Goal: Information Seeking & Learning: Learn about a topic

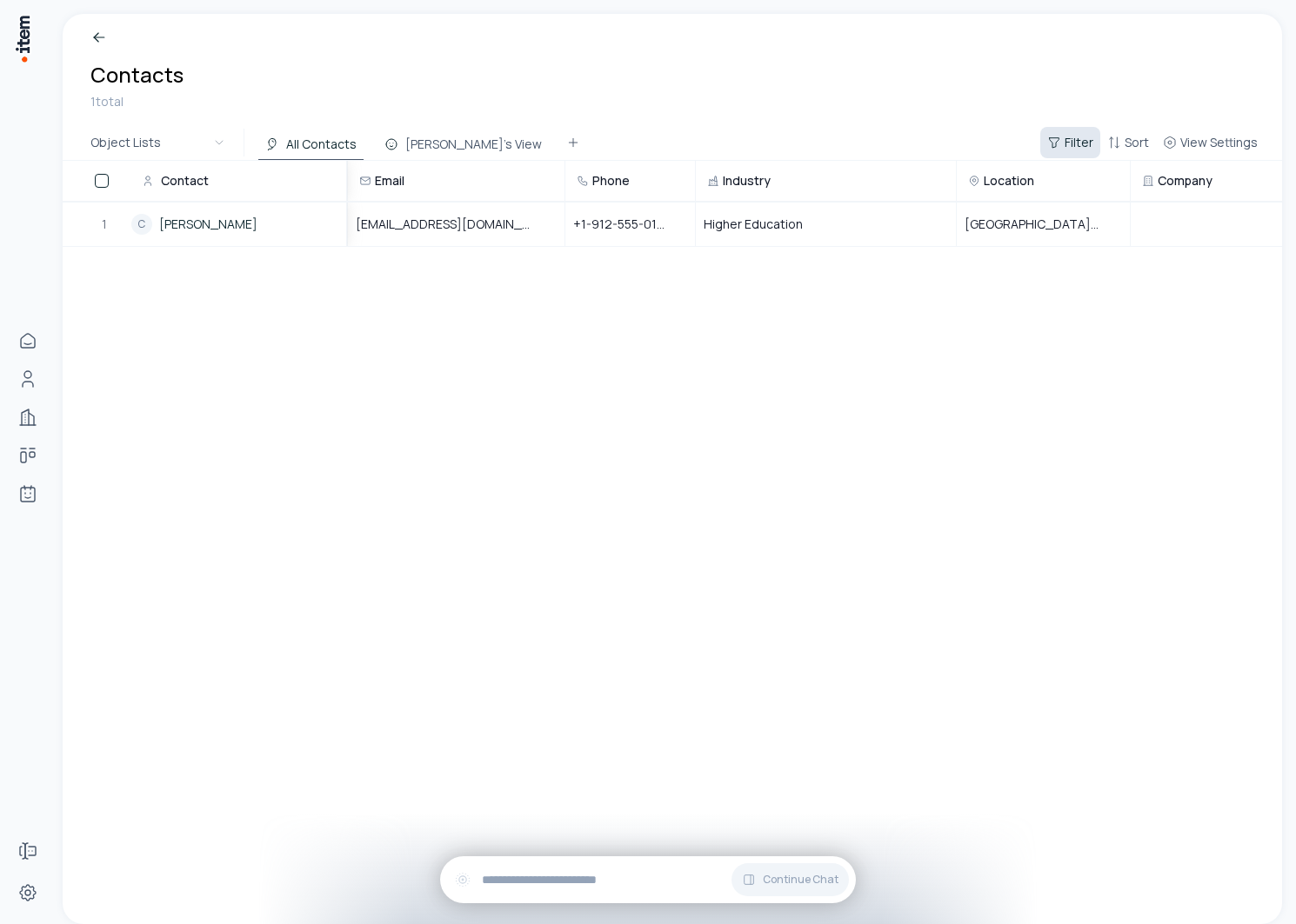
click at [1087, 142] on span "Filter" at bounding box center [1078, 142] width 28 height 17
click at [1137, 142] on html "Home People Companies Deals Agents Forms Settings Breadcrumb Contacts 1 total O…" at bounding box center [648, 462] width 1296 height 924
click at [1109, 141] on icon "button" at bounding box center [1113, 142] width 14 height 14
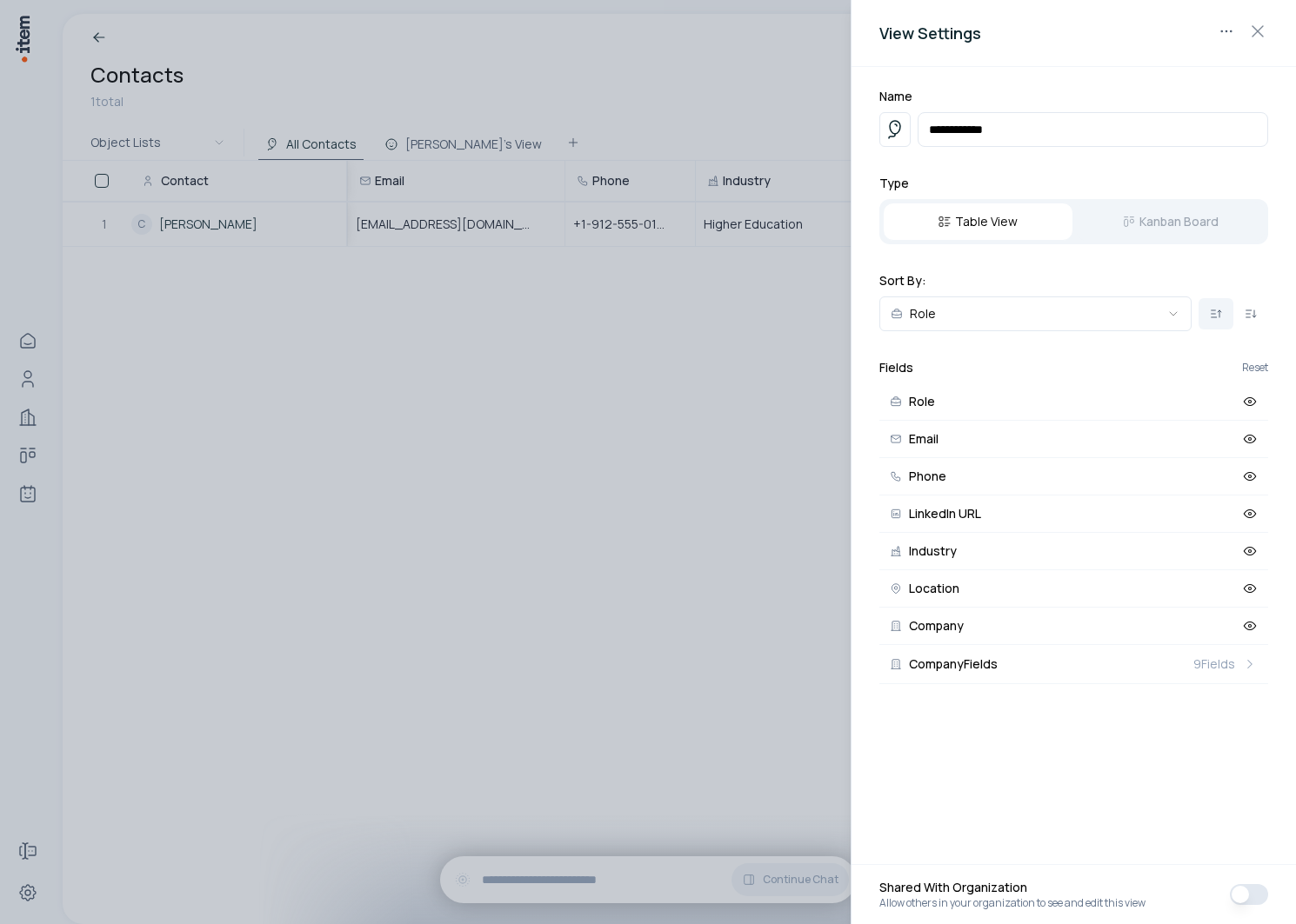
click at [694, 462] on div at bounding box center [648, 462] width 1296 height 924
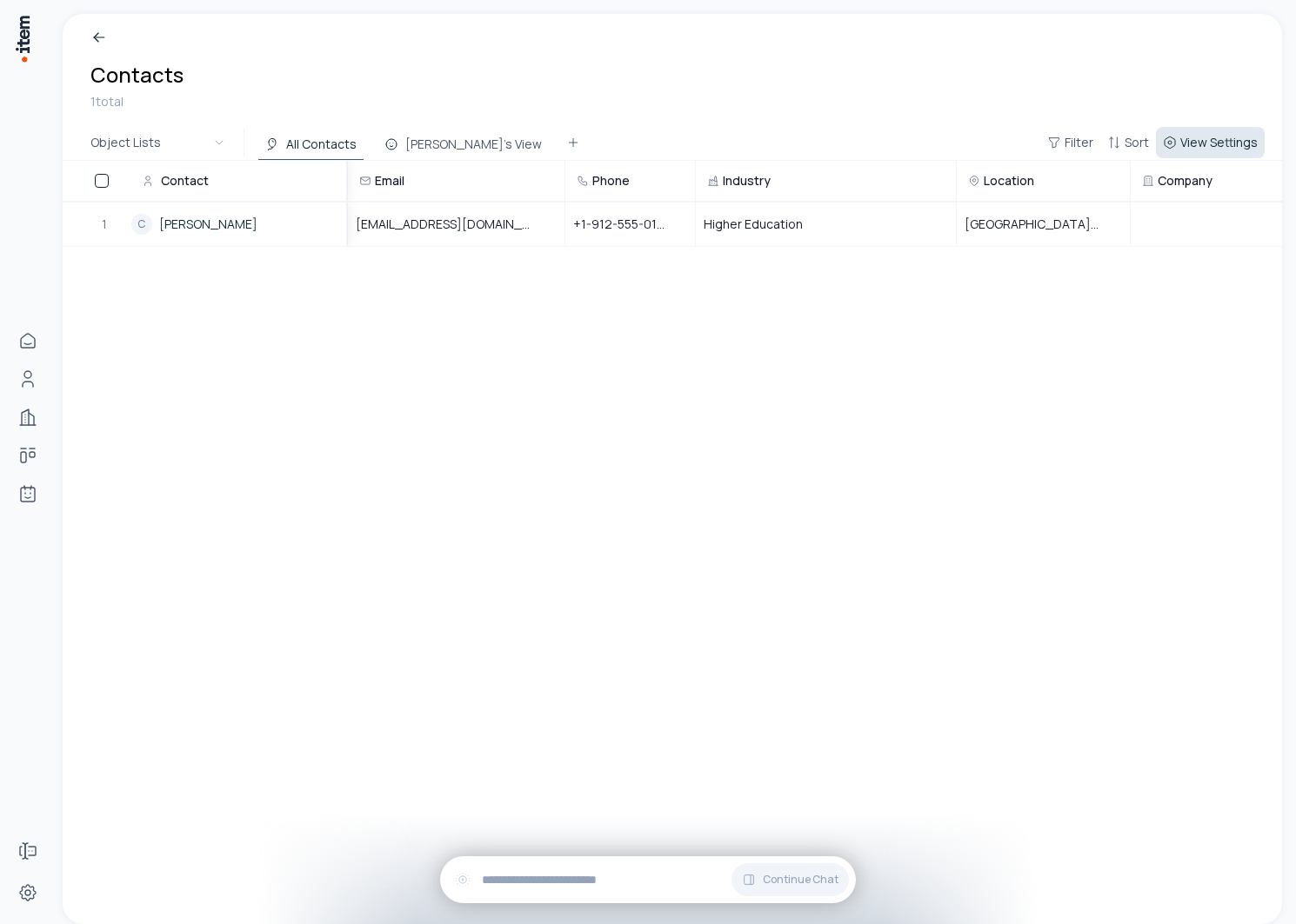
click at [1240, 149] on span "View Settings" at bounding box center [1219, 142] width 77 height 17
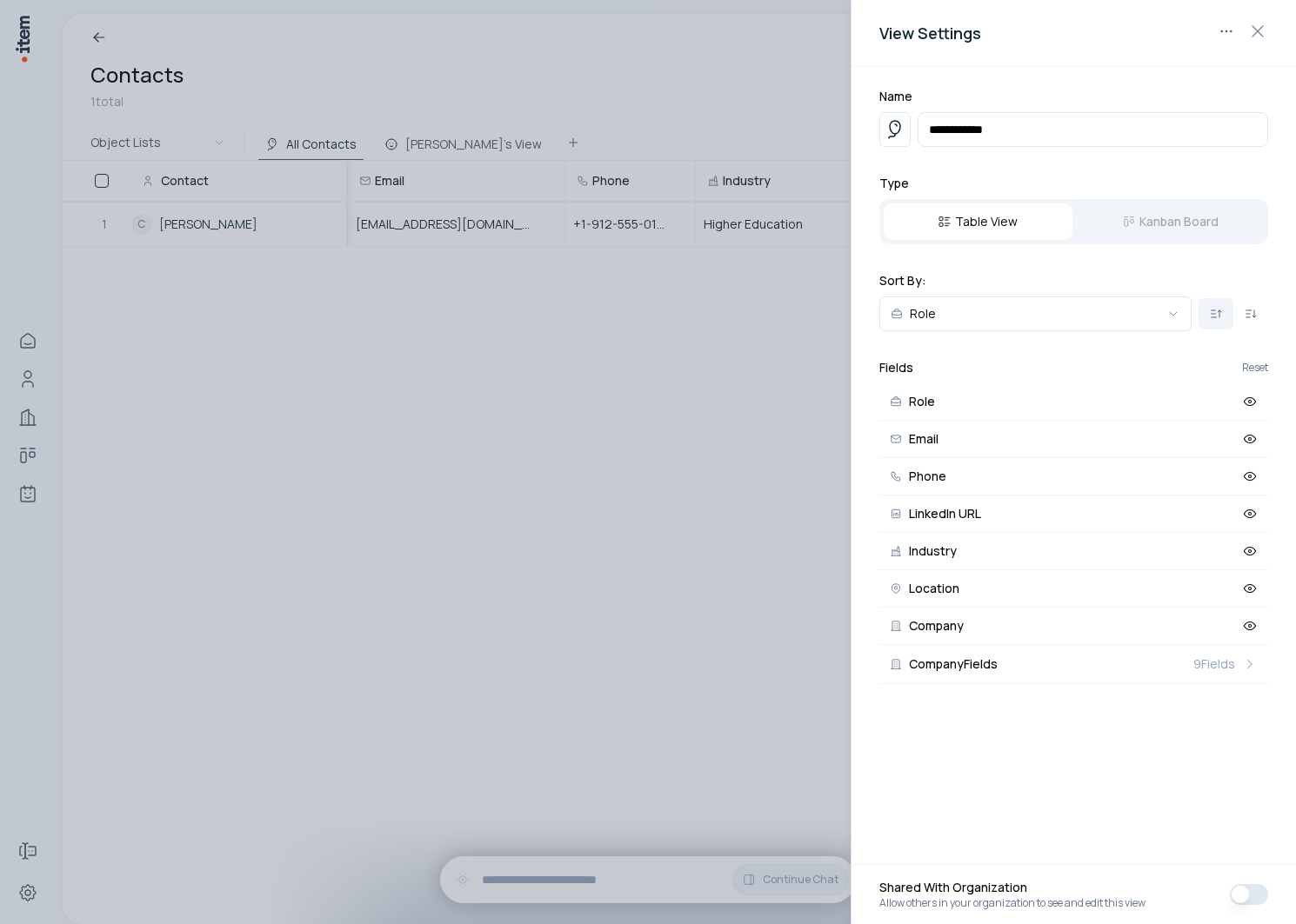
click at [629, 406] on div at bounding box center [648, 462] width 1296 height 924
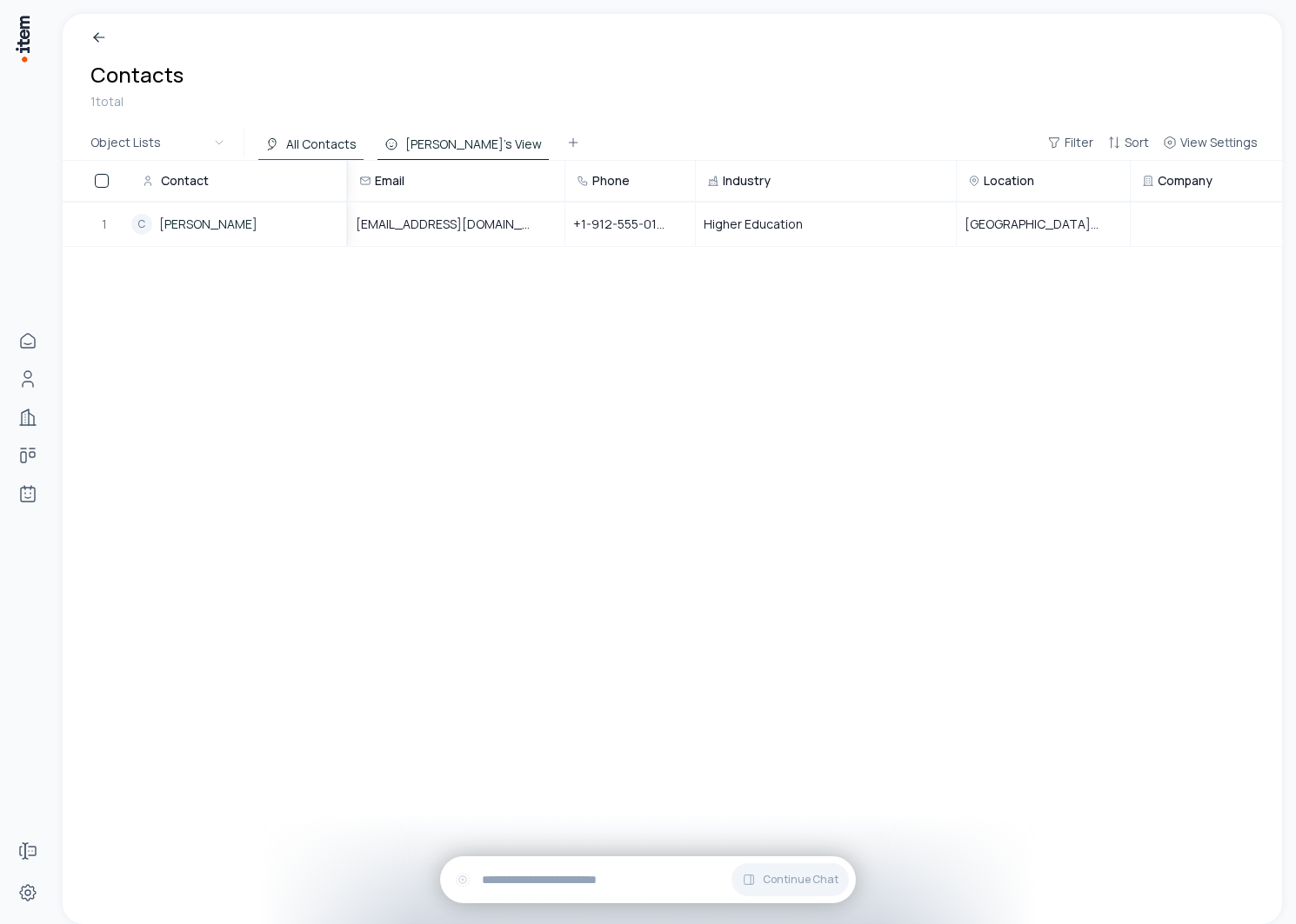
click at [409, 148] on button "[PERSON_NAME]'s View" at bounding box center [463, 144] width 172 height 31
click at [309, 137] on button "All Contacts" at bounding box center [310, 144] width 106 height 31
click at [192, 216] on link "Chris Peterson" at bounding box center [207, 224] width 98 height 17
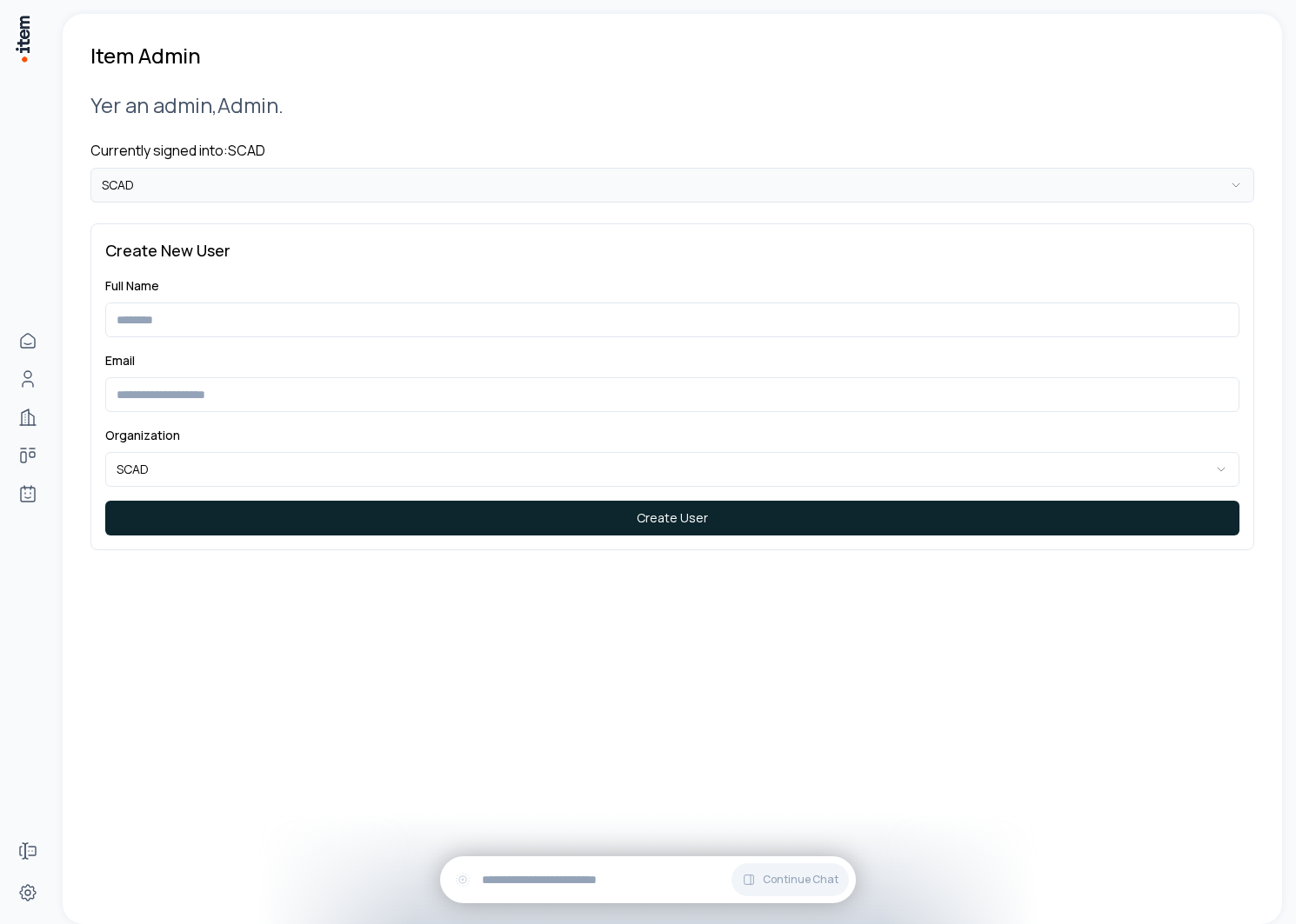
click at [207, 177] on html "**********" at bounding box center [648, 462] width 1296 height 924
click at [240, 739] on html "**********" at bounding box center [648, 462] width 1296 height 924
click at [206, 187] on html "**********" at bounding box center [648, 462] width 1296 height 924
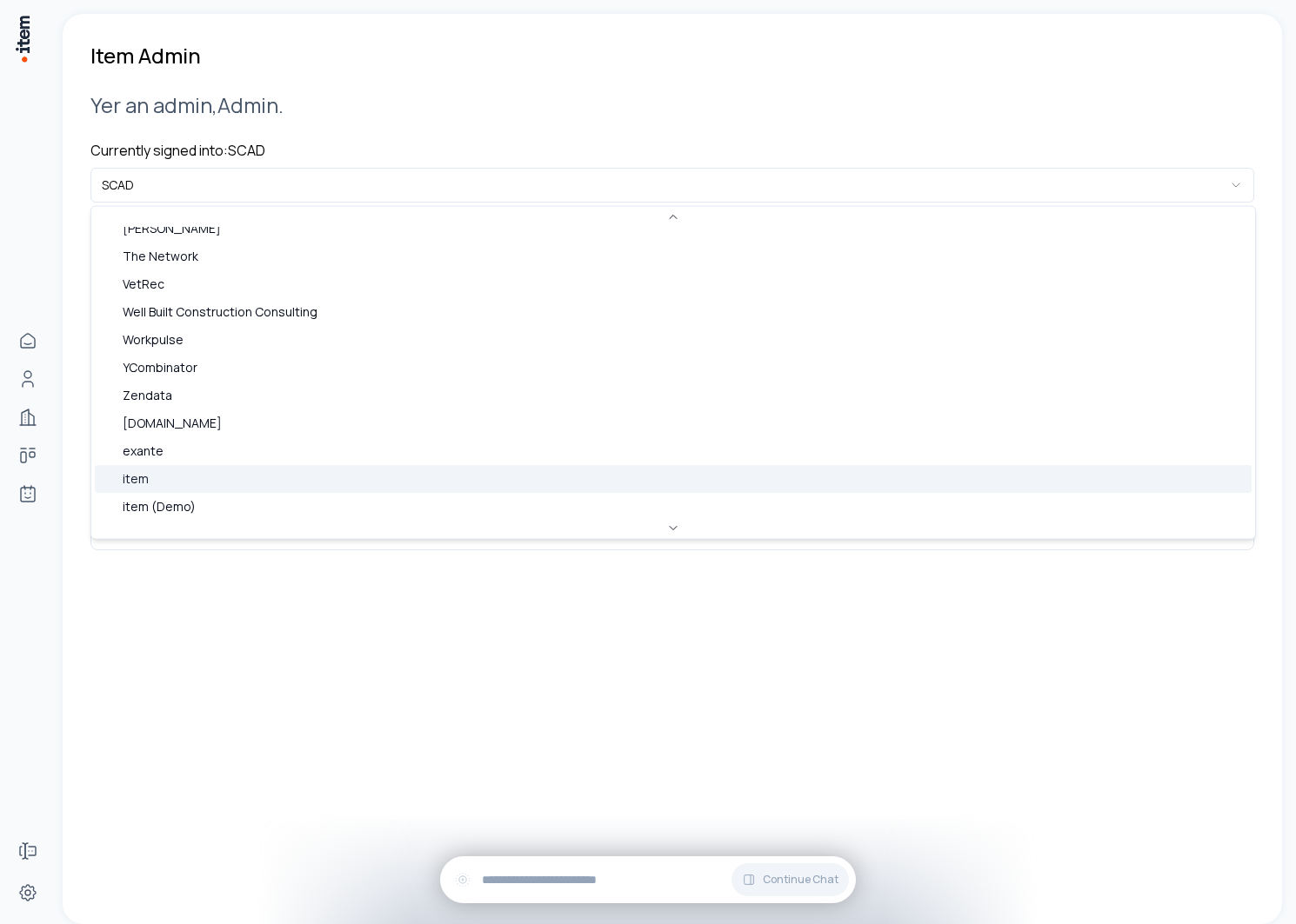
scroll to position [736, 0]
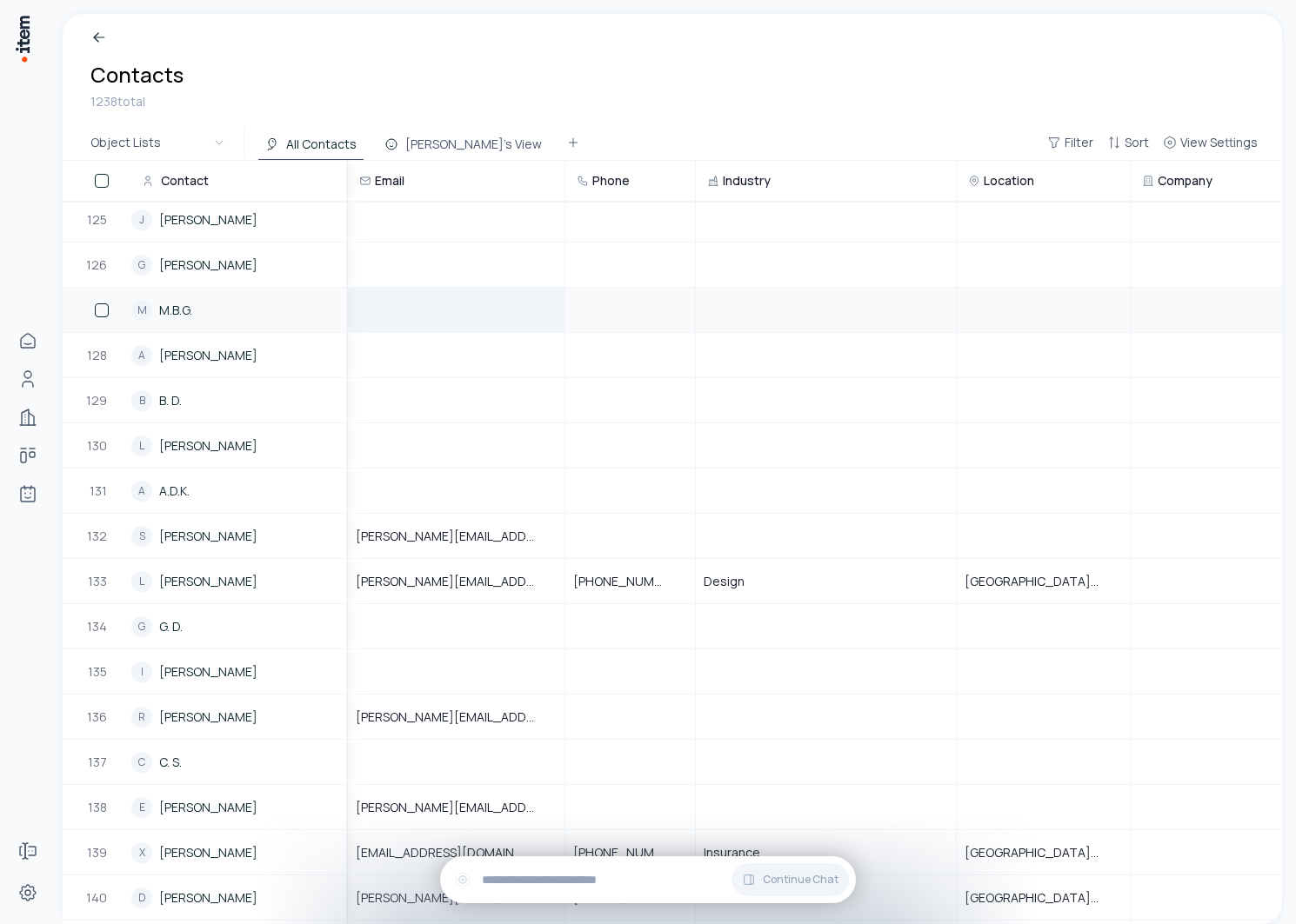
scroll to position [6318, 0]
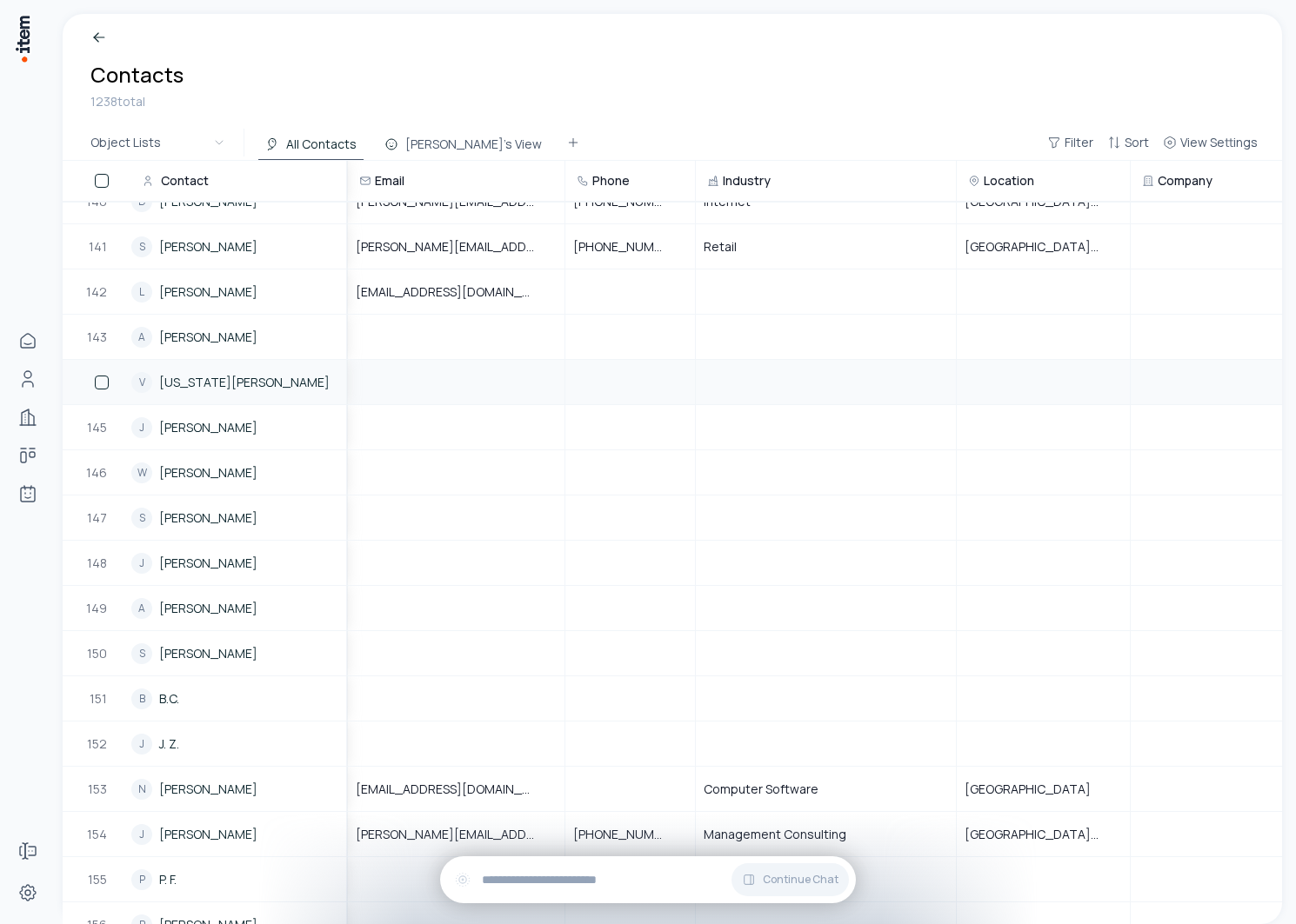
click at [212, 373] on link "Virginia Calvo" at bounding box center [244, 382] width 171 height 17
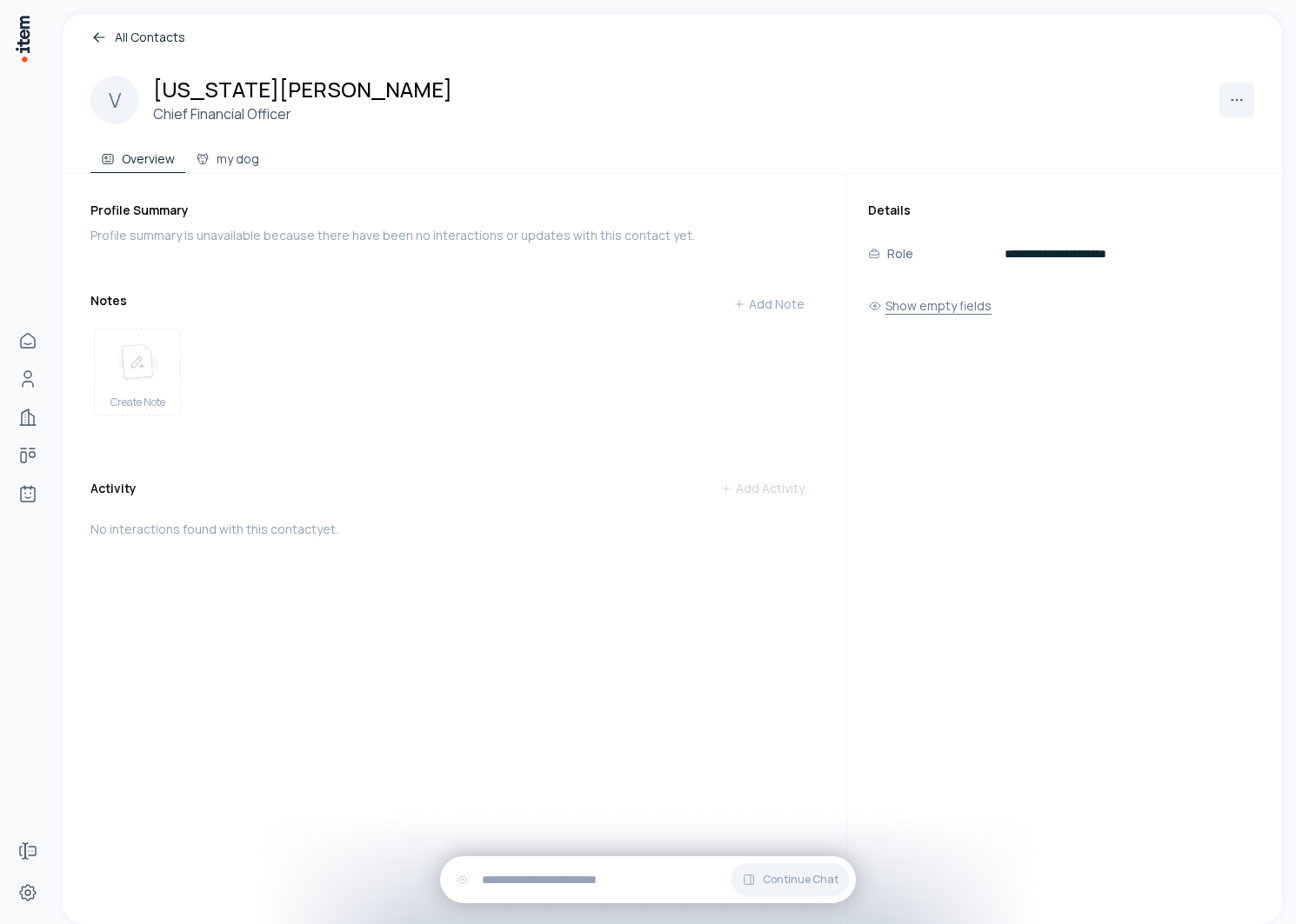
click at [930, 305] on button "Show empty fields" at bounding box center [930, 306] width 124 height 35
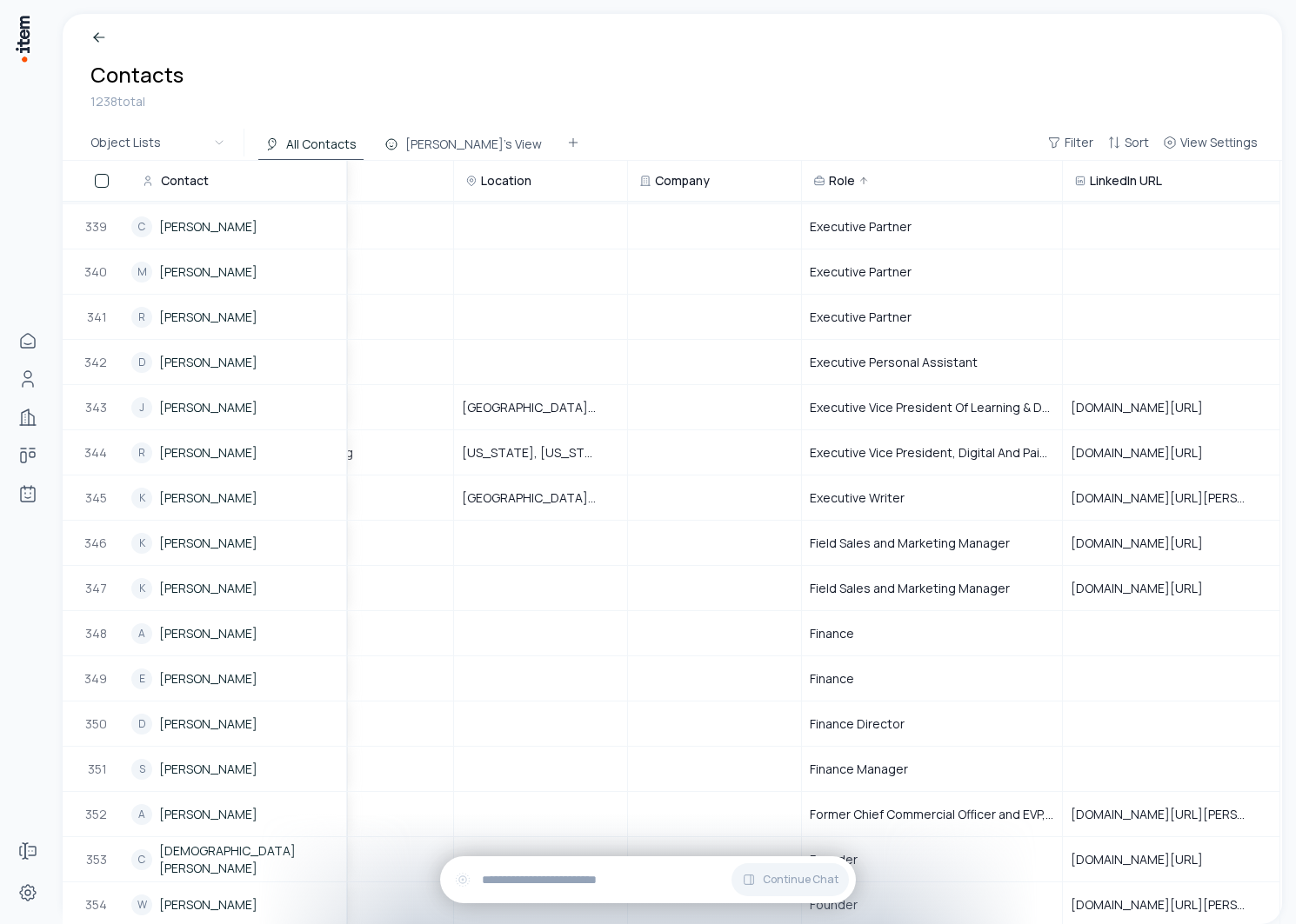
scroll to position [17710, 503]
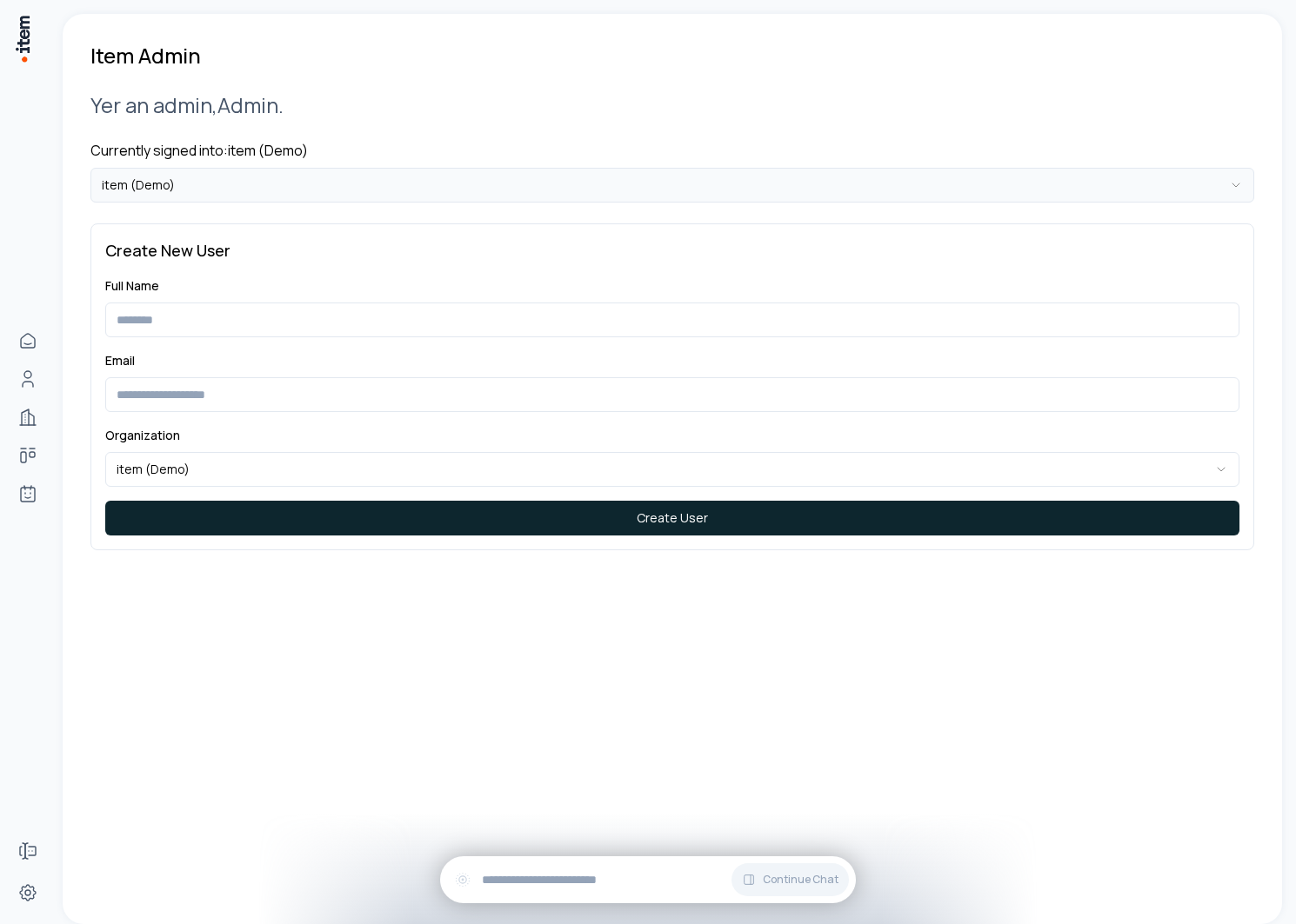
click at [166, 186] on html "**********" at bounding box center [648, 462] width 1296 height 924
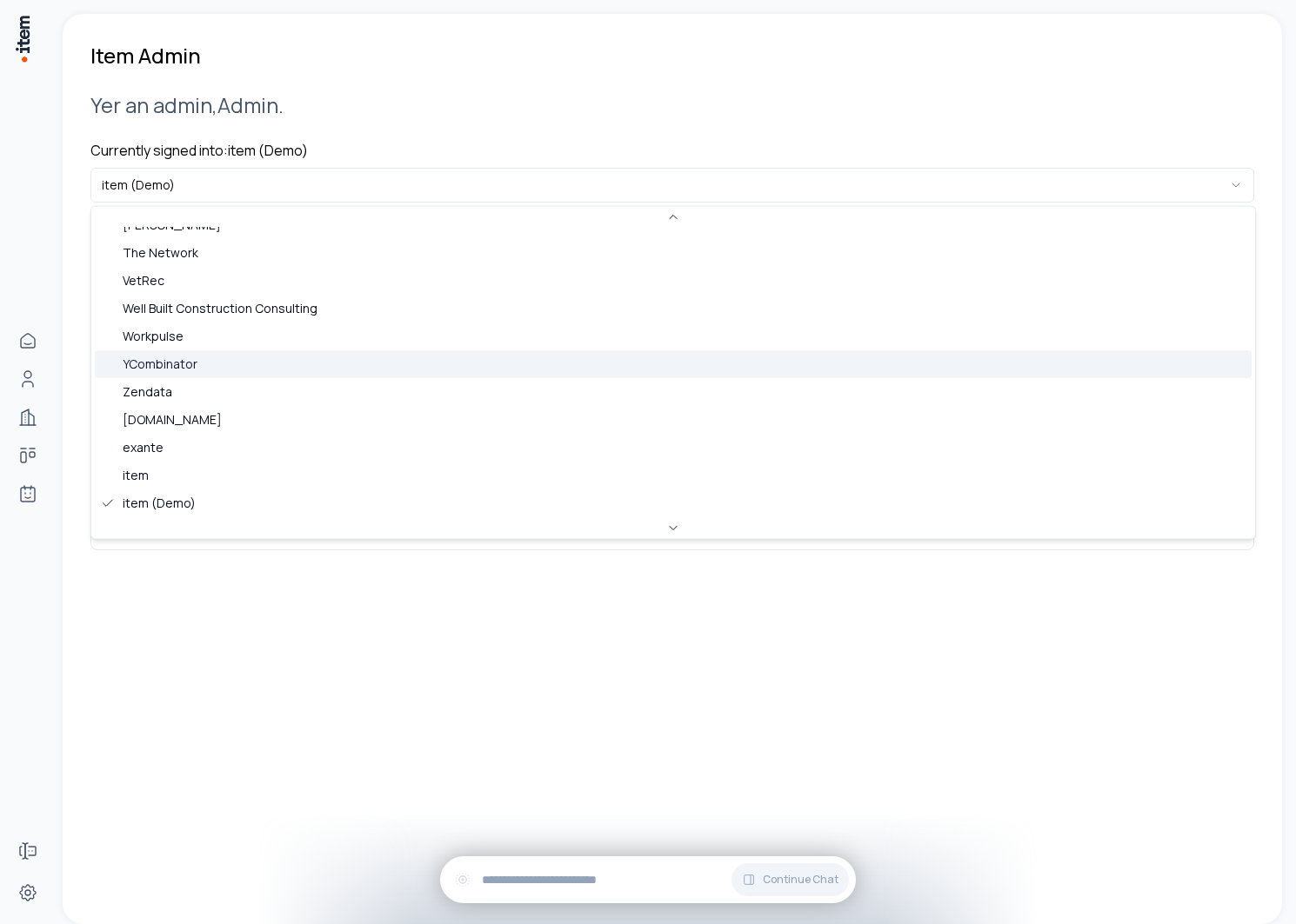
scroll to position [743, 0]
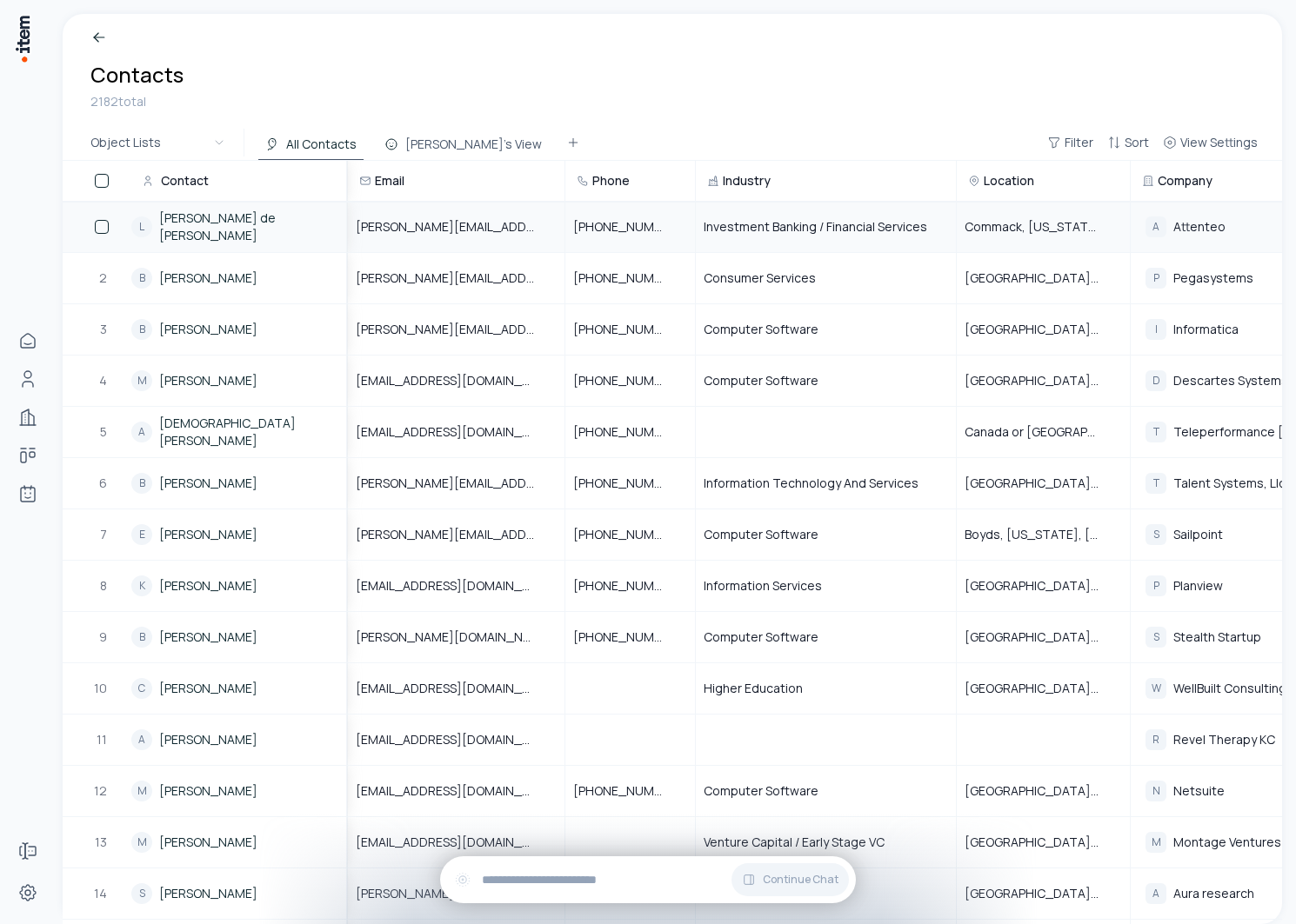
click at [191, 226] on link "[PERSON_NAME] de [PERSON_NAME]" at bounding box center [253, 227] width 190 height 35
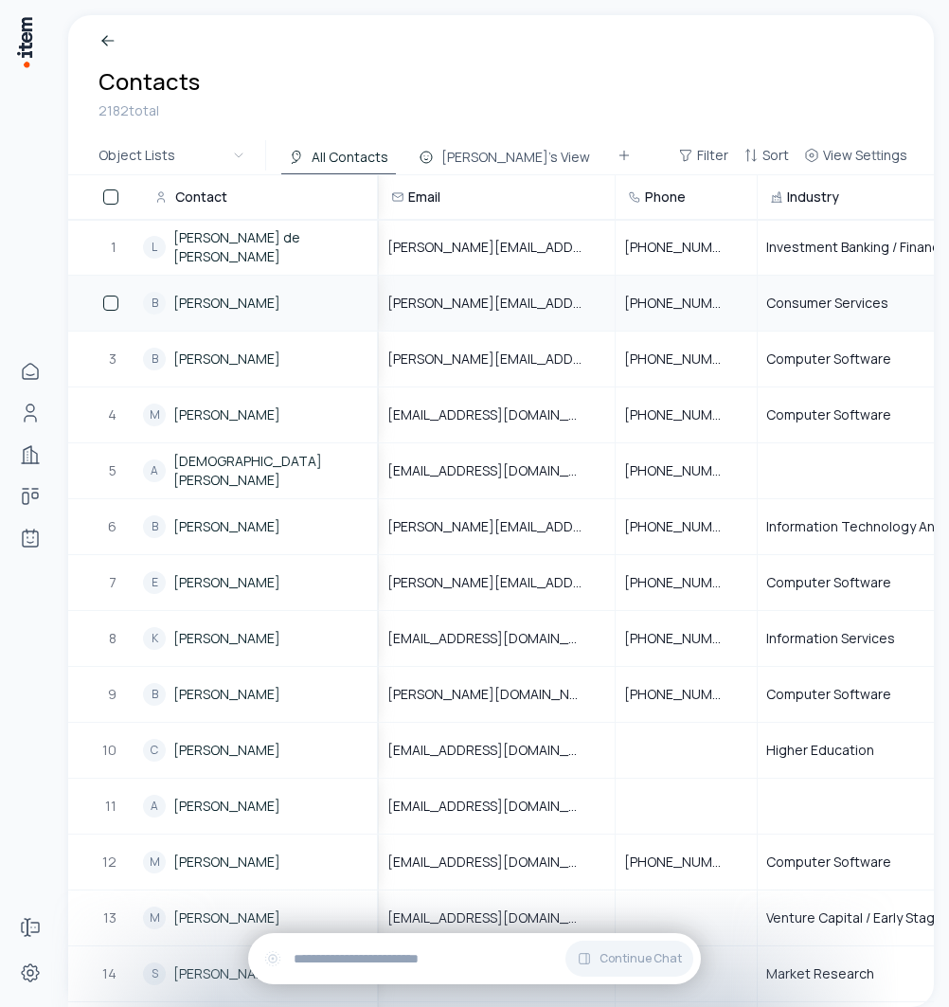
click at [215, 305] on link "[PERSON_NAME]" at bounding box center [226, 303] width 107 height 19
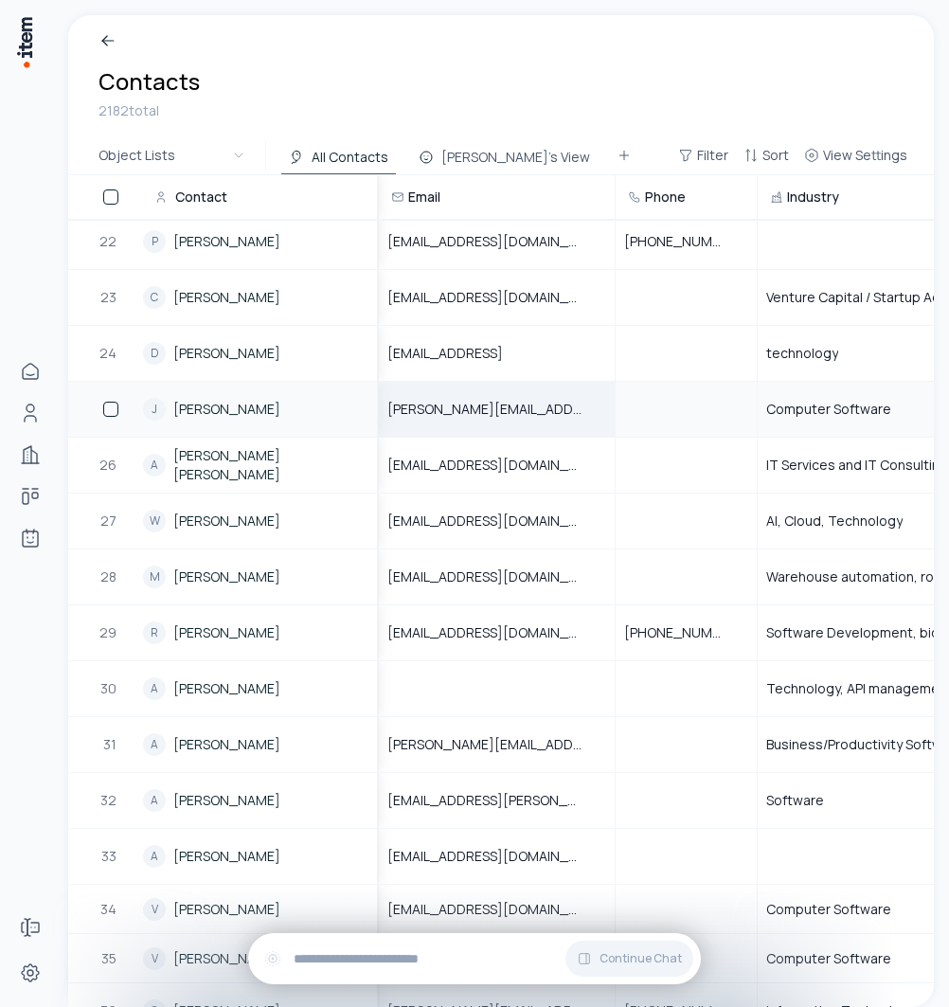
scroll to position [1180, 1010]
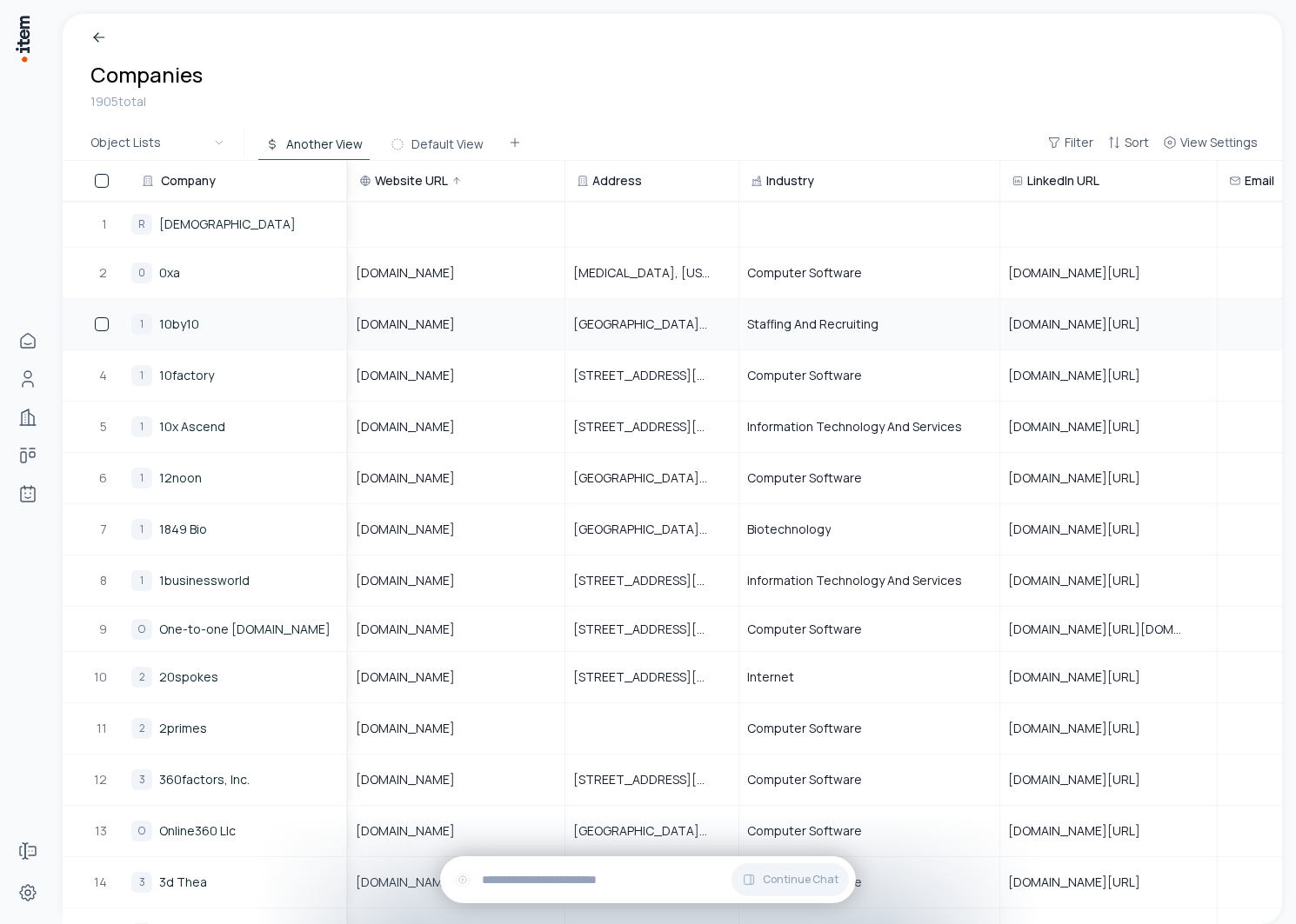
click at [185, 321] on link "10by10" at bounding box center [179, 324] width 40 height 17
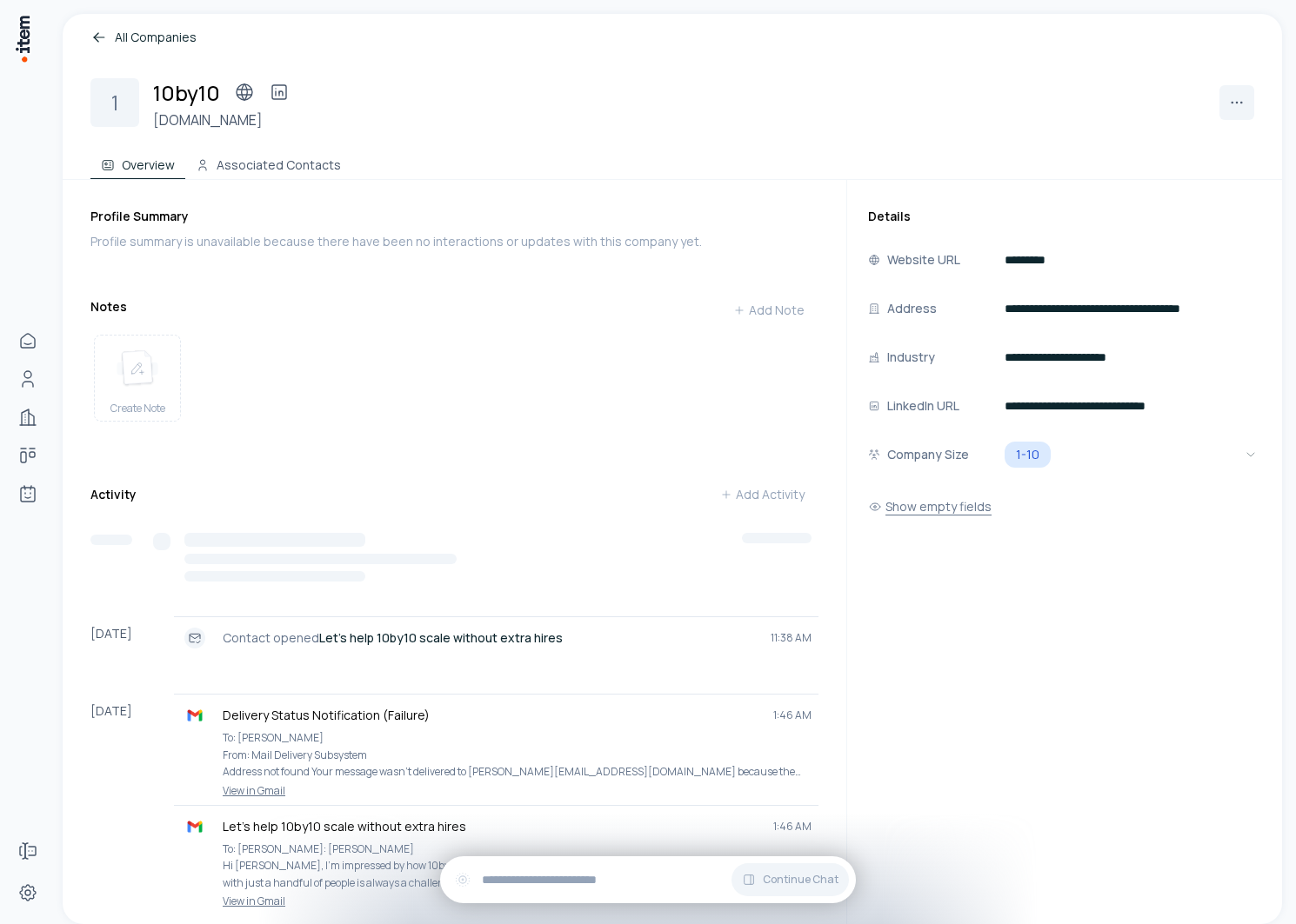
click at [871, 515] on button "Show empty fields" at bounding box center [930, 507] width 124 height 35
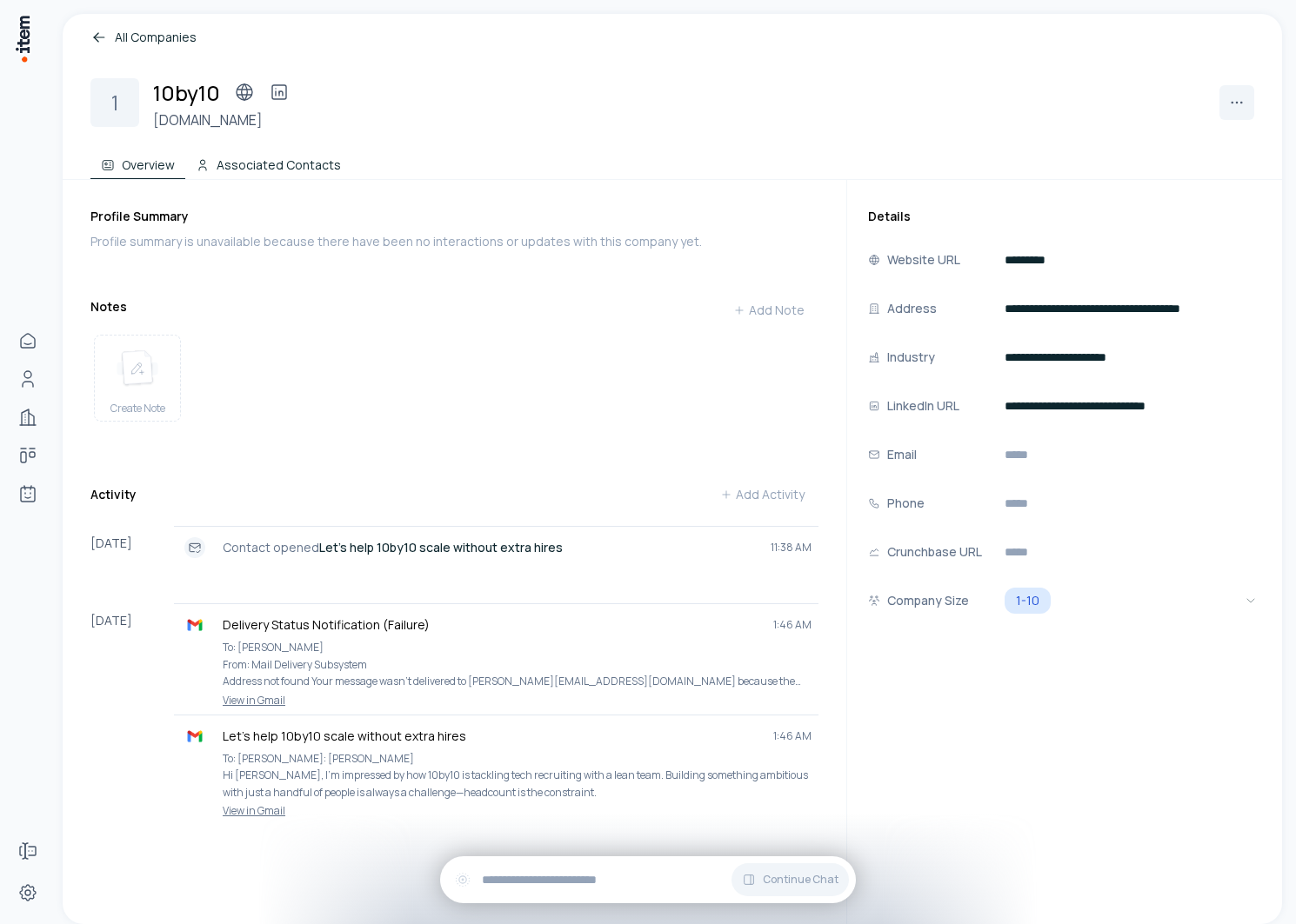
click at [276, 161] on button "Associated Contacts" at bounding box center [268, 161] width 166 height 35
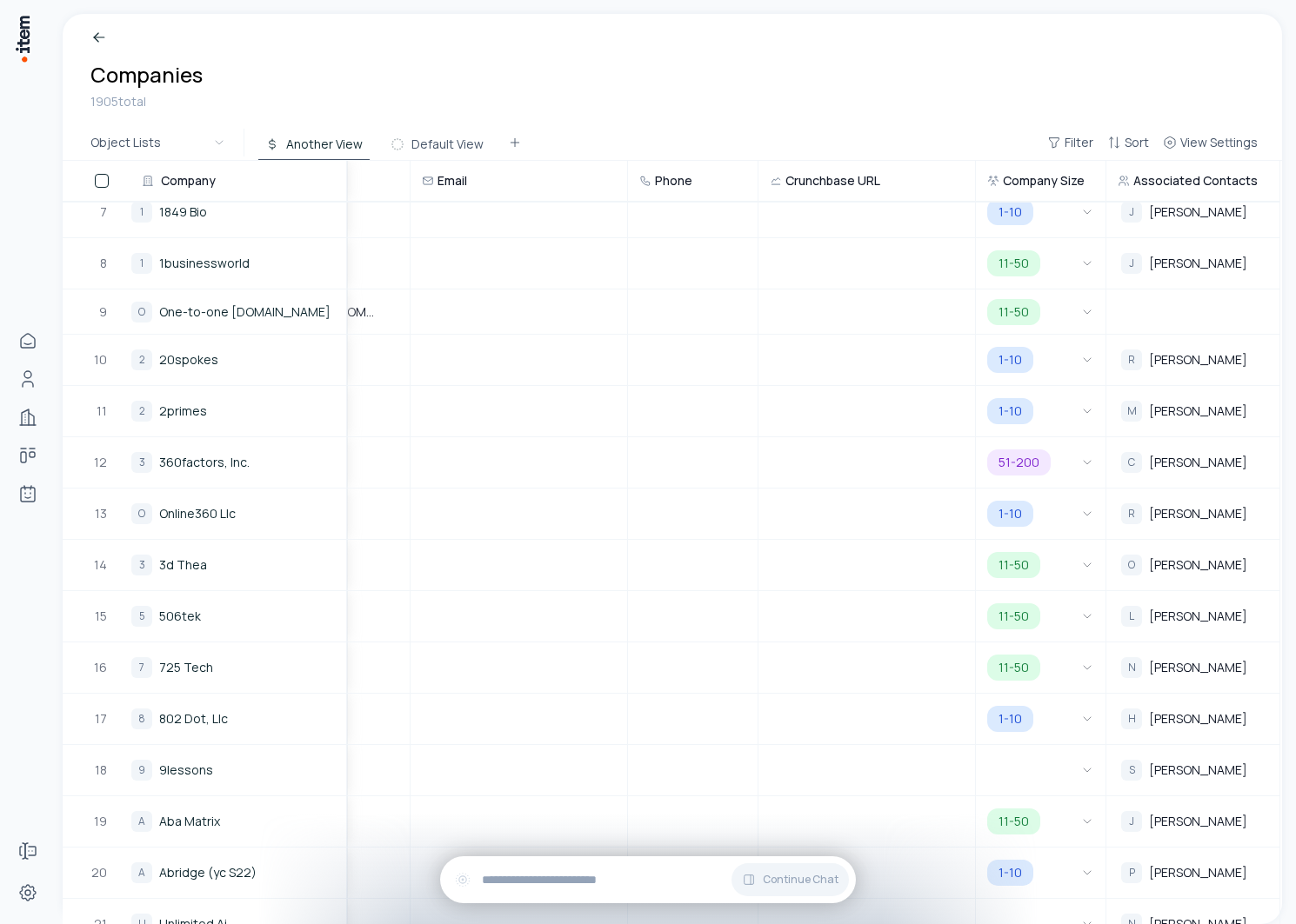
scroll to position [0, 807]
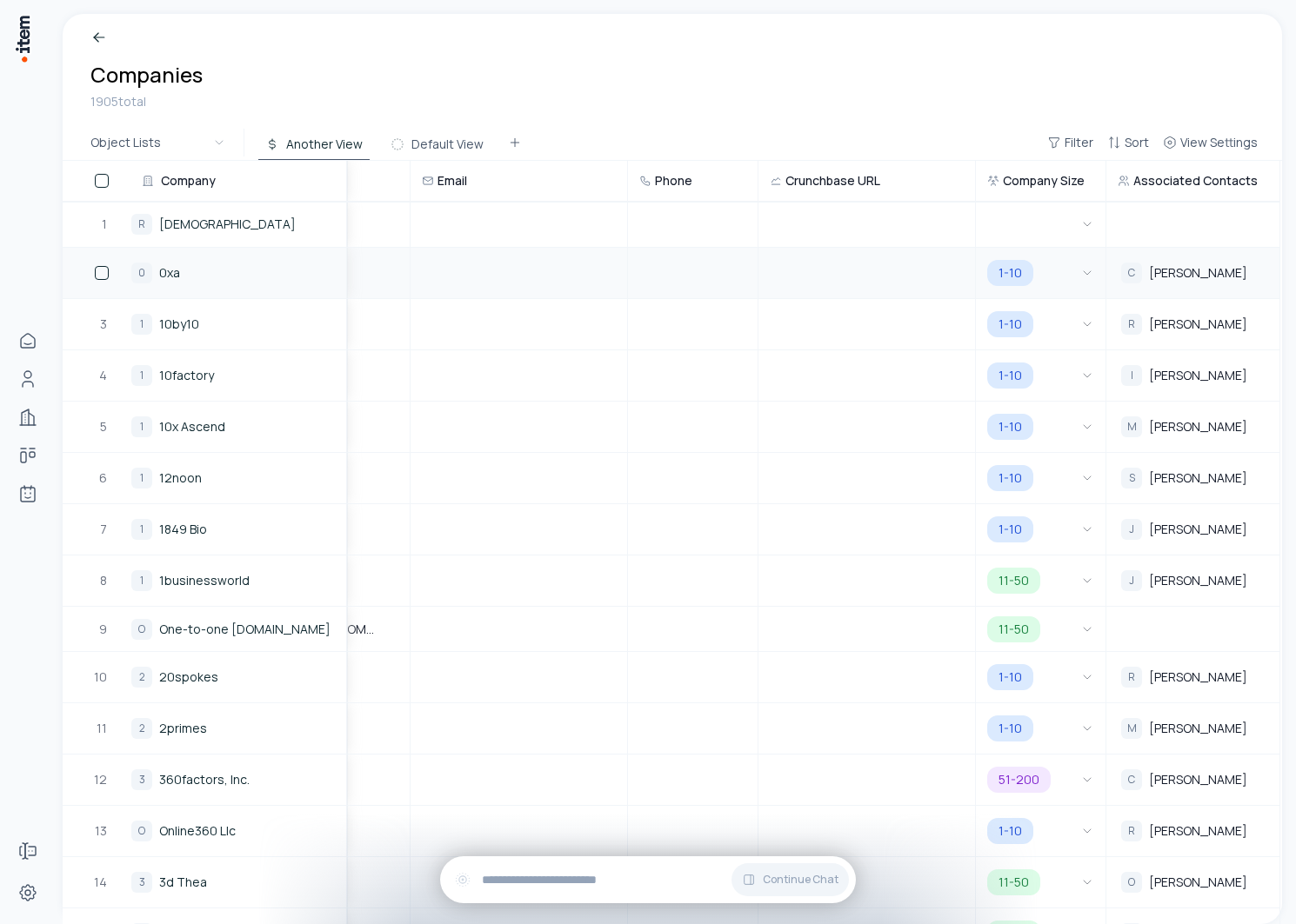
click at [162, 276] on link "0xa" at bounding box center [169, 273] width 21 height 17
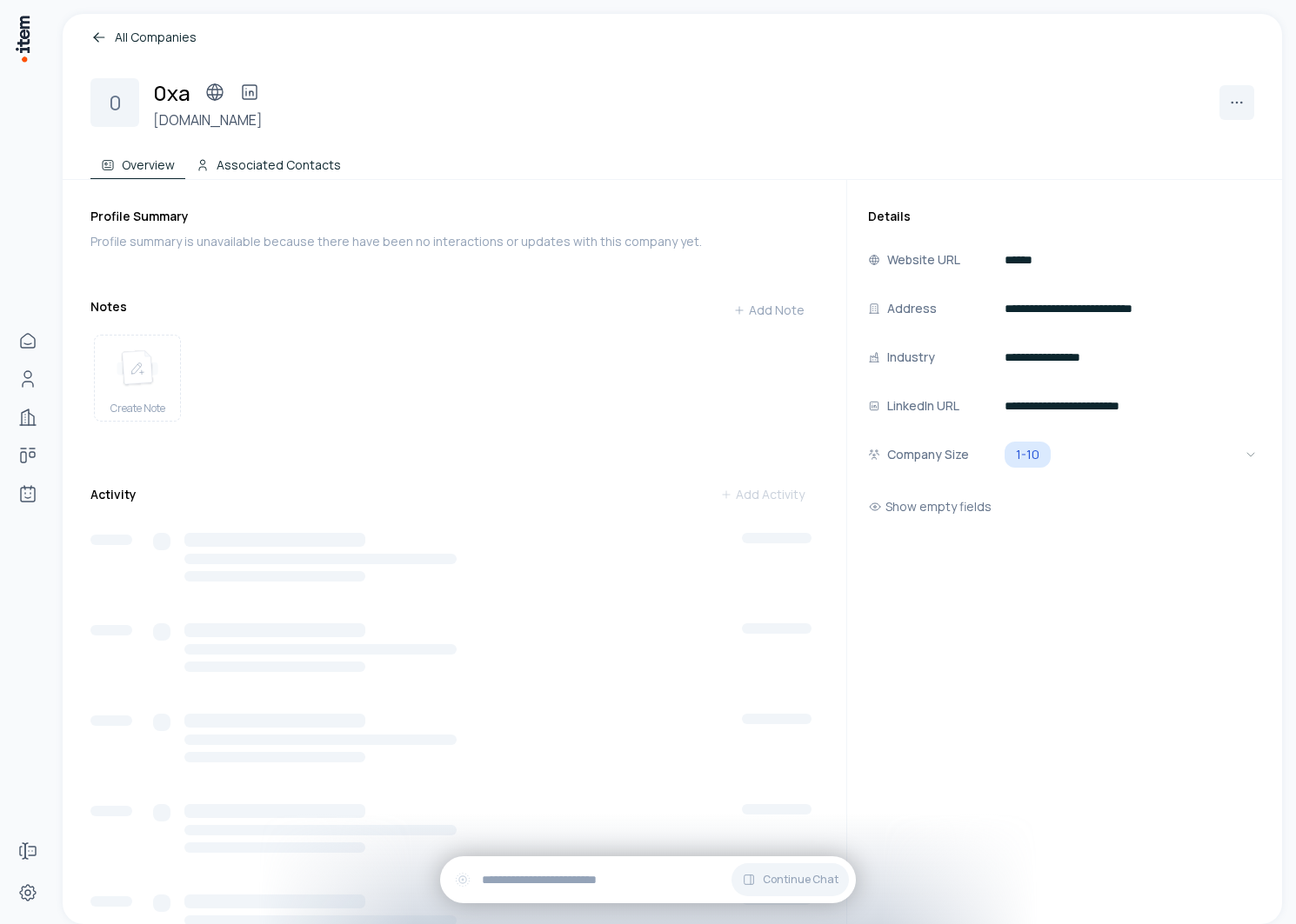
click at [285, 163] on button "Associated Contacts" at bounding box center [268, 161] width 166 height 35
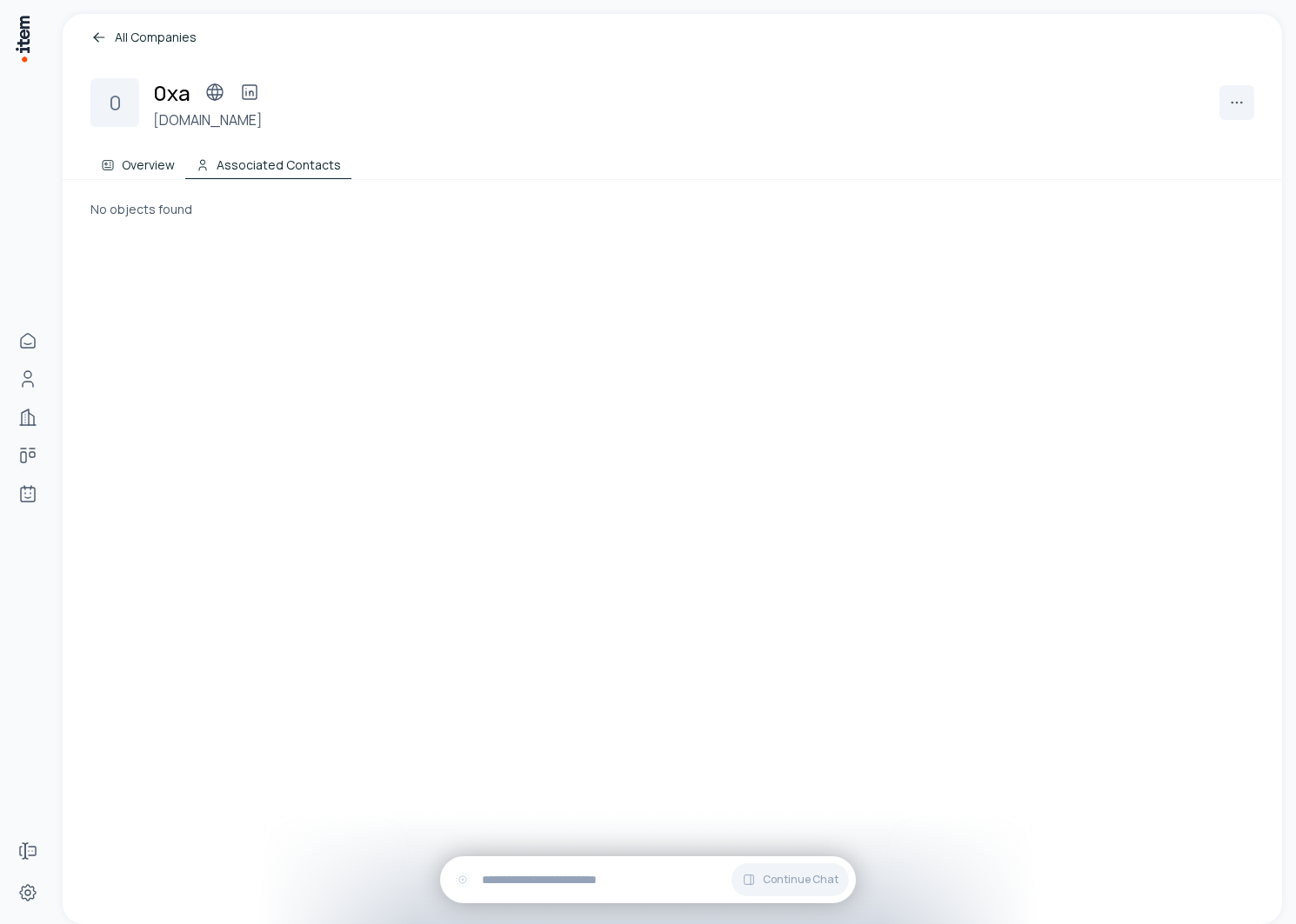
click at [111, 168] on icon at bounding box center [107, 164] width 14 height 14
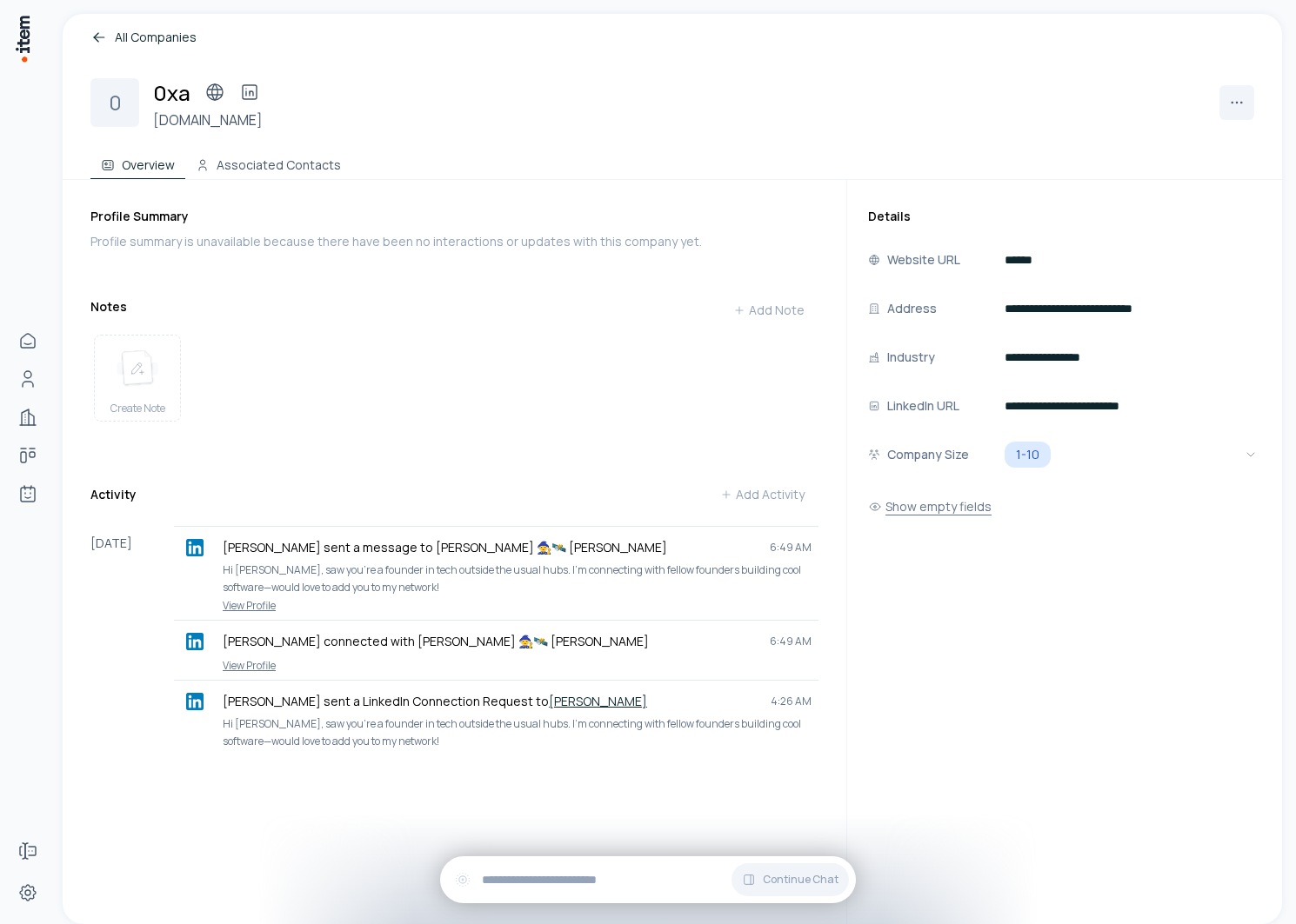
click at [871, 500] on button "Show empty fields" at bounding box center [930, 507] width 124 height 35
click at [263, 168] on button "Associated Contacts" at bounding box center [268, 161] width 166 height 35
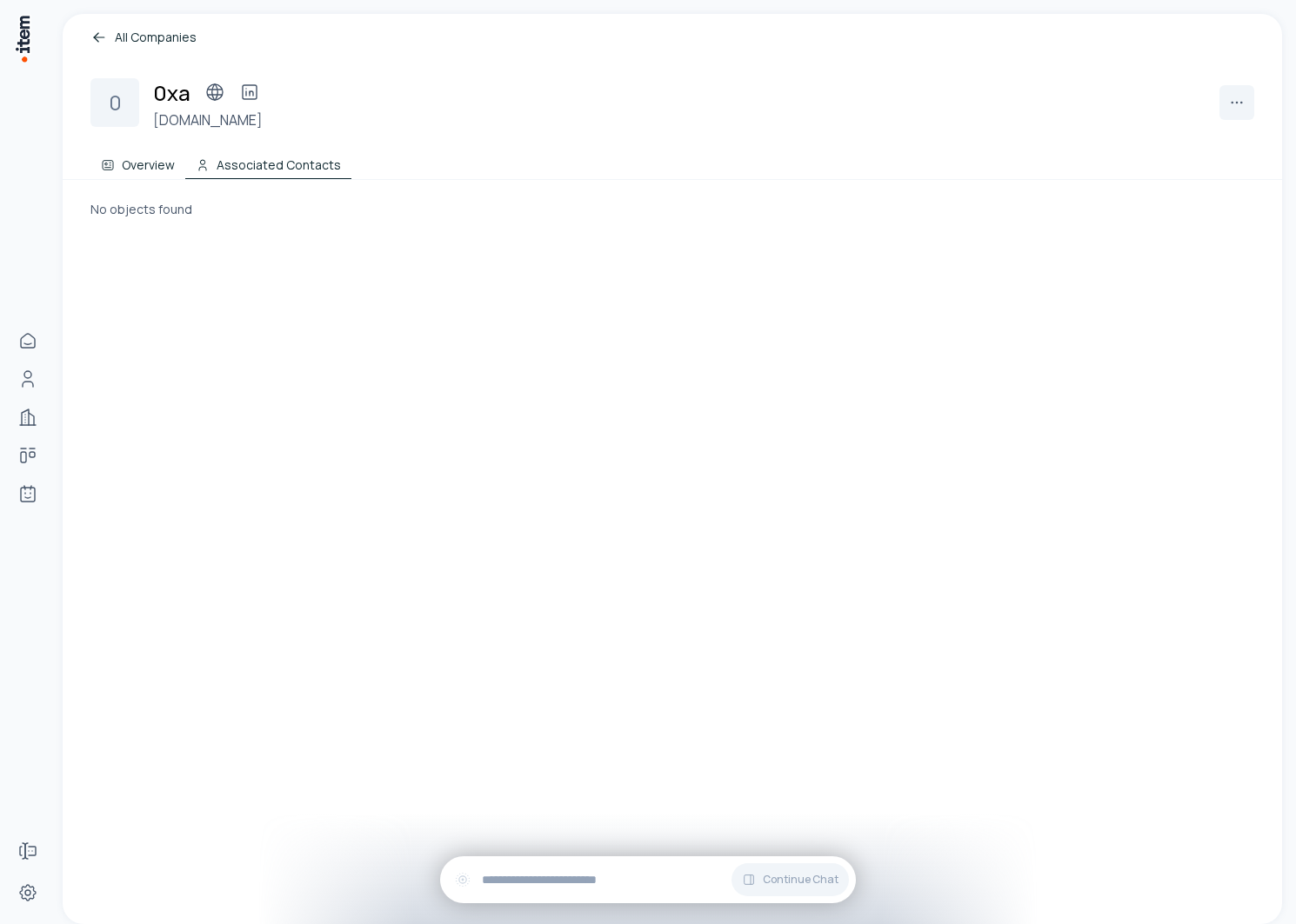
click at [134, 171] on button "Overview" at bounding box center [138, 161] width 95 height 35
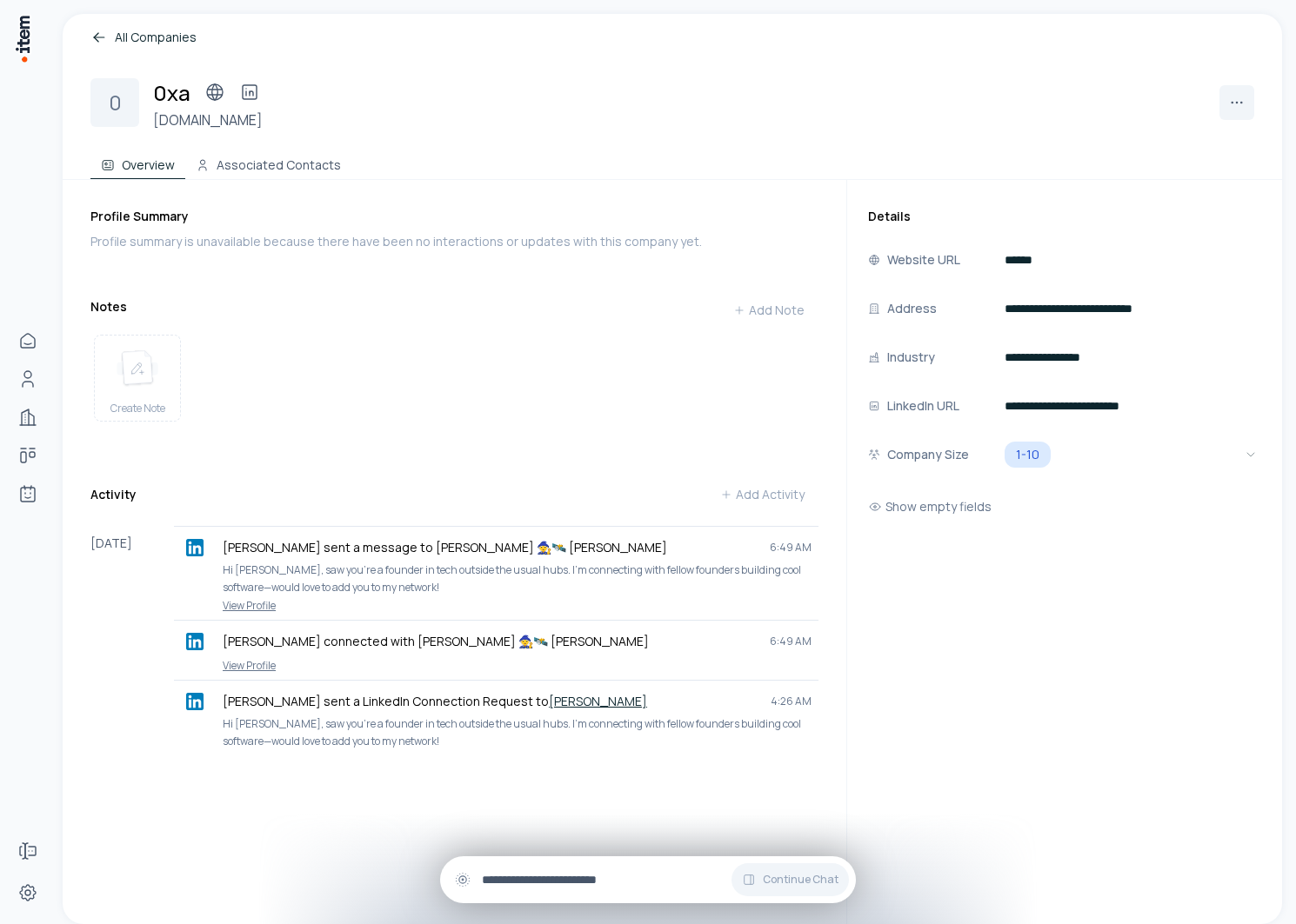
click at [523, 895] on div "Continue Chat" at bounding box center [647, 879] width 416 height 47
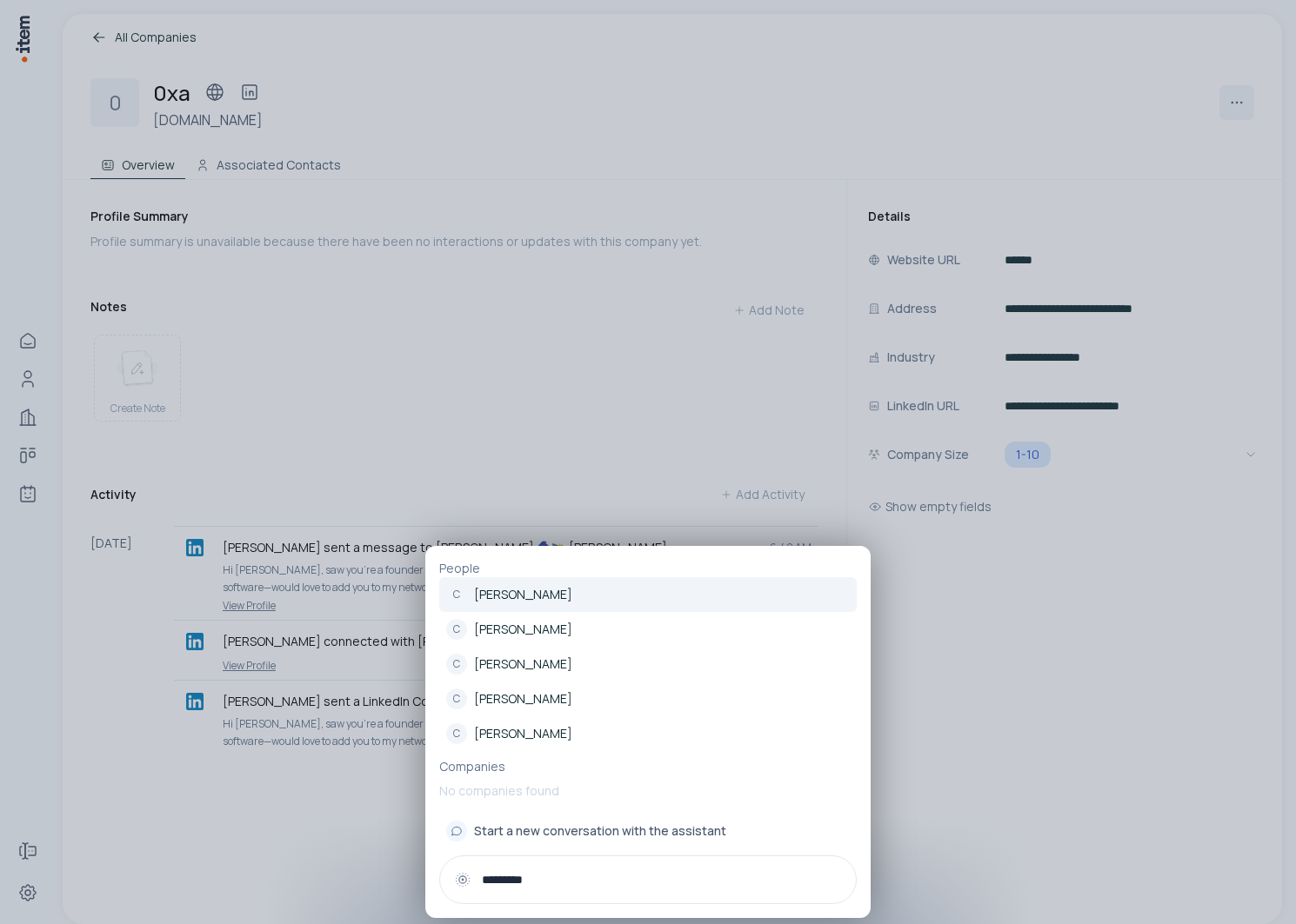
type input "*********"
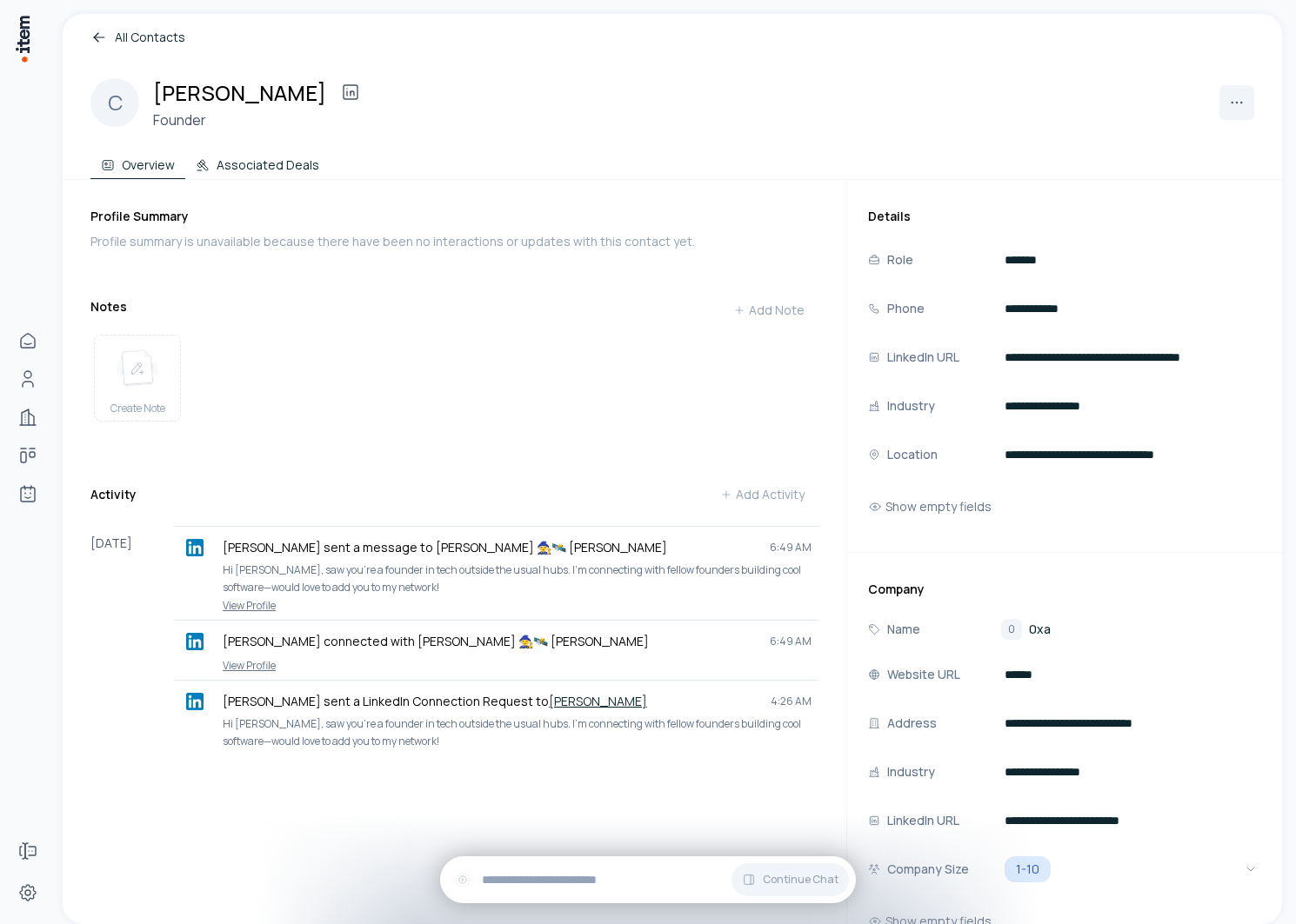
click at [240, 154] on button "Associated Deals" at bounding box center [257, 161] width 144 height 35
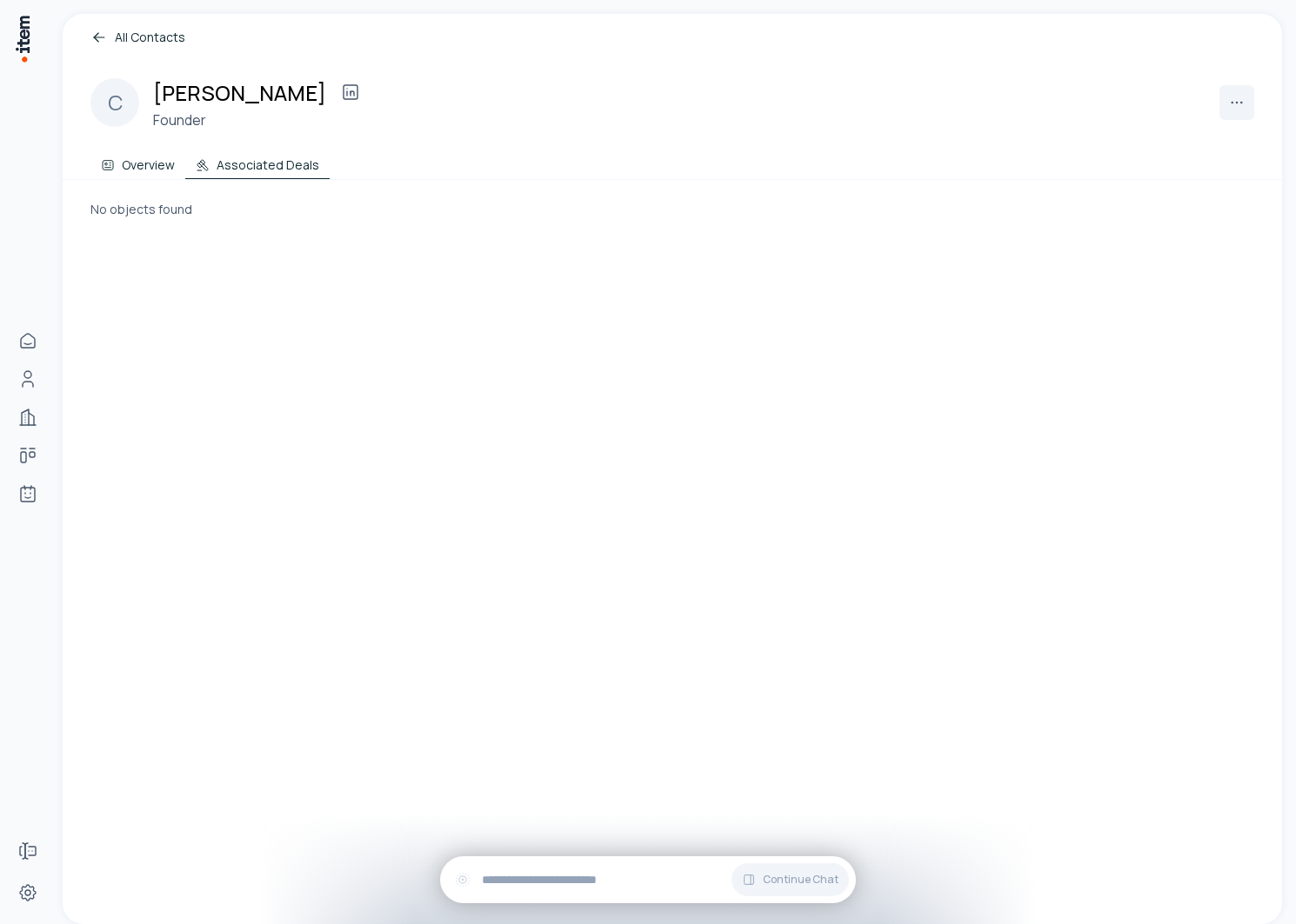
click at [129, 172] on button "Overview" at bounding box center [138, 161] width 95 height 35
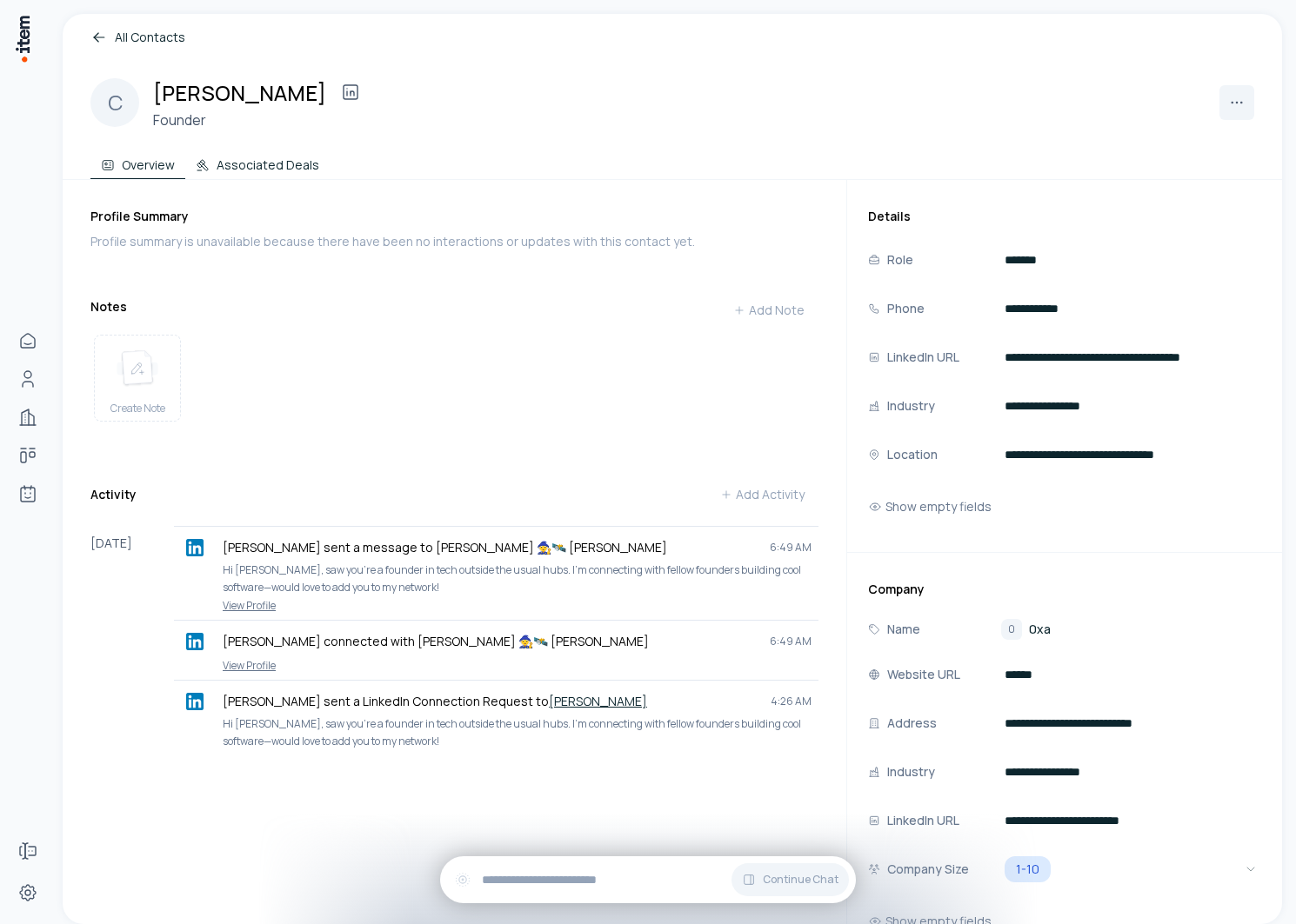
click at [280, 155] on button "Associated Deals" at bounding box center [257, 161] width 144 height 35
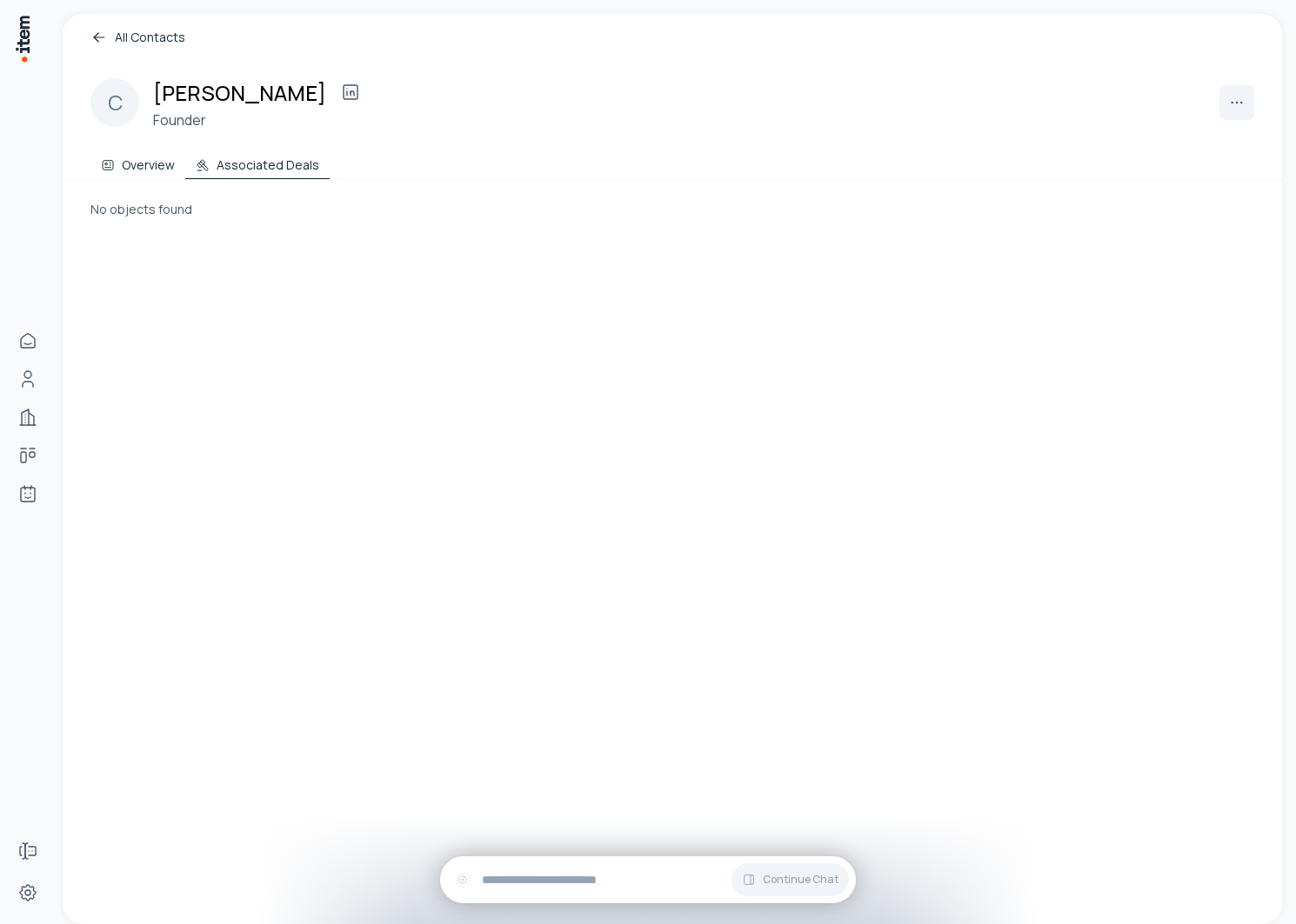
click at [144, 161] on button "Overview" at bounding box center [138, 161] width 95 height 35
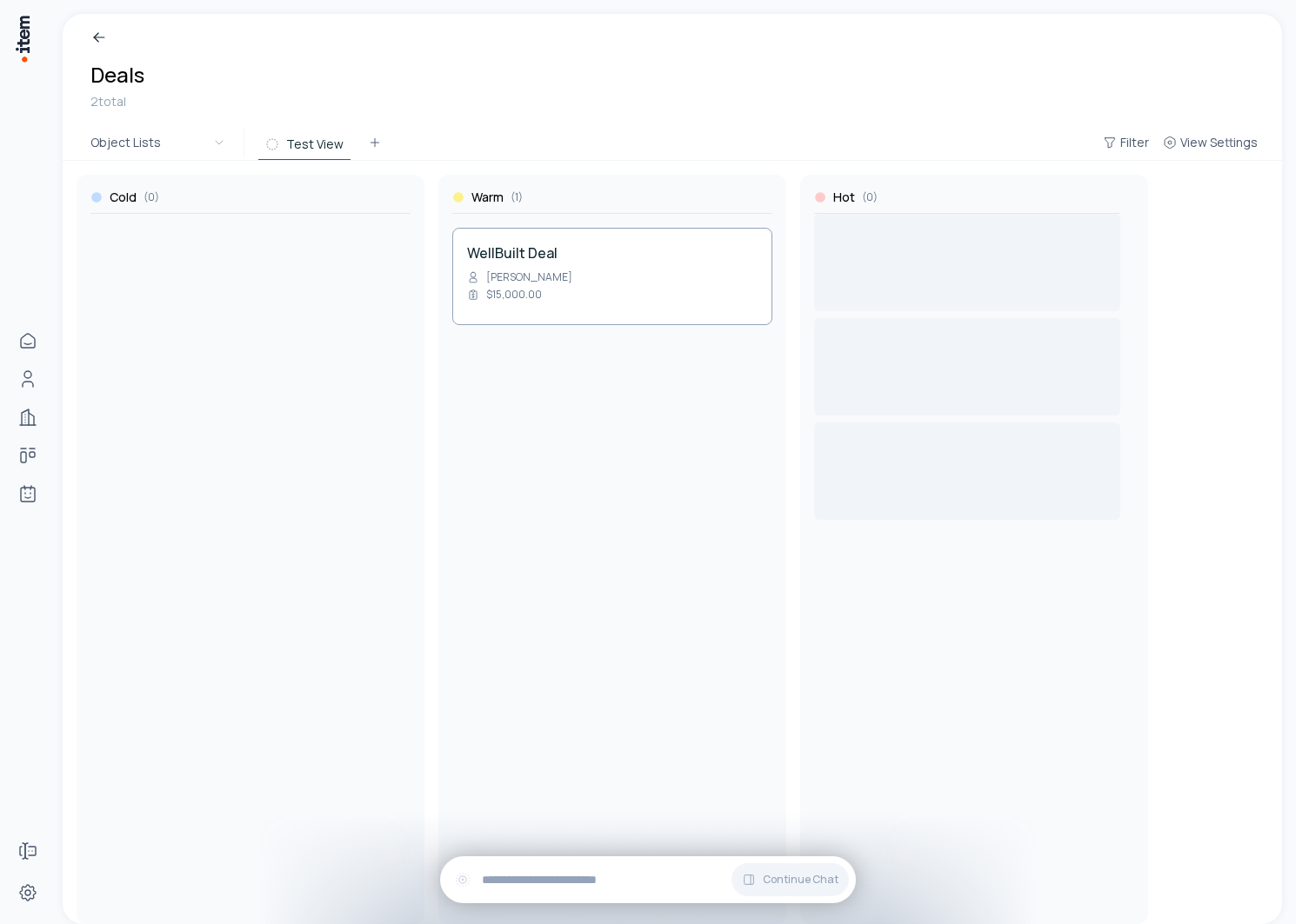
click at [553, 248] on div "Cold ( 0 ) Warm ( 1 ) WellBuilt Deal [PERSON_NAME] $15,000.00 Hot ( 0 )" at bounding box center [672, 542] width 1220 height 763
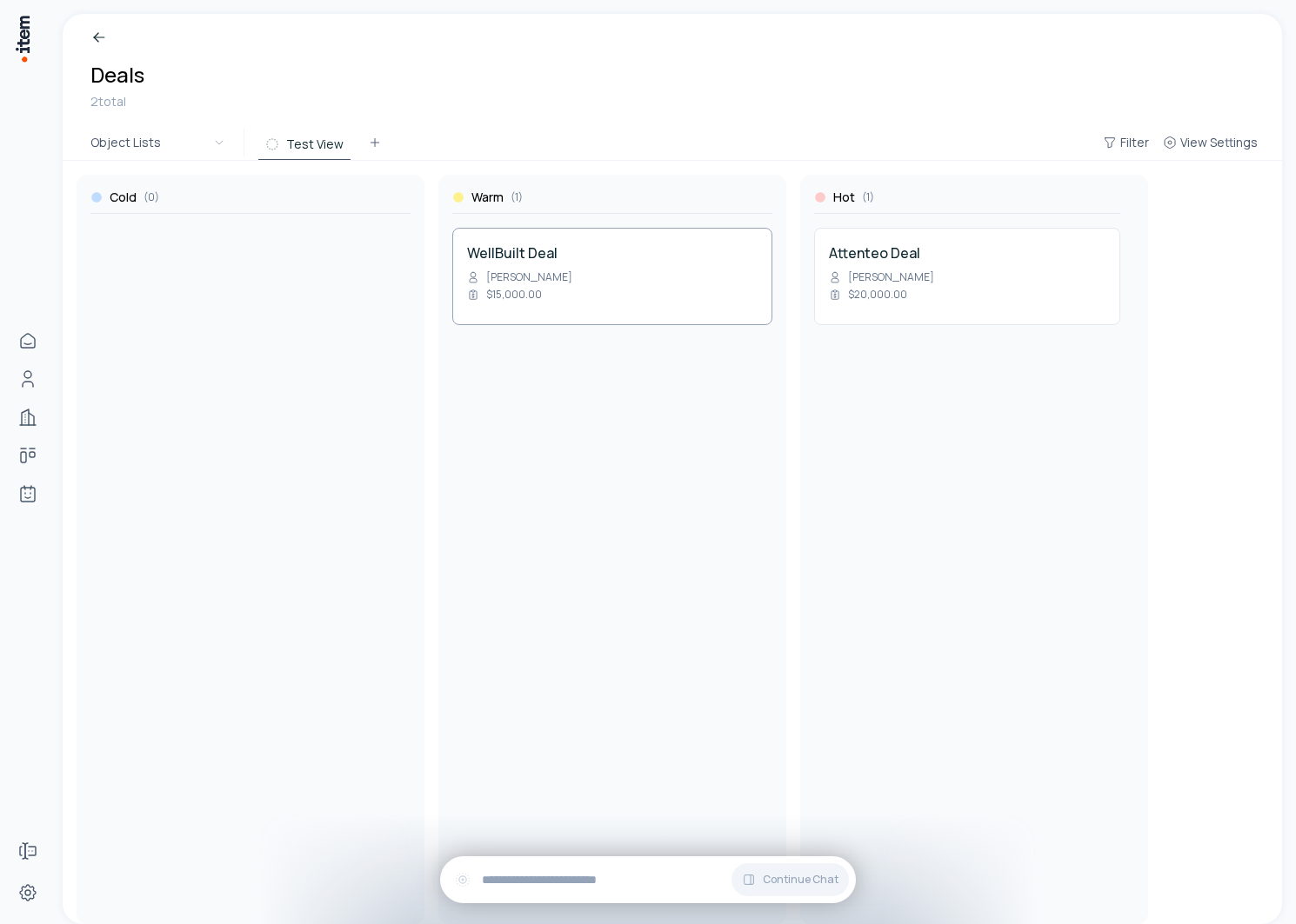
click at [553, 247] on h4 "WellBuilt Deal" at bounding box center [612, 252] width 290 height 21
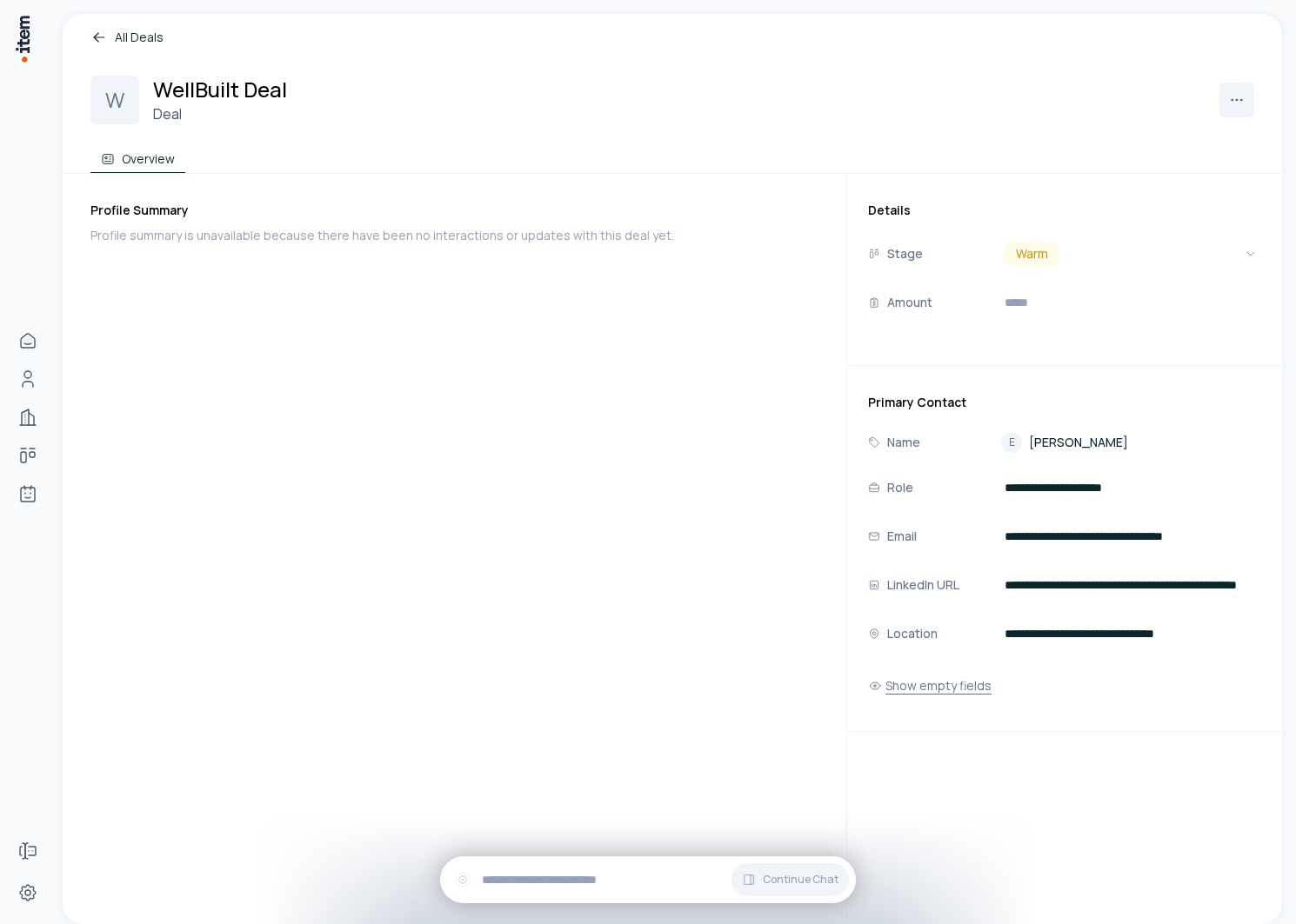
click at [935, 685] on button "Show empty fields" at bounding box center [930, 686] width 124 height 35
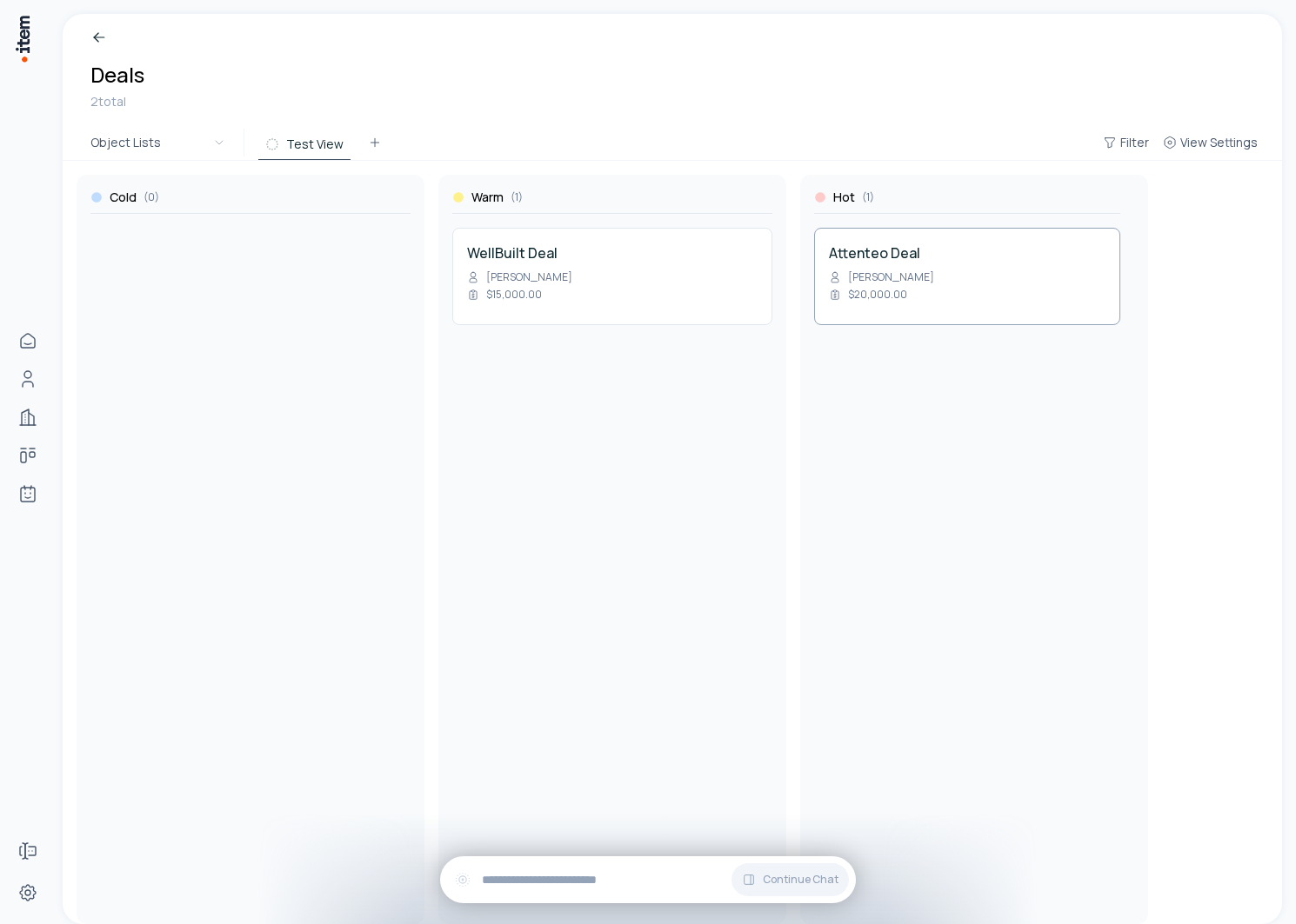
click at [890, 257] on h4 "Attenteo Deal" at bounding box center [966, 252] width 276 height 21
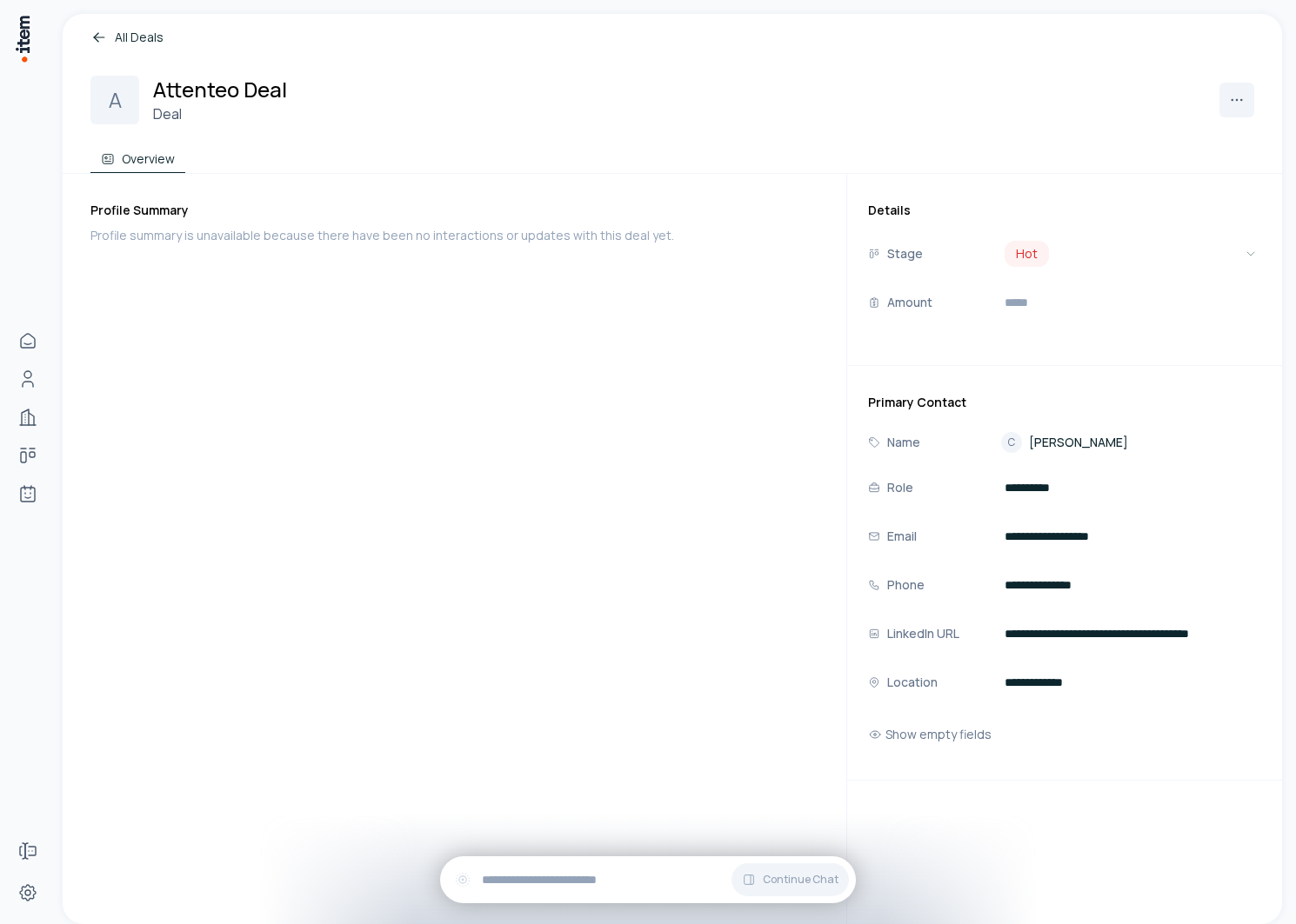
click at [905, 731] on button "Show empty fields" at bounding box center [930, 735] width 124 height 35
click at [1067, 440] on span "Chirag Patel" at bounding box center [1078, 442] width 99 height 17
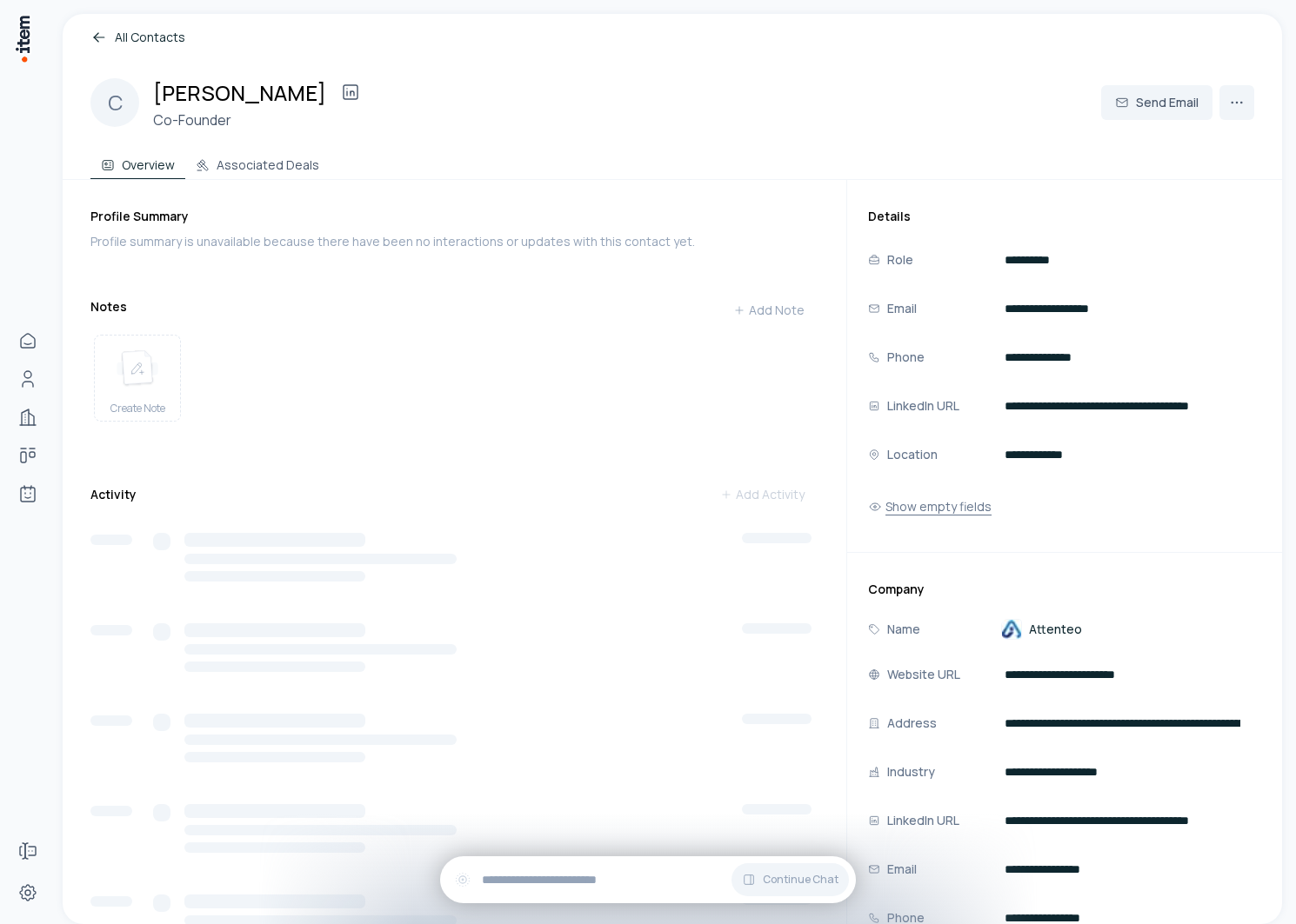
click at [951, 511] on button "Show empty fields" at bounding box center [930, 507] width 124 height 35
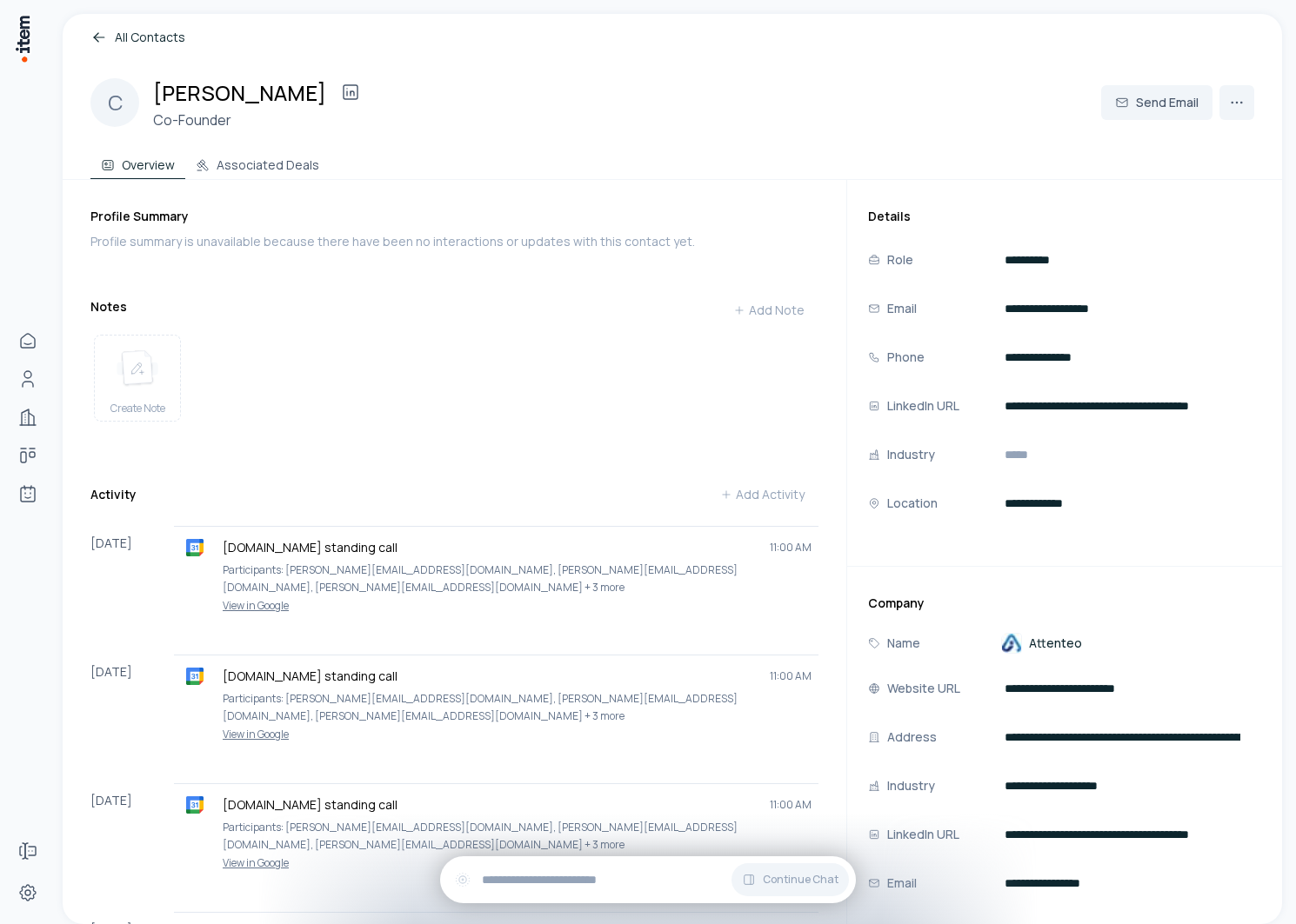
scroll to position [391, 0]
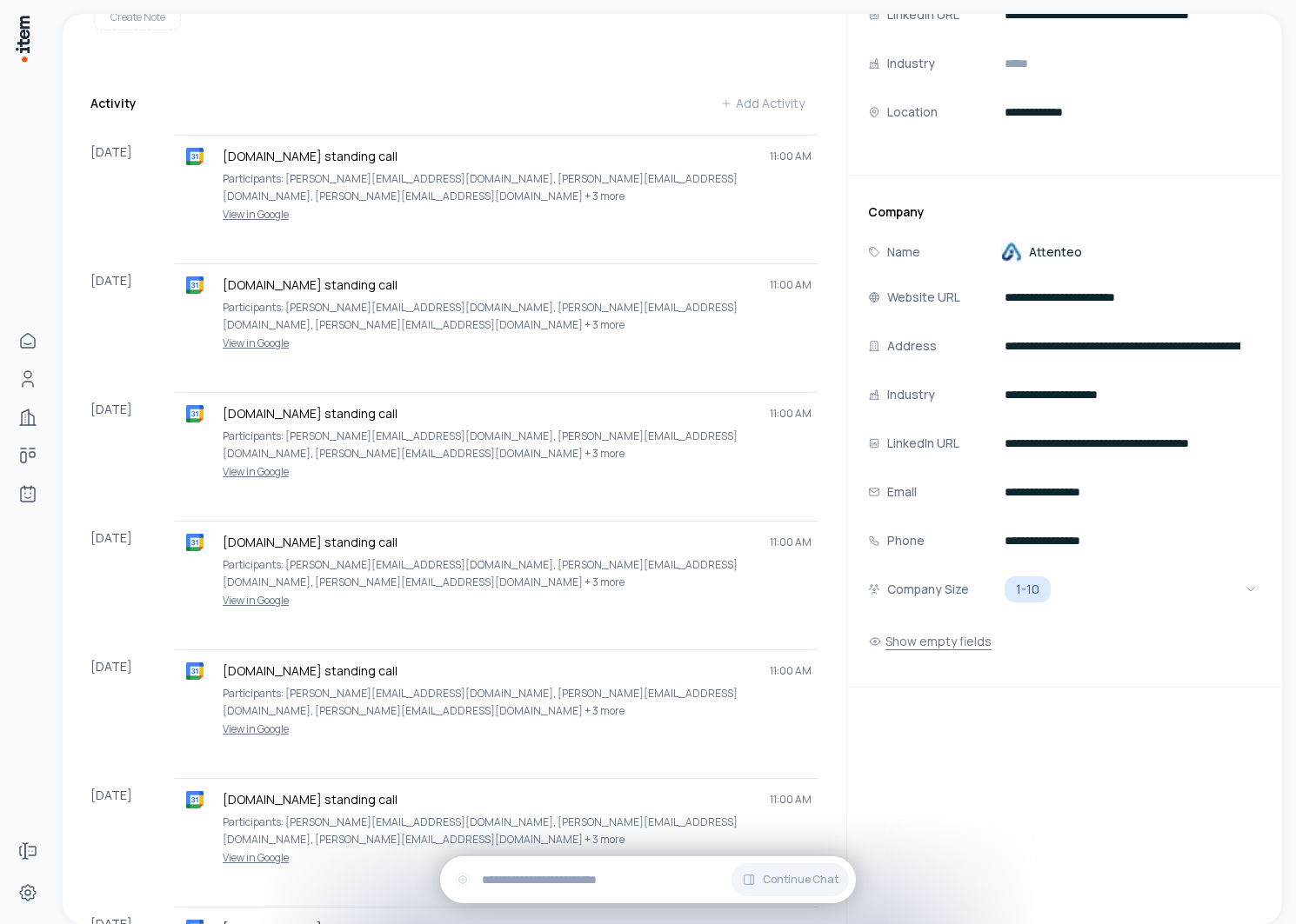
click at [936, 636] on button "Show empty fields" at bounding box center [930, 641] width 124 height 35
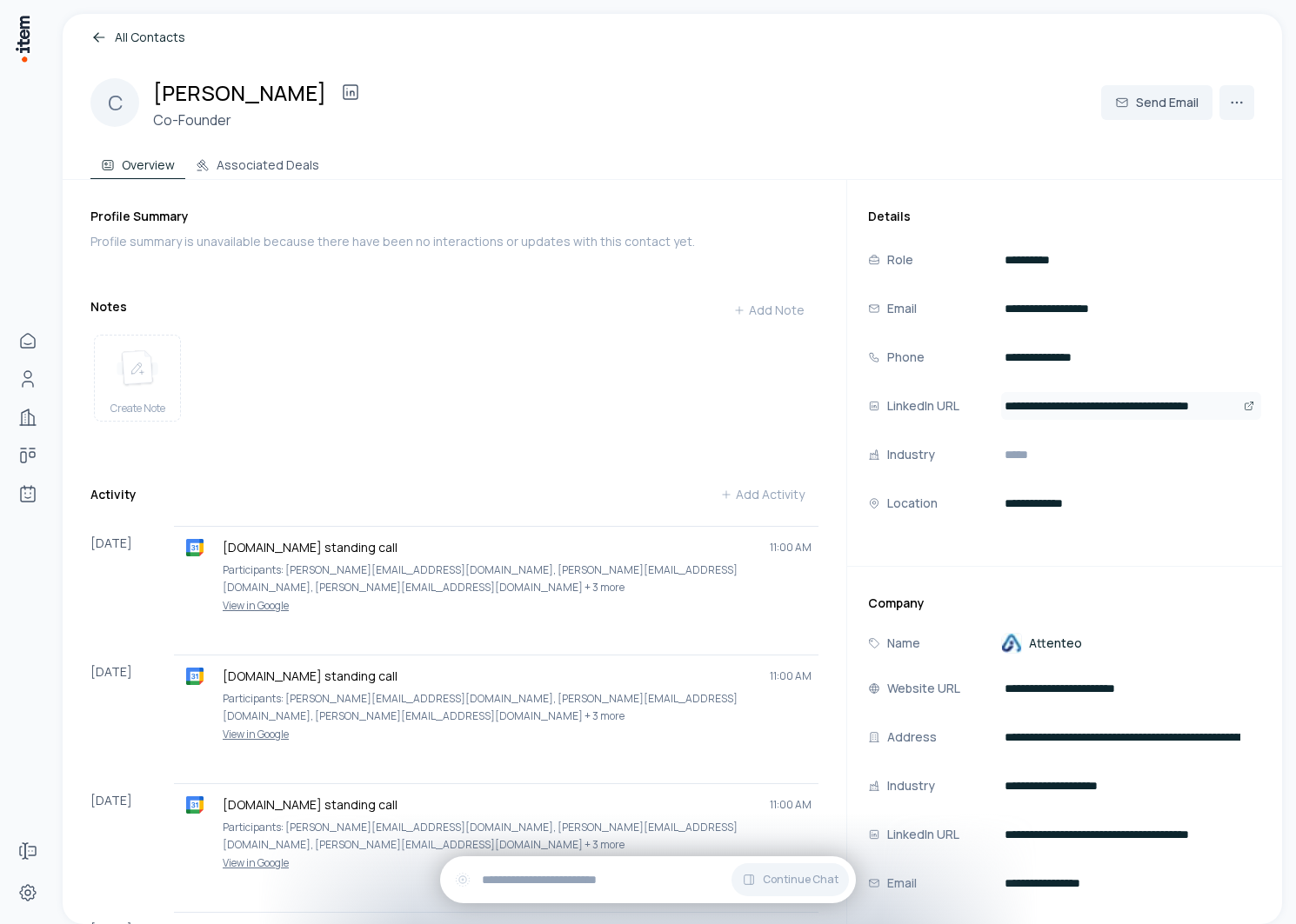
click at [1253, 403] on icon "Open" at bounding box center [1252, 404] width 3 height 3
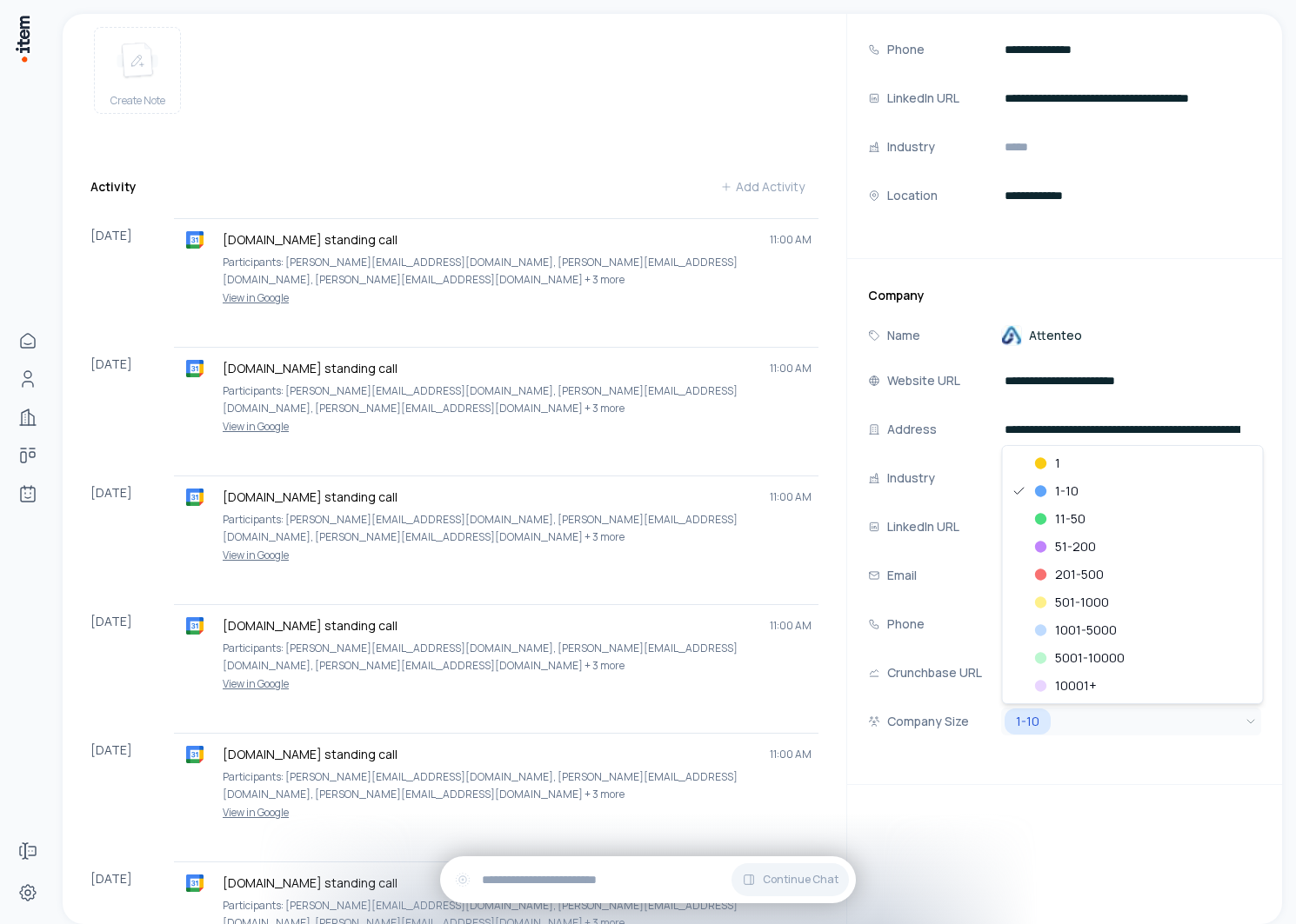
click at [1075, 732] on html "Home People Companies Deals Agents Forms Settings All Contacts C Chirag Patel C…" at bounding box center [648, 462] width 1296 height 924
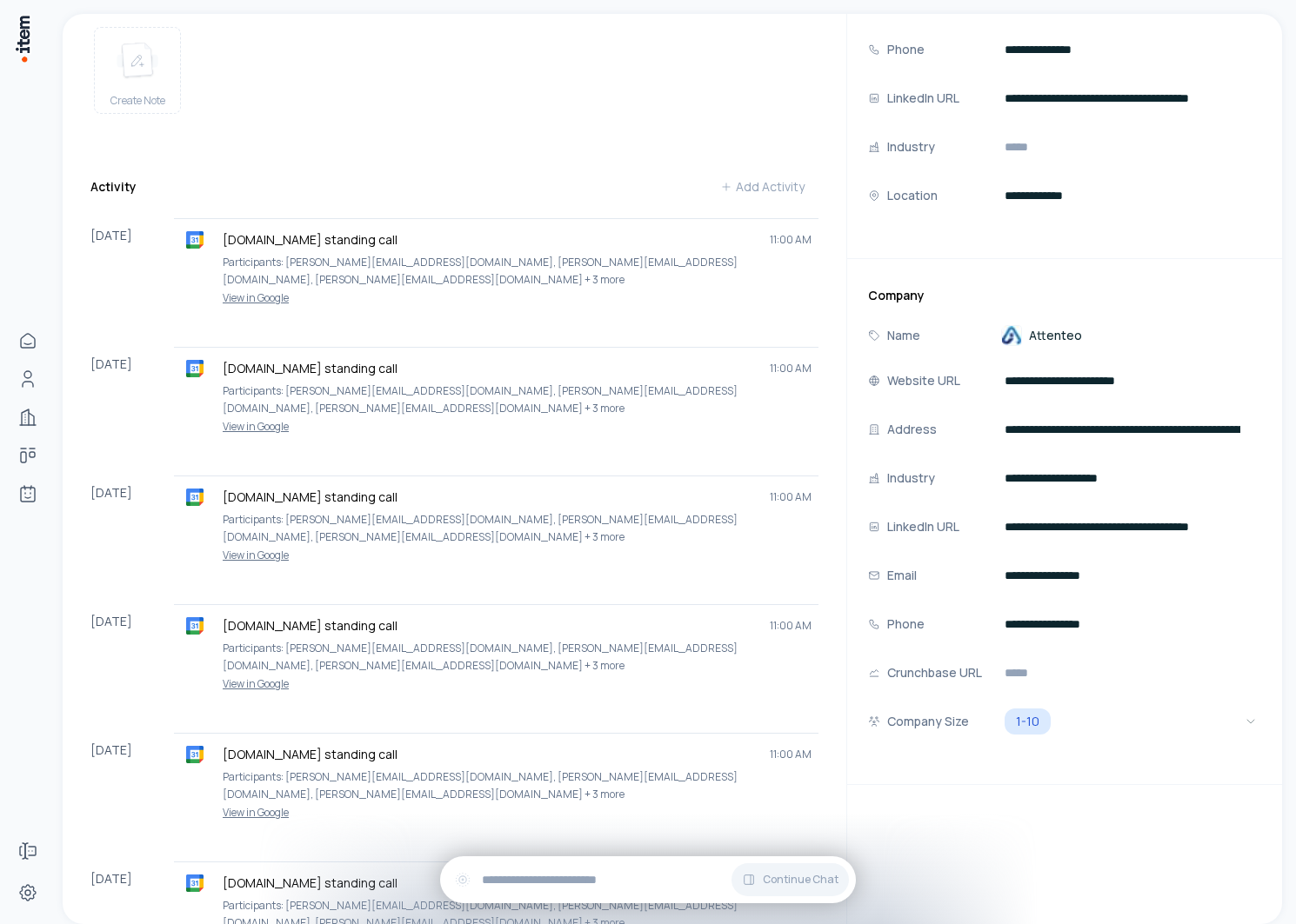
click at [1070, 862] on html "Home People Companies Deals Agents Forms Settings All Contacts C Chirag Patel C…" at bounding box center [648, 462] width 1296 height 924
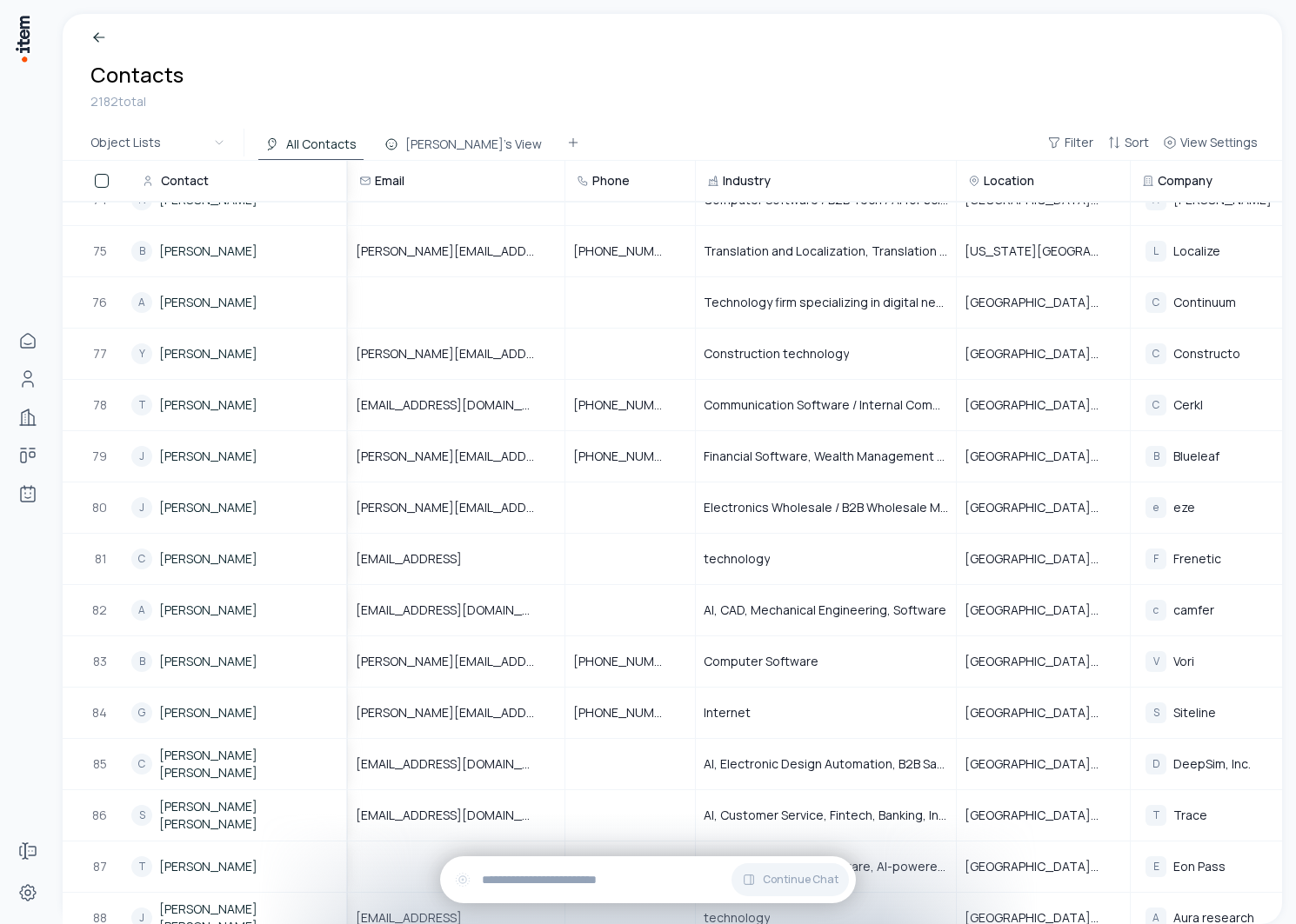
scroll to position [3916, 0]
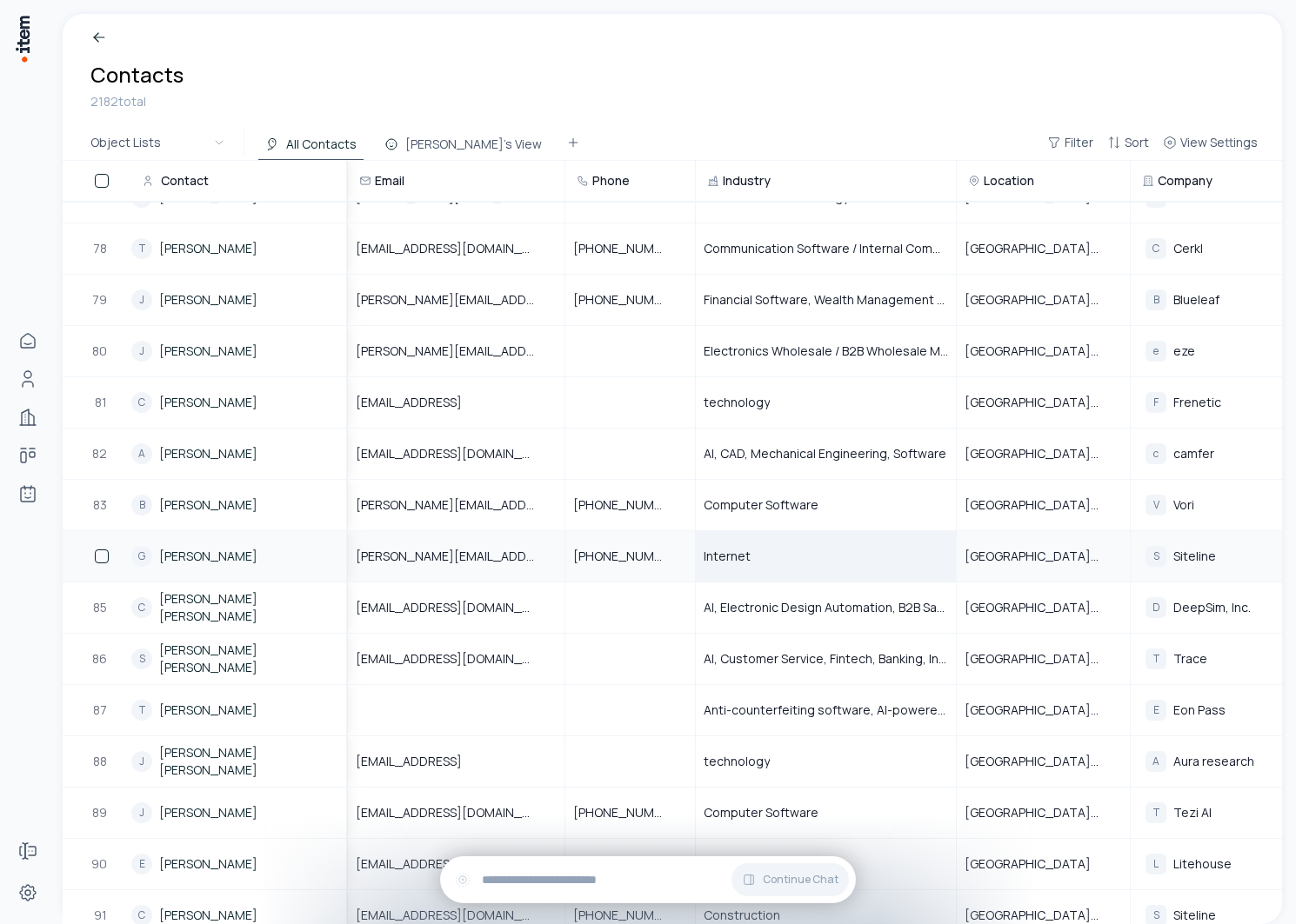
click at [776, 556] on div "Internet" at bounding box center [825, 556] width 258 height 49
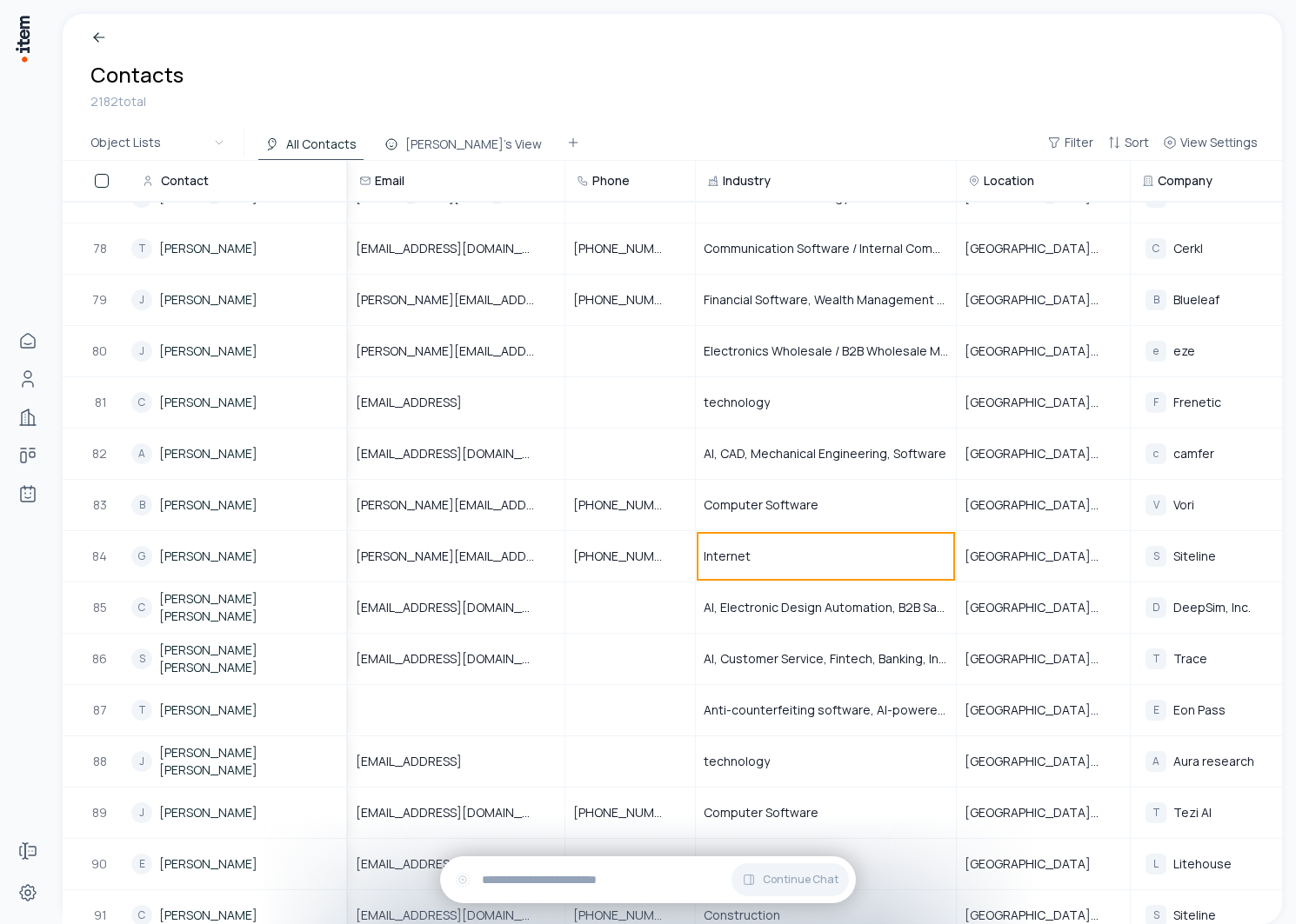
click at [559, 123] on div "Breadcrumb Contacts 2182 total" at bounding box center [672, 69] width 1220 height 111
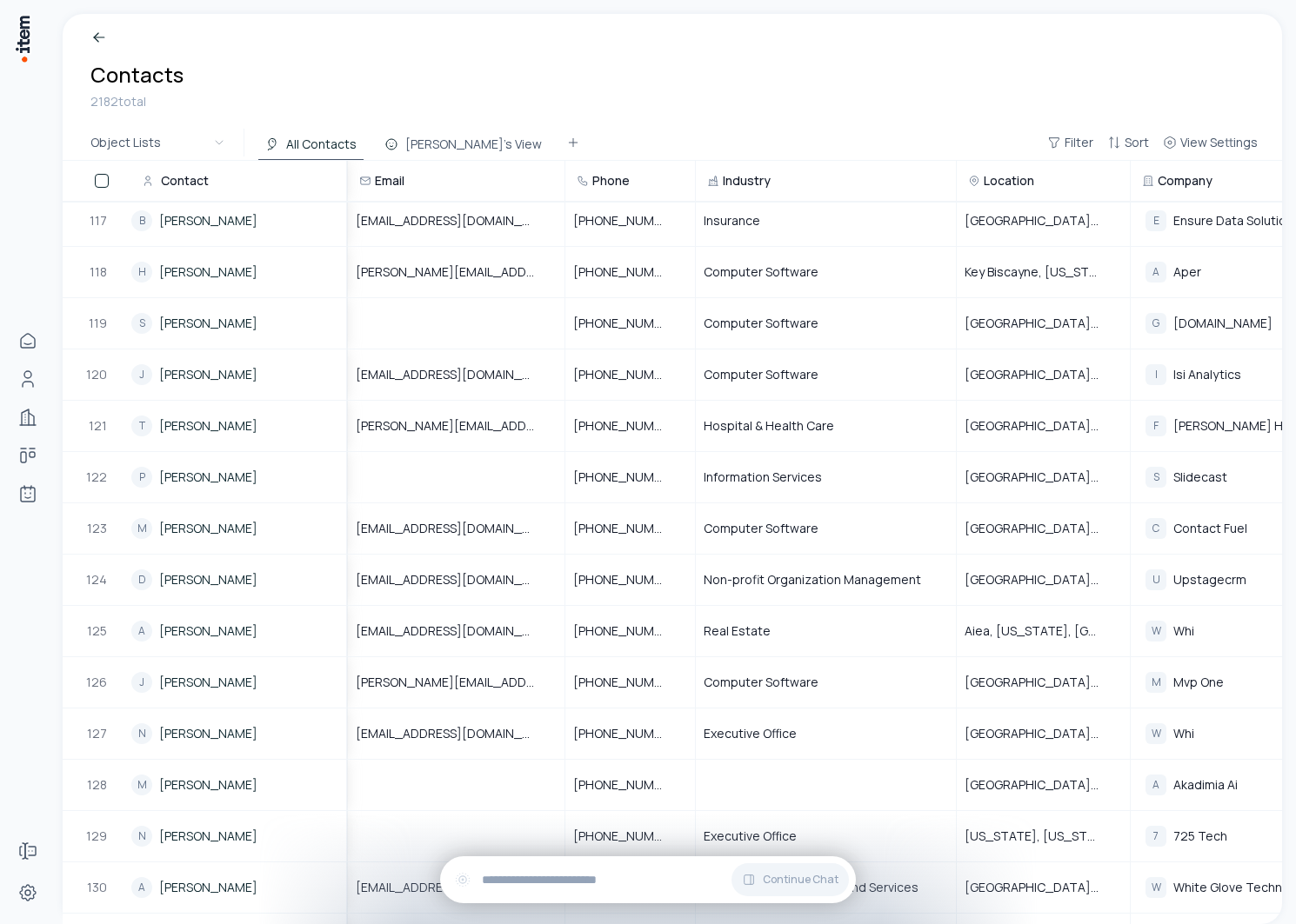
scroll to position [6063, 0]
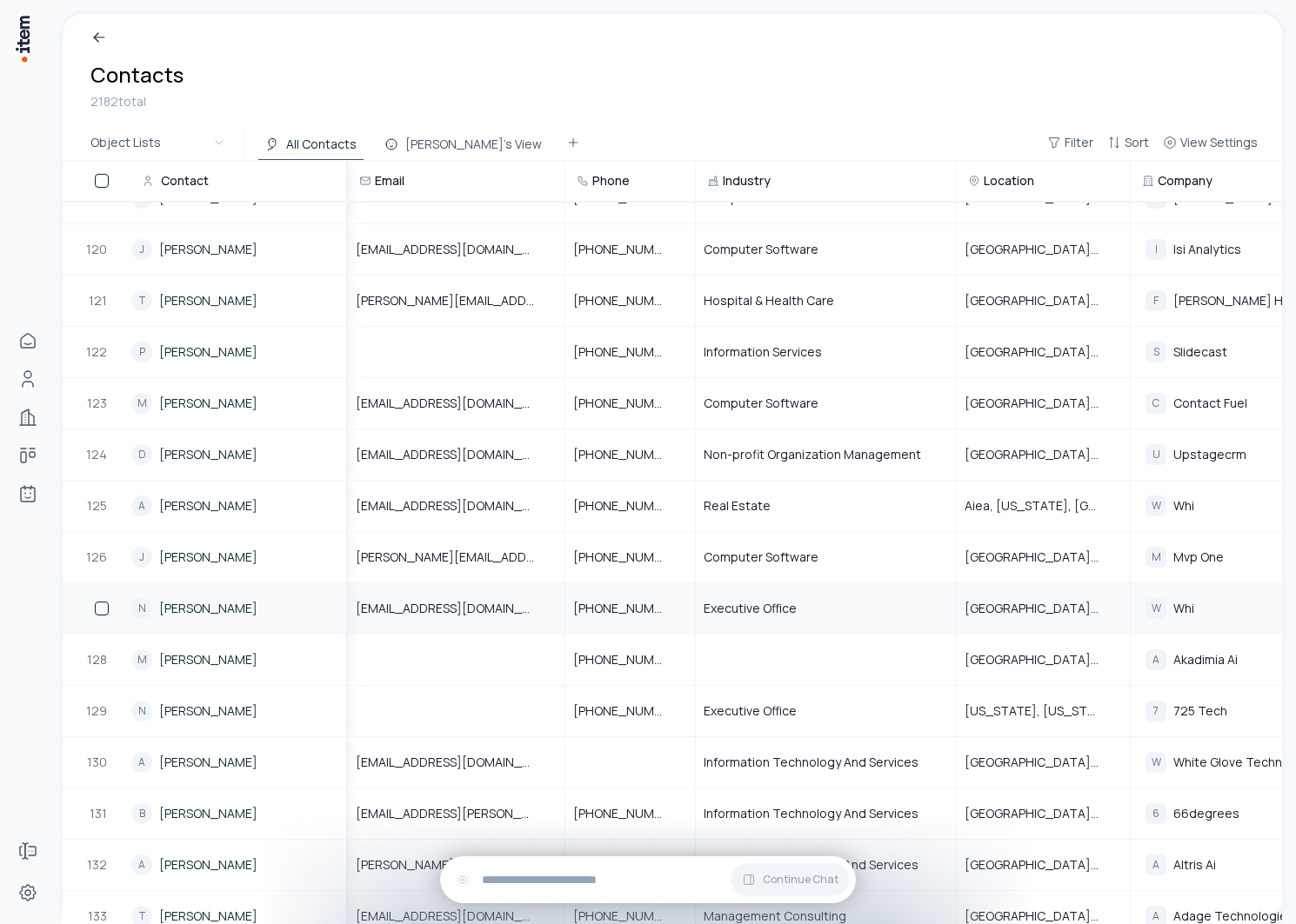
click at [206, 612] on link "Norm Daley" at bounding box center [207, 608] width 98 height 17
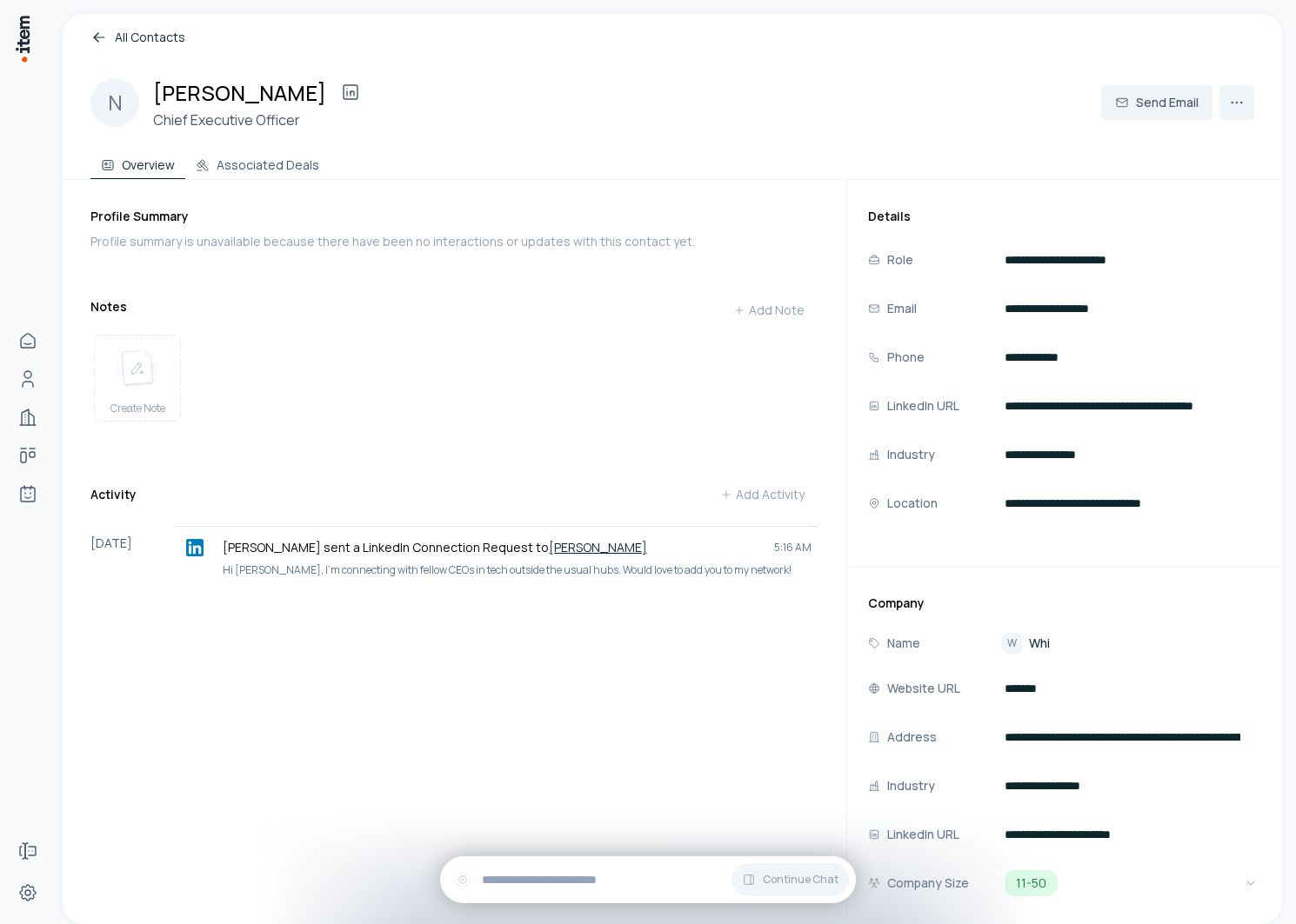
click at [1043, 648] on span "Whi" at bounding box center [1039, 643] width 21 height 17
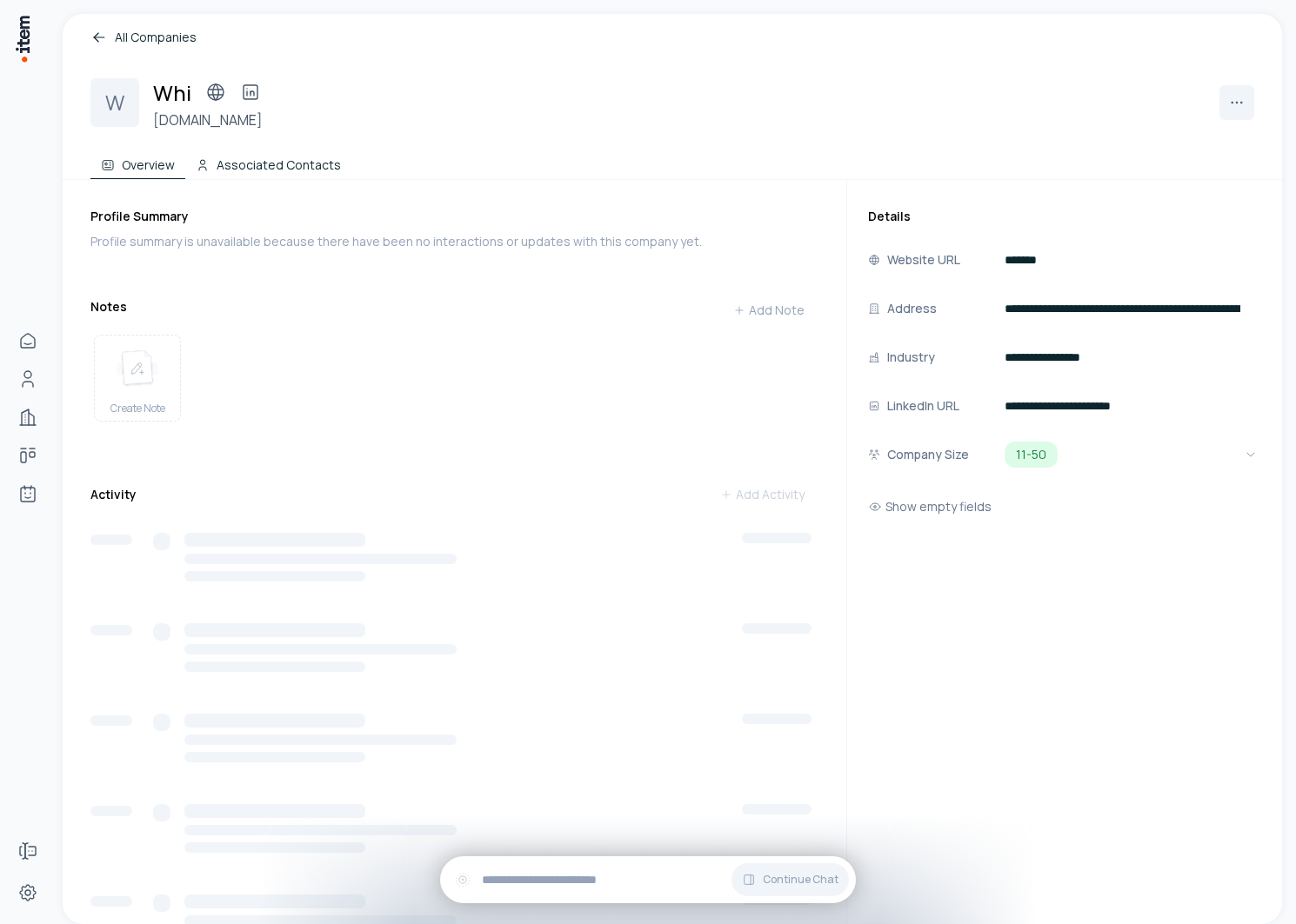
click at [292, 160] on button "Associated Contacts" at bounding box center [268, 161] width 166 height 35
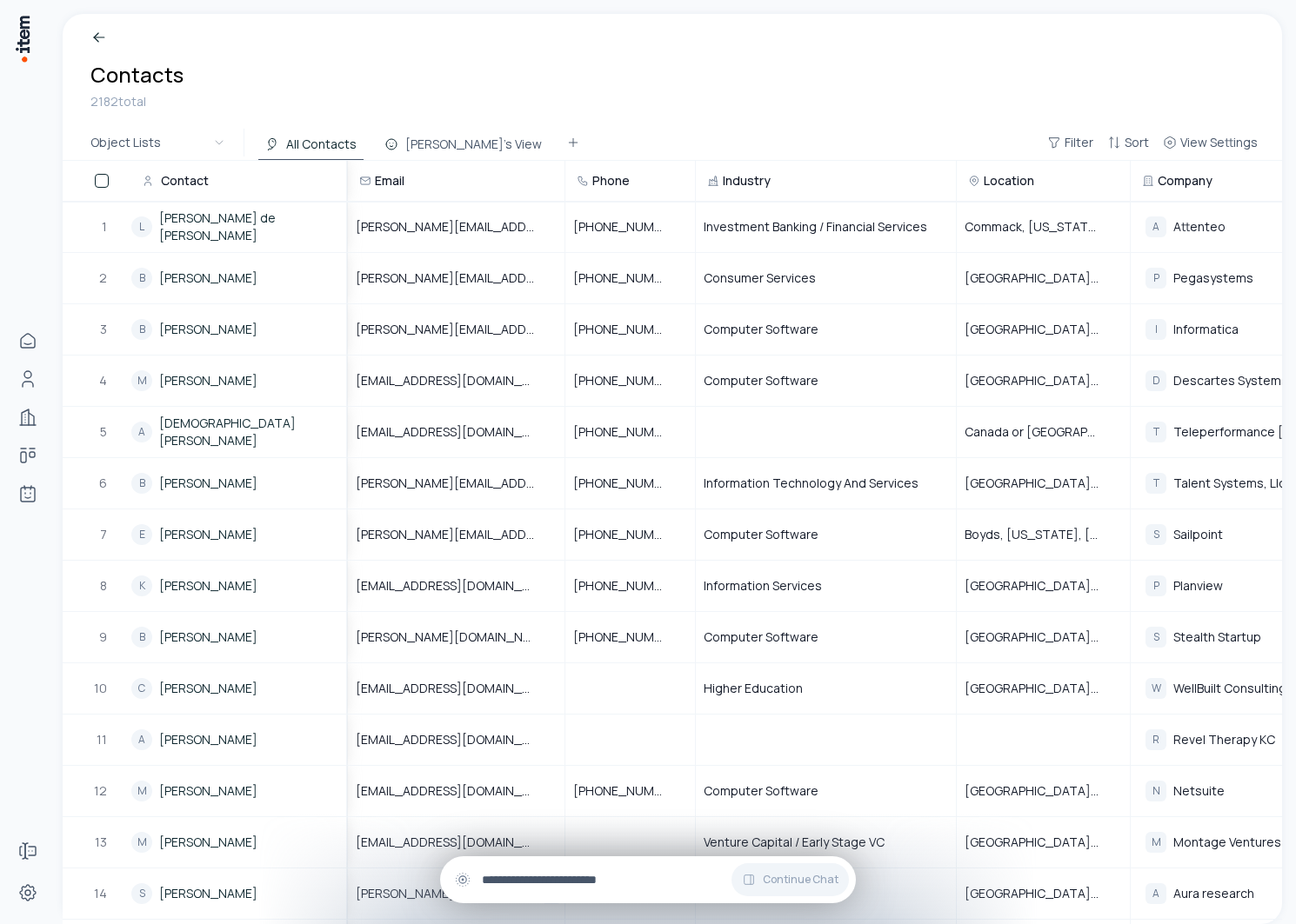
click at [535, 881] on input "text" at bounding box center [662, 880] width 360 height 19
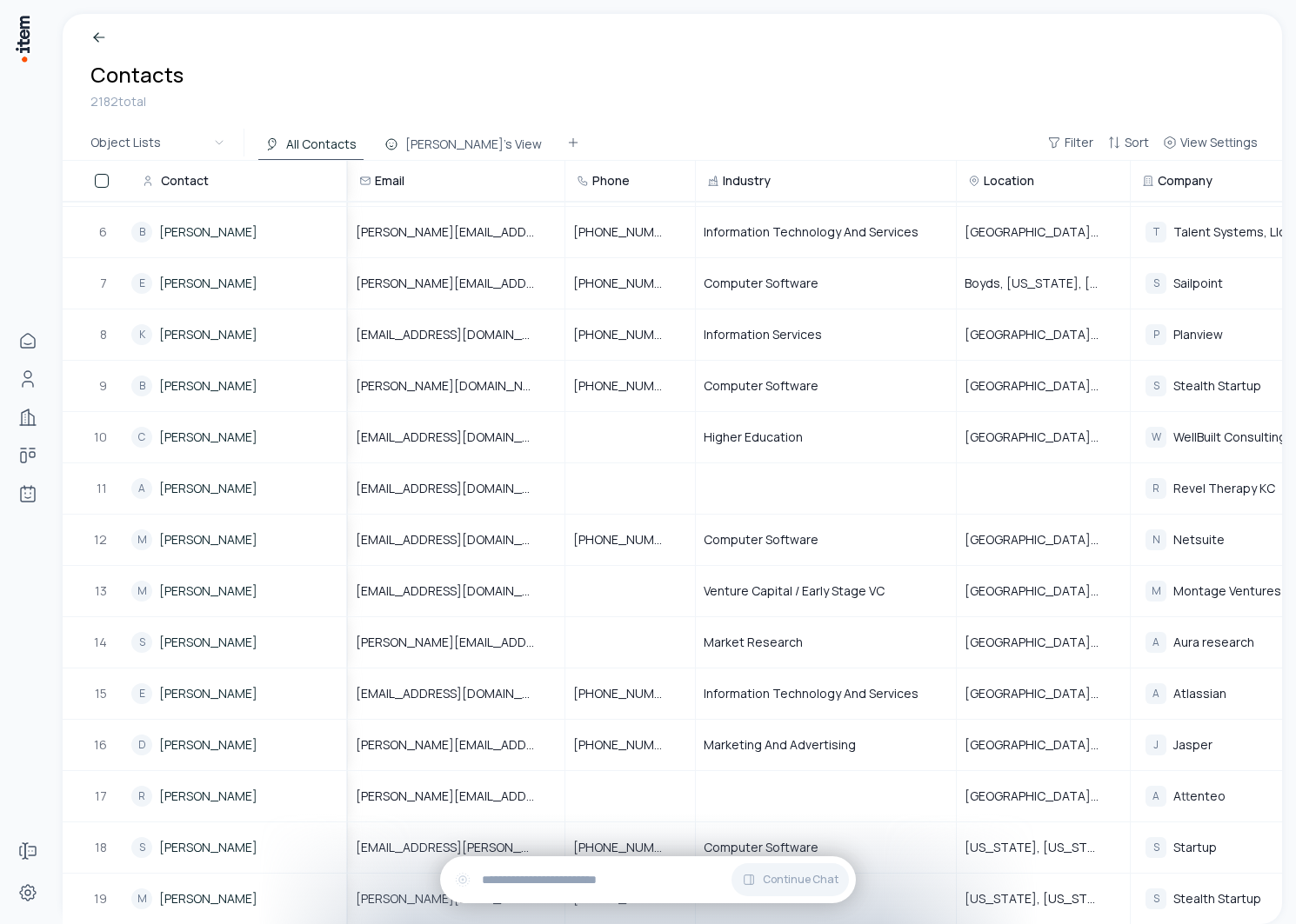
scroll to position [689, 0]
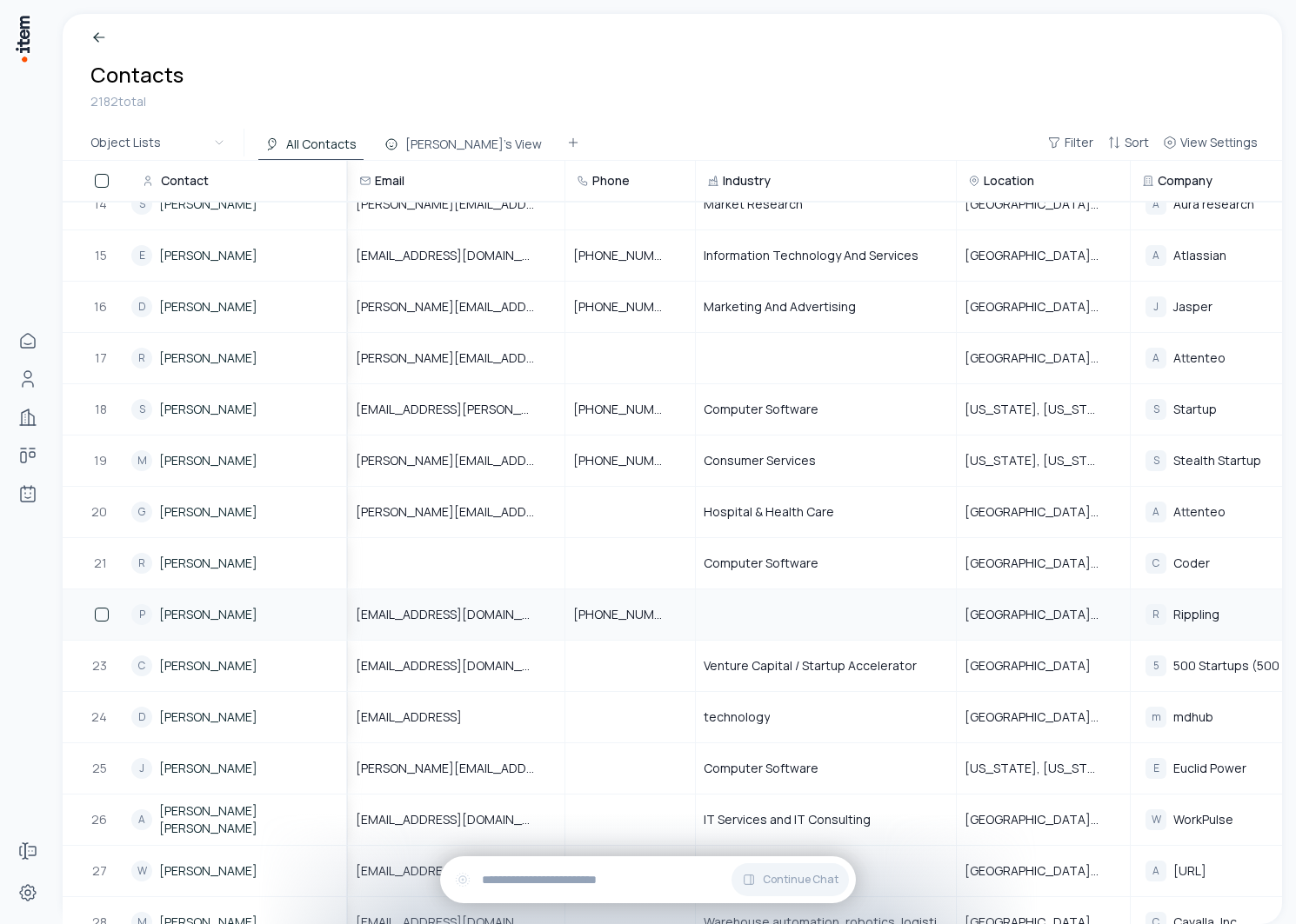
click at [209, 618] on link "Parker Conrad" at bounding box center [207, 614] width 98 height 17
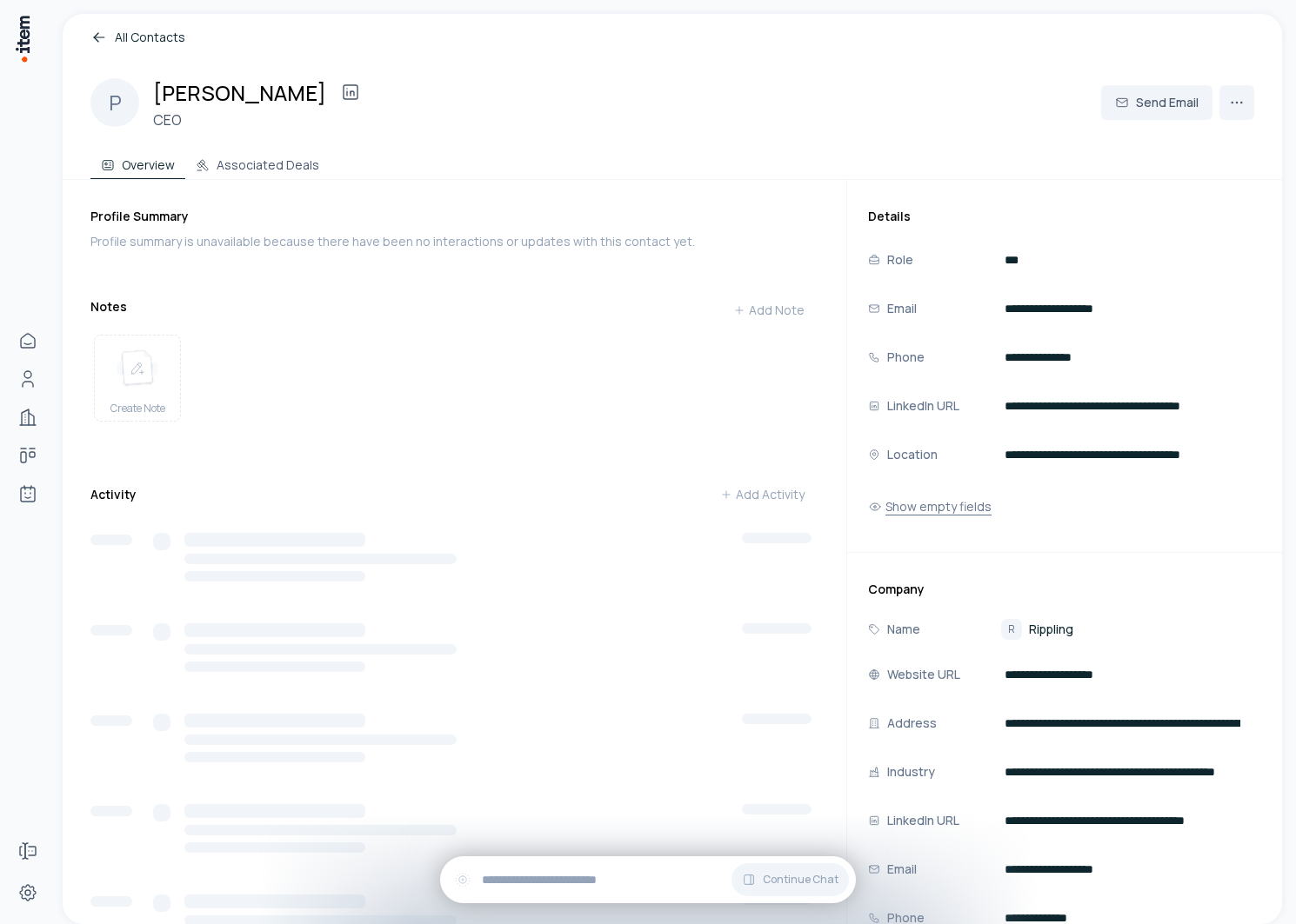
click at [963, 521] on button "Show empty fields" at bounding box center [930, 507] width 124 height 35
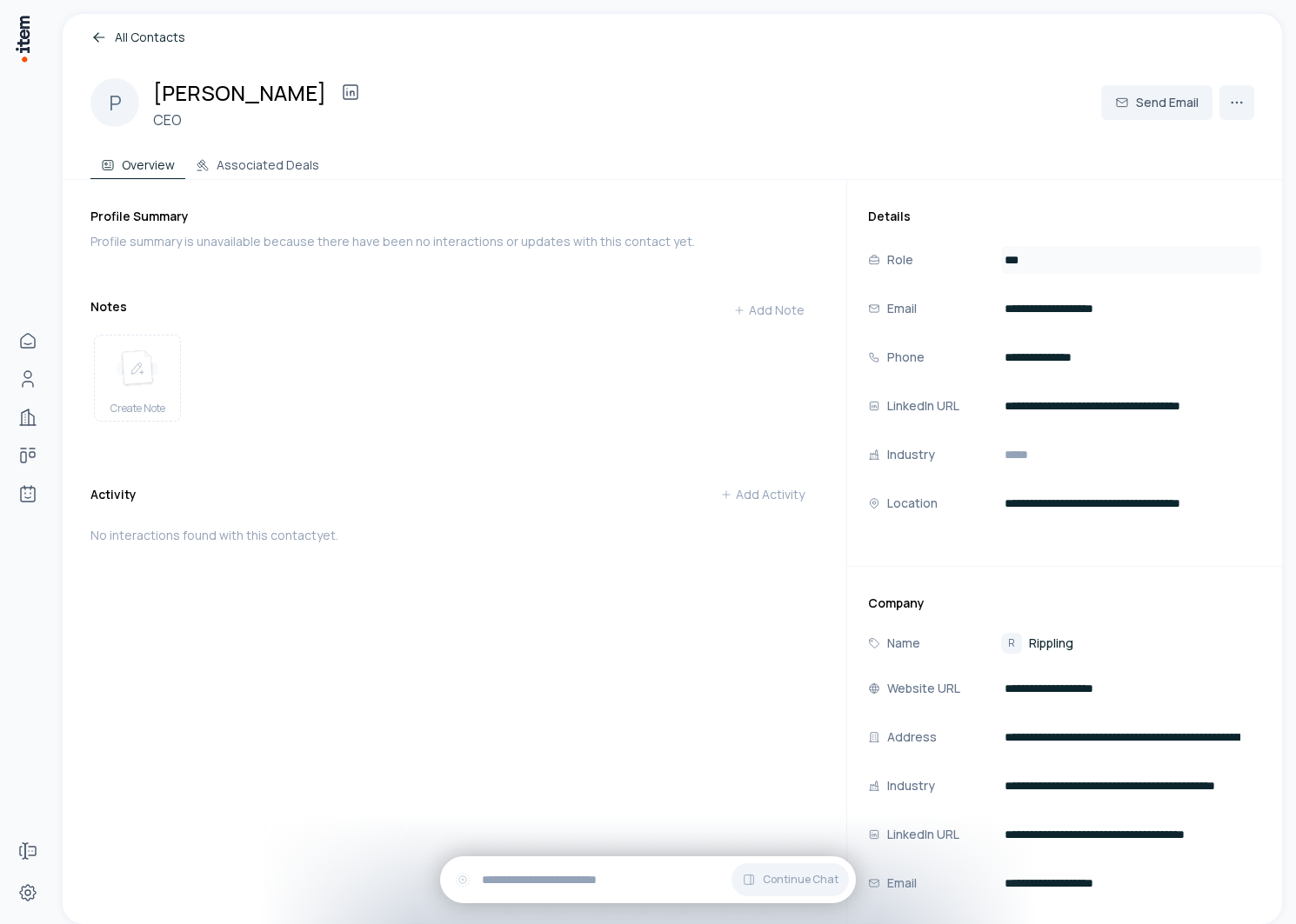
click at [1057, 263] on input "***" at bounding box center [1131, 260] width 260 height 28
type input "**********"
click at [655, 688] on div "Profile Summary Profile summary is unavailable because there have been no inter…" at bounding box center [469, 650] width 756 height 941
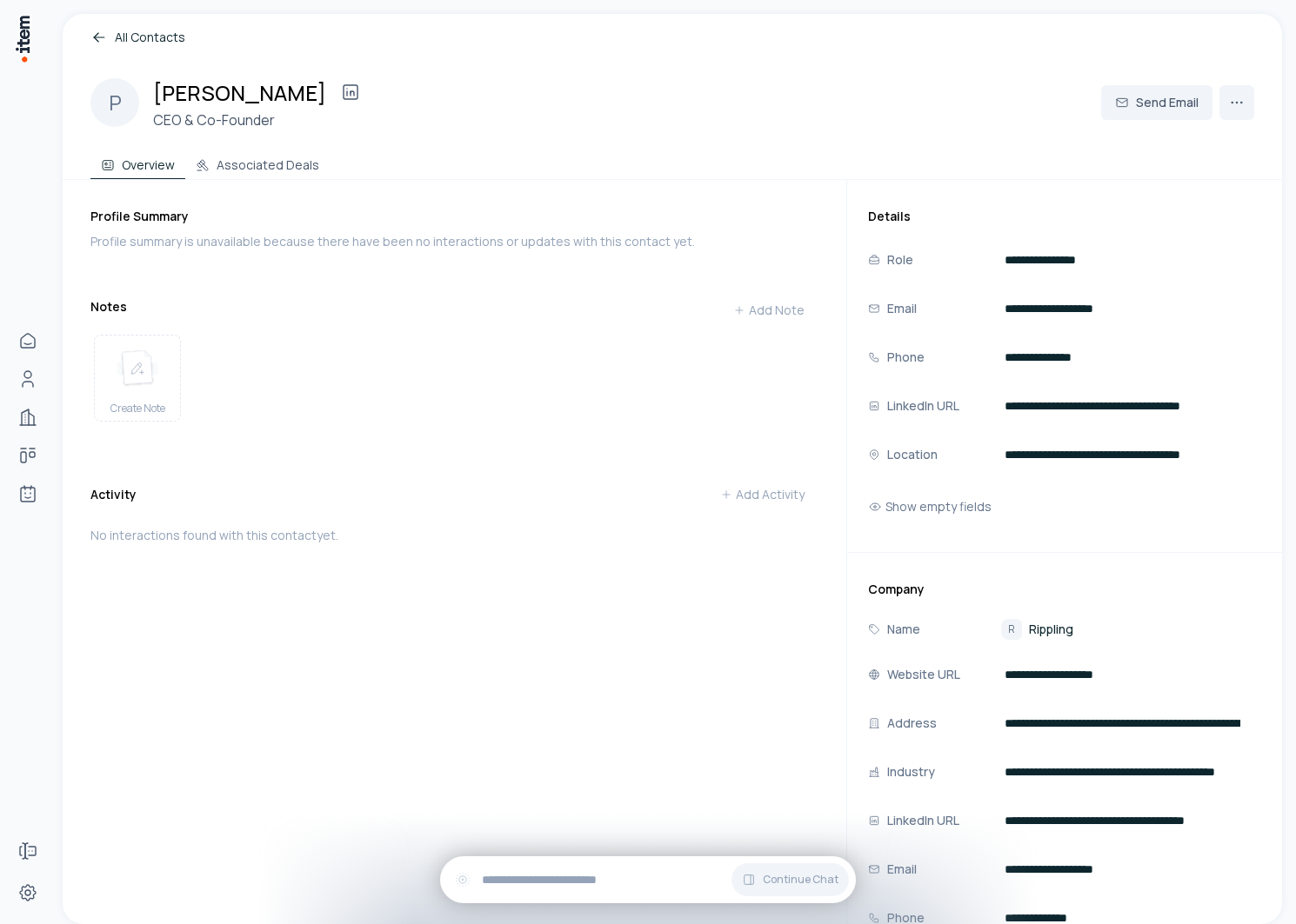
drag, startPoint x: 1028, startPoint y: 266, endPoint x: 1302, endPoint y: 266, distance: 274.0
click at [1295, 266] on html "**********" at bounding box center [648, 462] width 1296 height 924
type input "***"
click at [603, 700] on div "Profile Summary Profile summary is unavailable because there have been no inter…" at bounding box center [469, 643] width 756 height 927
click at [959, 495] on button "Show empty fields" at bounding box center [930, 507] width 124 height 35
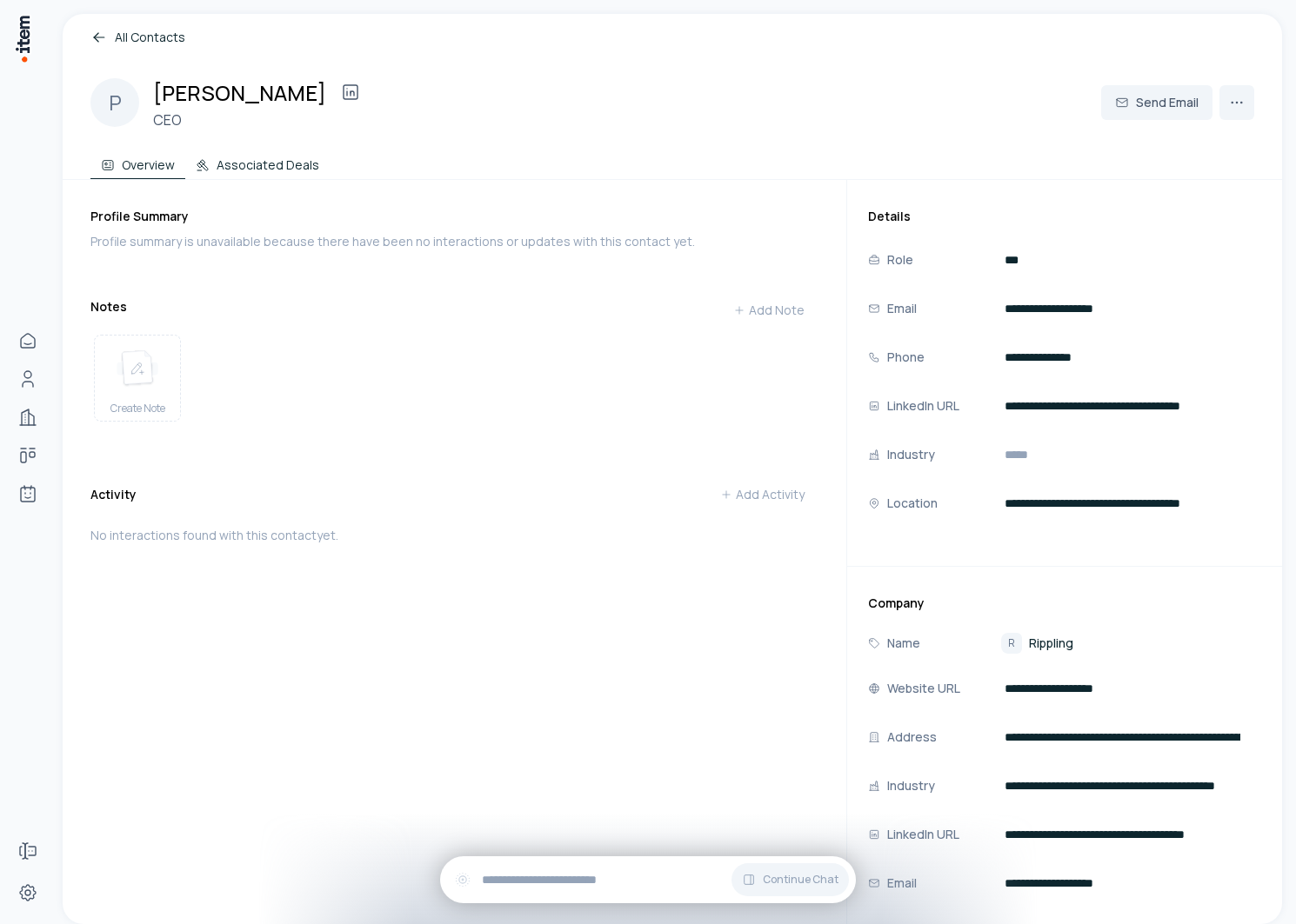
click at [276, 144] on button "Associated Deals" at bounding box center [257, 161] width 144 height 35
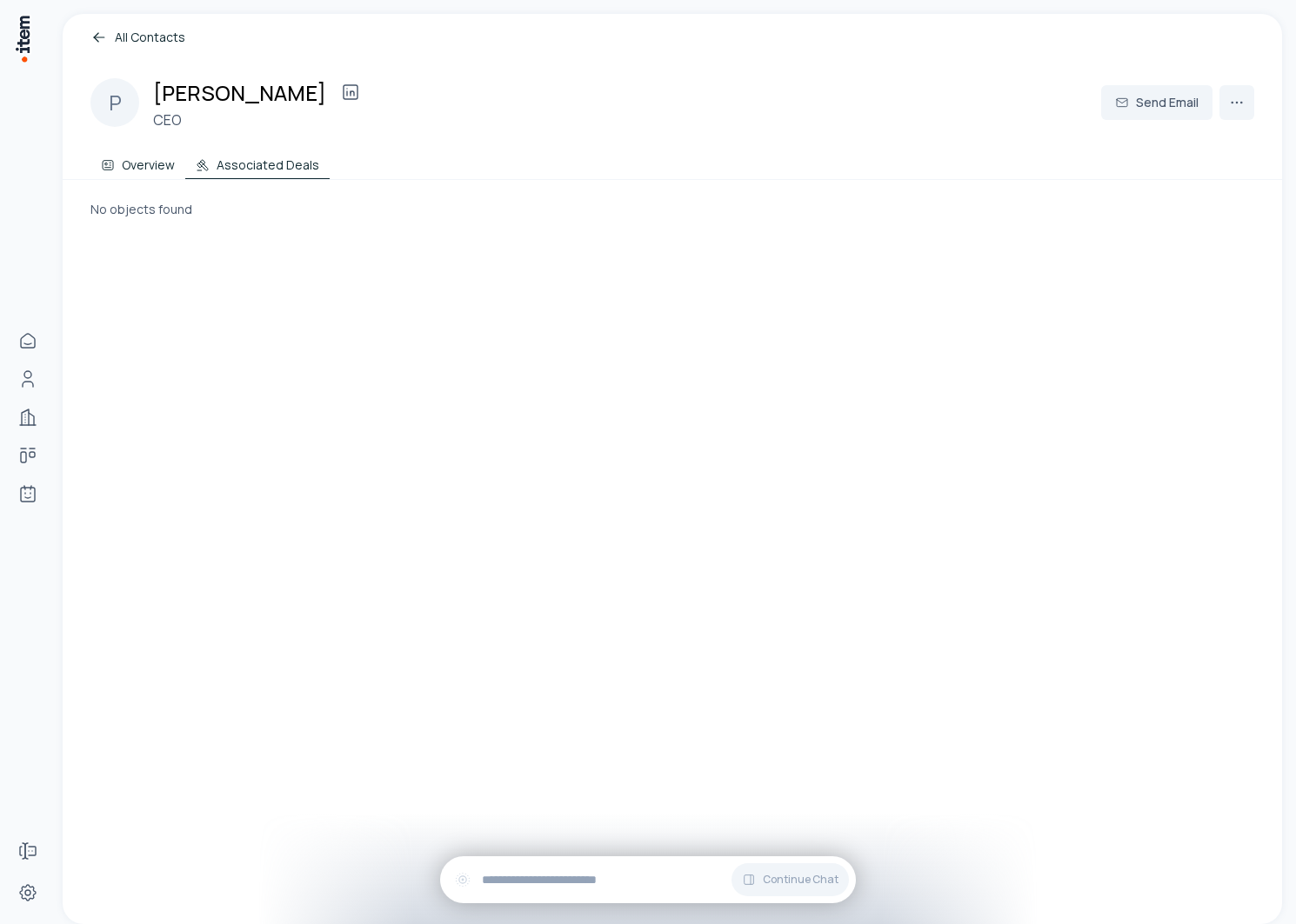
click at [160, 158] on button "Overview" at bounding box center [138, 161] width 95 height 35
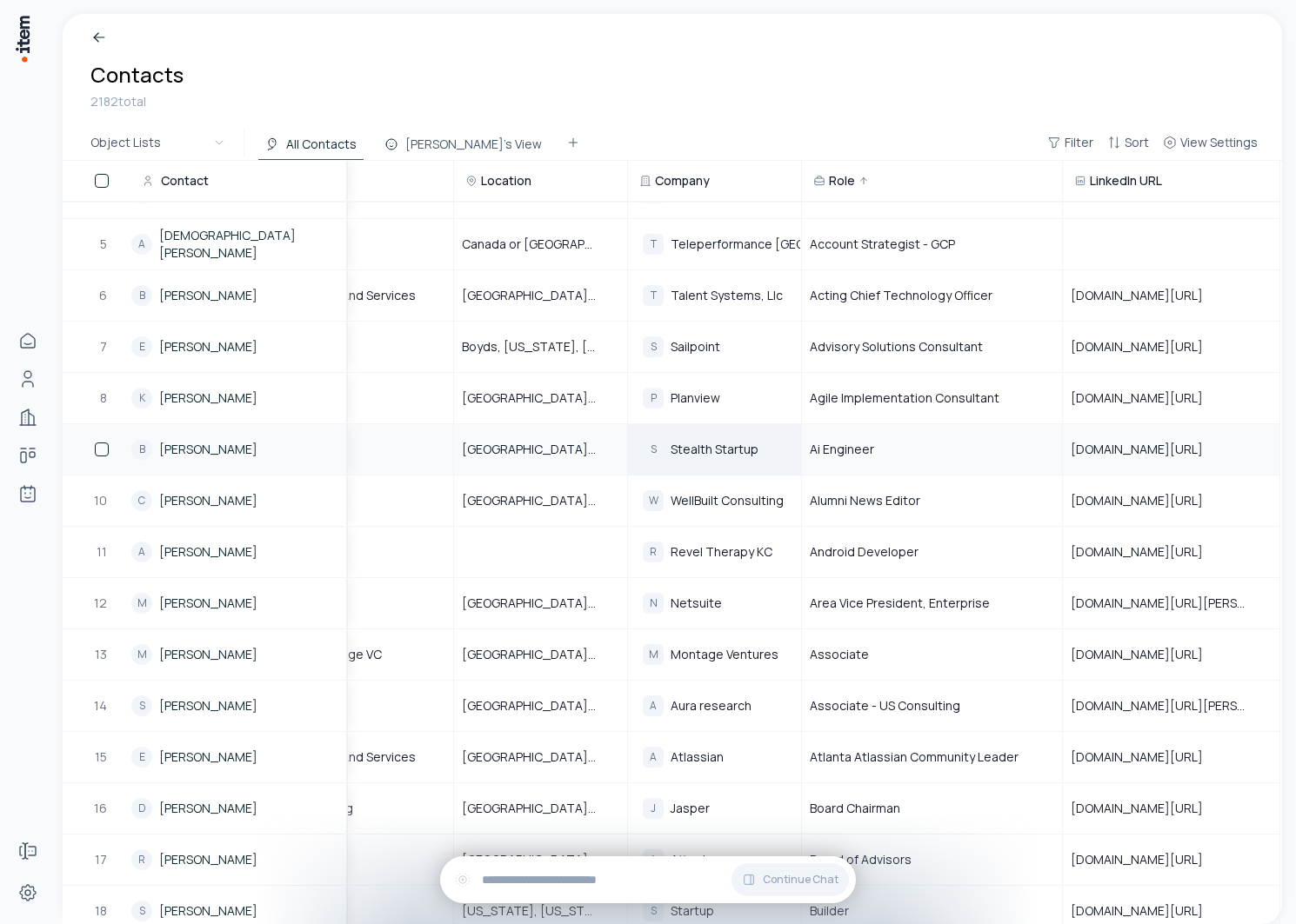
scroll to position [190, 503]
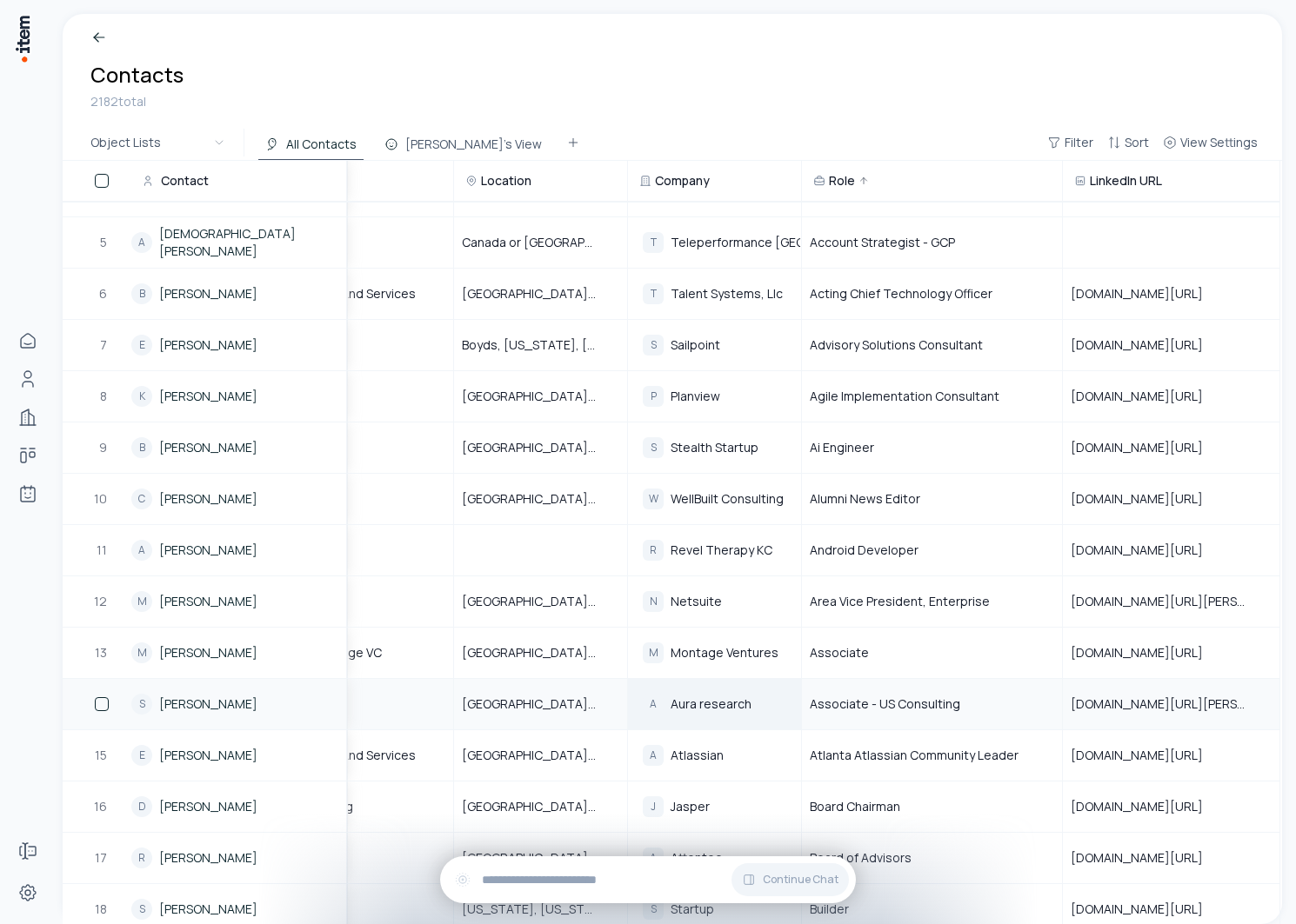
click at [692, 696] on span "Aura research" at bounding box center [711, 704] width 81 height 16
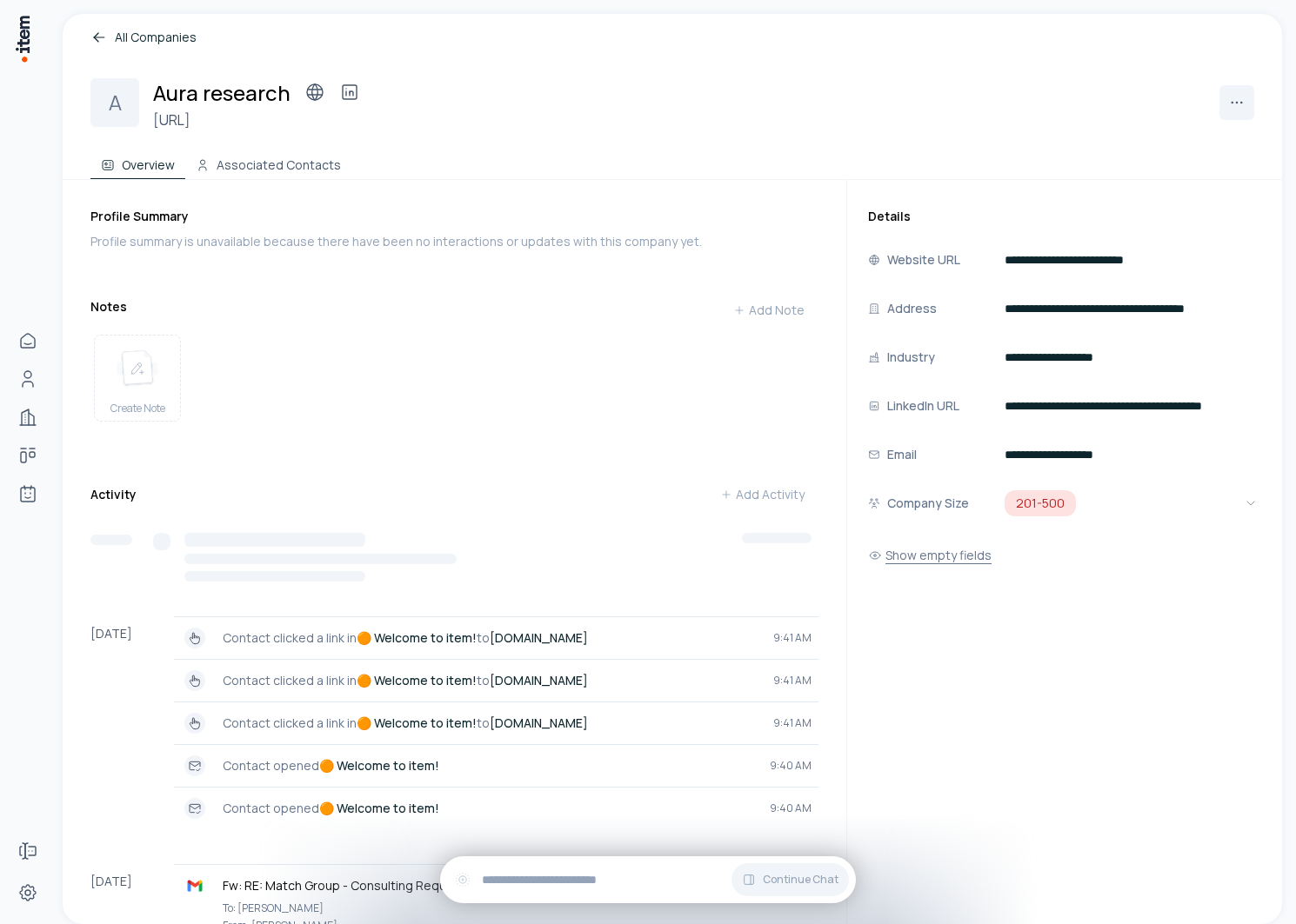
click at [926, 561] on button "Show empty fields" at bounding box center [930, 556] width 124 height 35
